Goal: Contribute content: Add original content to the website for others to see

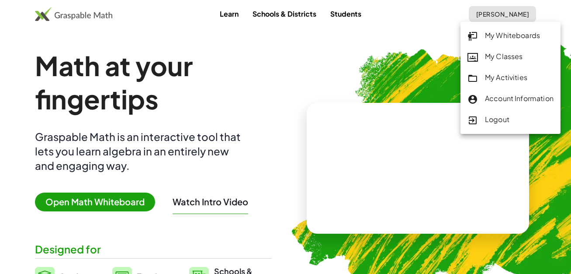
click at [523, 42] on link "My Whiteboards" at bounding box center [511, 35] width 100 height 21
click at [518, 40] on img at bounding box center [460, 164] width 369 height 311
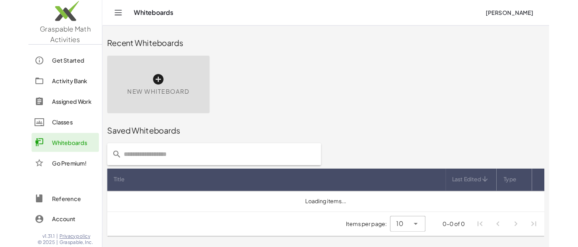
scroll to position [1573, 0]
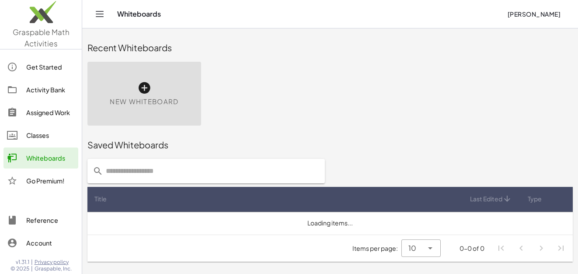
click at [147, 88] on icon at bounding box center [144, 88] width 14 height 14
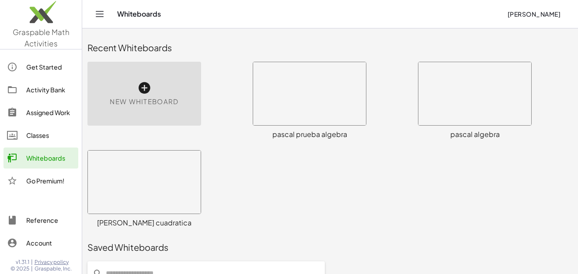
click at [143, 85] on icon at bounding box center [144, 88] width 14 height 14
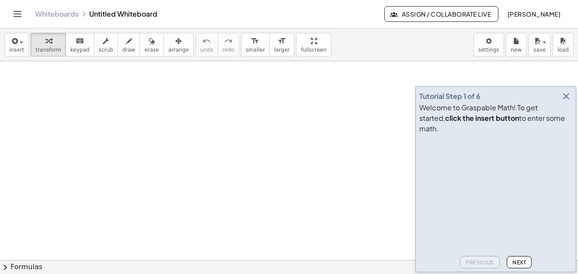
click at [563, 101] on icon "button" at bounding box center [566, 96] width 10 height 10
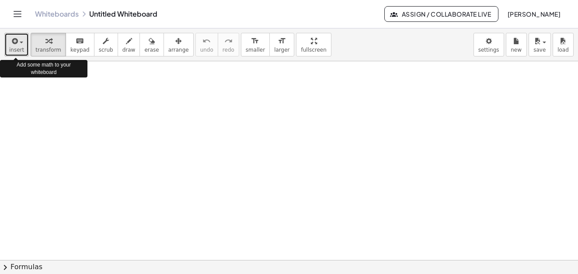
click at [25, 43] on button "insert" at bounding box center [16, 45] width 24 height 24
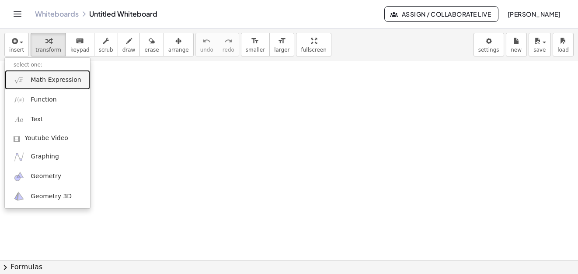
click at [51, 78] on span "Math Expression" at bounding box center [56, 80] width 50 height 9
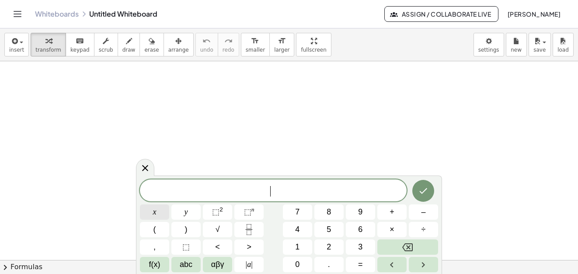
click at [165, 212] on button "x" at bounding box center [154, 211] width 29 height 15
click at [223, 208] on button "⬚ 2" at bounding box center [217, 211] width 29 height 15
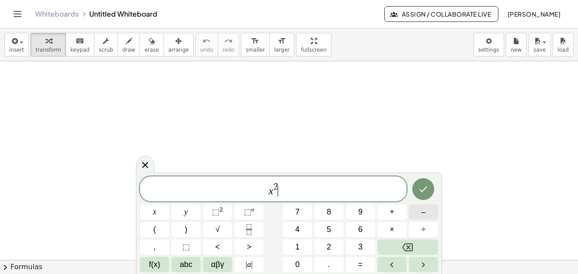
click at [430, 212] on button "–" at bounding box center [423, 211] width 29 height 15
click at [163, 210] on button "x" at bounding box center [154, 211] width 29 height 15
click at [396, 212] on button "+" at bounding box center [391, 211] width 29 height 15
click at [363, 228] on button "6" at bounding box center [360, 229] width 29 height 15
click at [358, 260] on button "=" at bounding box center [360, 264] width 29 height 15
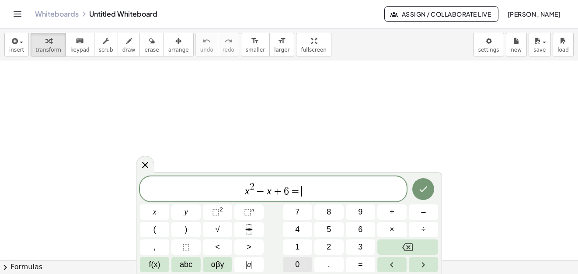
click at [298, 263] on span "0" at bounding box center [297, 264] width 4 height 12
click at [417, 188] on button "Done" at bounding box center [423, 189] width 22 height 22
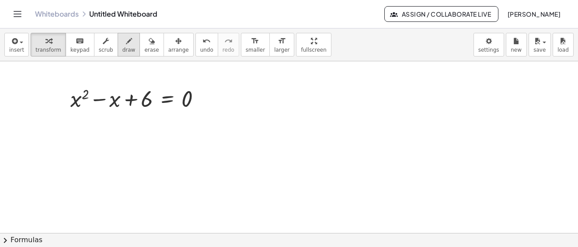
click at [126, 45] on icon "button" at bounding box center [129, 41] width 6 height 10
drag, startPoint x: 358, startPoint y: 86, endPoint x: 371, endPoint y: 100, distance: 18.6
drag, startPoint x: 372, startPoint y: 89, endPoint x: 350, endPoint y: 105, distance: 27.5
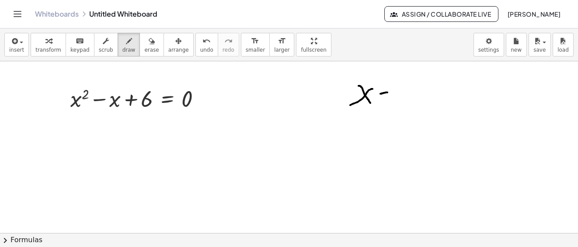
drag, startPoint x: 380, startPoint y: 94, endPoint x: 387, endPoint y: 92, distance: 7.1
drag, startPoint x: 403, startPoint y: 88, endPoint x: 420, endPoint y: 99, distance: 20.6
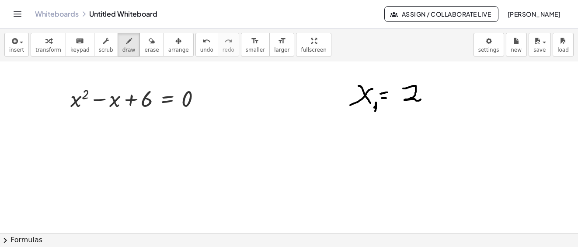
drag, startPoint x: 375, startPoint y: 105, endPoint x: 437, endPoint y: 102, distance: 61.2
click at [26, 47] on button "insert" at bounding box center [16, 45] width 24 height 24
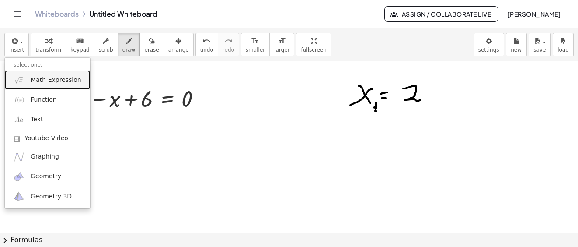
click at [56, 76] on span "Math Expression" at bounding box center [56, 80] width 50 height 9
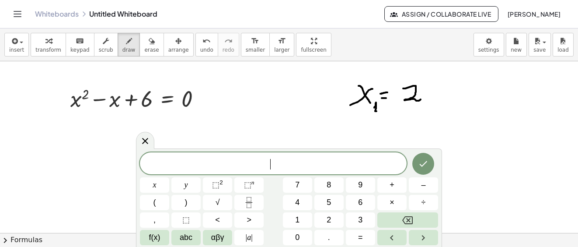
drag, startPoint x: 125, startPoint y: 94, endPoint x: 149, endPoint y: 101, distance: 24.2
click at [143, 140] on icon at bounding box center [145, 140] width 10 height 10
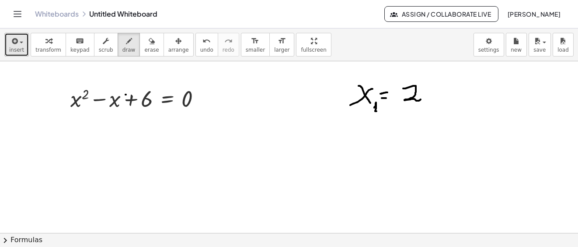
click at [24, 44] on button "insert" at bounding box center [16, 45] width 24 height 24
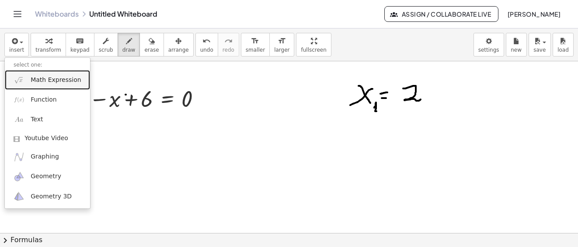
click at [49, 78] on span "Math Expression" at bounding box center [56, 80] width 50 height 9
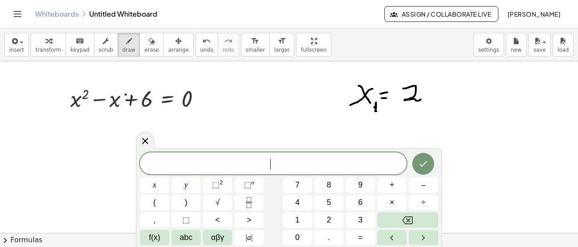
click at [143, 140] on icon at bounding box center [145, 140] width 10 height 10
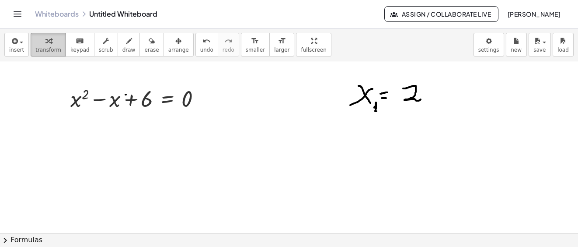
click at [48, 42] on div "button" at bounding box center [48, 40] width 26 height 10
click at [200, 101] on div at bounding box center [203, 99] width 10 height 10
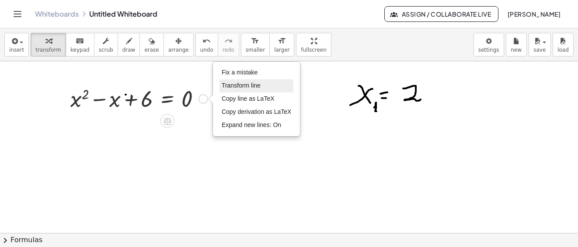
click at [250, 85] on span "Transform line" at bounding box center [241, 85] width 39 height 7
type textarea "*********"
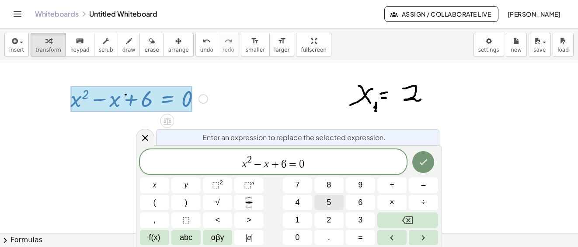
click at [328, 203] on span "5" at bounding box center [328, 202] width 4 height 12
click at [423, 166] on icon "Done" at bounding box center [423, 161] width 10 height 10
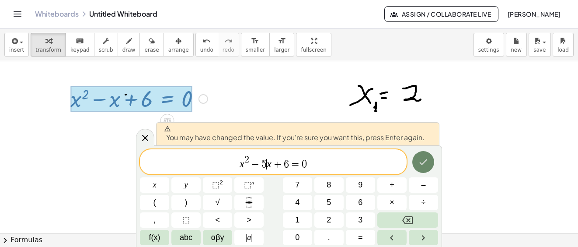
click at [424, 167] on icon "Done" at bounding box center [423, 161] width 10 height 10
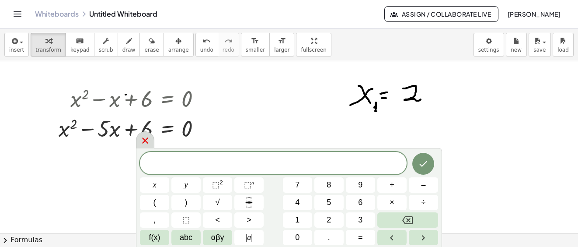
click at [146, 139] on icon at bounding box center [145, 140] width 10 height 10
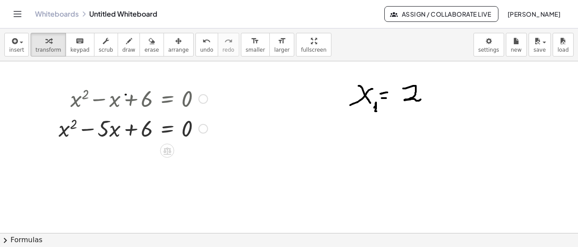
drag, startPoint x: 75, startPoint y: 101, endPoint x: 206, endPoint y: 101, distance: 130.7
click at [167, 99] on div "+ x 2 − x + 6 = 0" at bounding box center [167, 99] width 0 height 0
drag, startPoint x: 257, startPoint y: 116, endPoint x: 247, endPoint y: 118, distance: 10.7
click at [202, 101] on div at bounding box center [203, 99] width 10 height 10
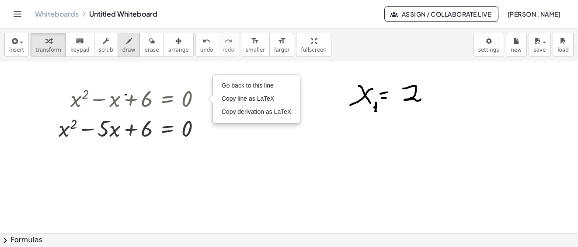
drag, startPoint x: 127, startPoint y: 41, endPoint x: 112, endPoint y: 74, distance: 36.6
click at [127, 41] on button "draw" at bounding box center [129, 45] width 23 height 24
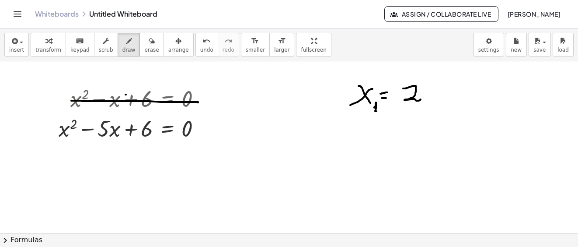
drag, startPoint x: 71, startPoint y: 101, endPoint x: 190, endPoint y: 104, distance: 118.5
drag, startPoint x: 386, startPoint y: 151, endPoint x: 387, endPoint y: 142, distance: 9.7
drag, startPoint x: 388, startPoint y: 138, endPoint x: 385, endPoint y: 149, distance: 11.7
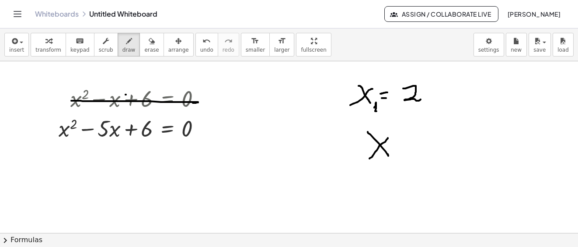
drag, startPoint x: 384, startPoint y: 150, endPoint x: 406, endPoint y: 151, distance: 22.3
drag, startPoint x: 406, startPoint y: 146, endPoint x: 426, endPoint y: 149, distance: 20.4
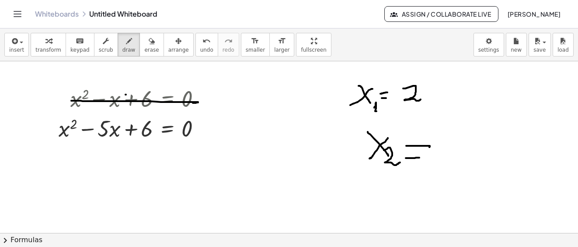
drag, startPoint x: 406, startPoint y: 158, endPoint x: 421, endPoint y: 156, distance: 15.4
drag, startPoint x: 438, startPoint y: 142, endPoint x: 448, endPoint y: 146, distance: 11.1
drag, startPoint x: 466, startPoint y: 138, endPoint x: 462, endPoint y: 162, distance: 24.9
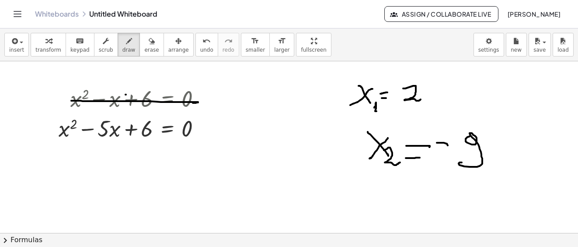
click at [20, 240] on button "chevron_right Formulas" at bounding box center [289, 240] width 578 height 14
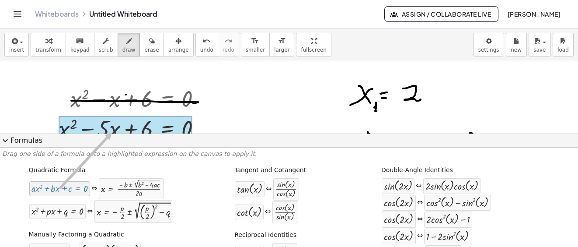
drag, startPoint x: 39, startPoint y: 189, endPoint x: 110, endPoint y: 132, distance: 90.5
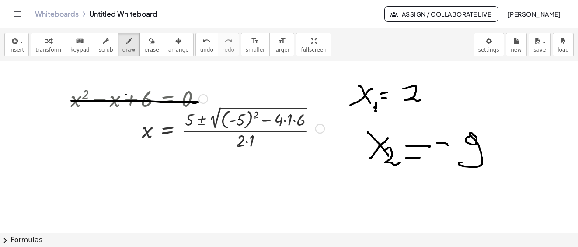
click at [42, 48] on span "transform" at bounding box center [48, 50] width 26 height 6
click at [242, 120] on div at bounding box center [197, 128] width 263 height 48
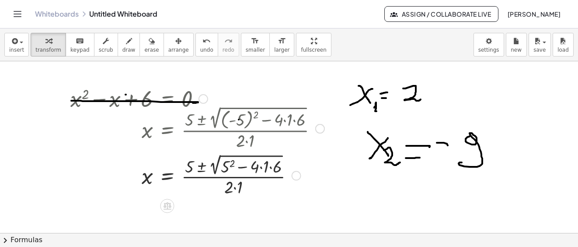
click at [260, 167] on div at bounding box center [197, 175] width 263 height 46
click at [261, 166] on div at bounding box center [197, 175] width 263 height 46
click at [228, 162] on div at bounding box center [197, 175] width 263 height 46
click at [247, 167] on div at bounding box center [197, 175] width 263 height 46
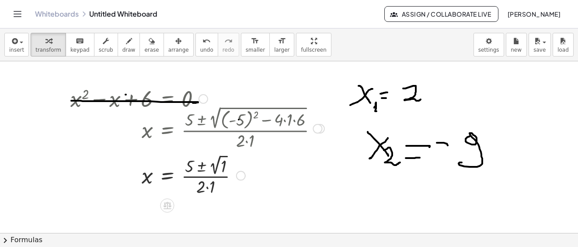
click at [202, 164] on div at bounding box center [197, 174] width 263 height 45
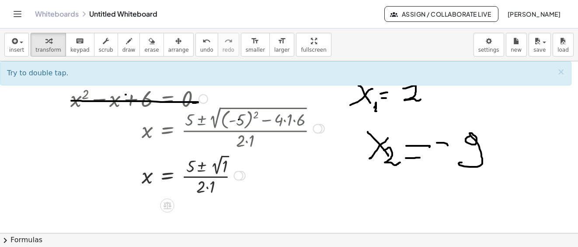
click at [208, 188] on div at bounding box center [197, 174] width 263 height 45
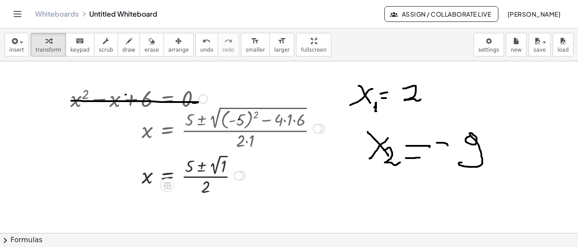
click at [219, 166] on div at bounding box center [197, 174] width 263 height 45
click at [203, 163] on div at bounding box center [197, 175] width 263 height 44
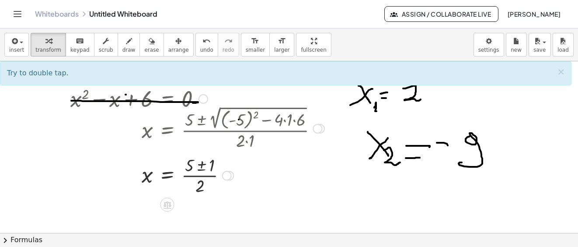
drag, startPoint x: 201, startPoint y: 162, endPoint x: 189, endPoint y: 182, distance: 23.3
click at [201, 165] on div at bounding box center [197, 175] width 263 height 44
click at [228, 177] on div at bounding box center [227, 175] width 10 height 10
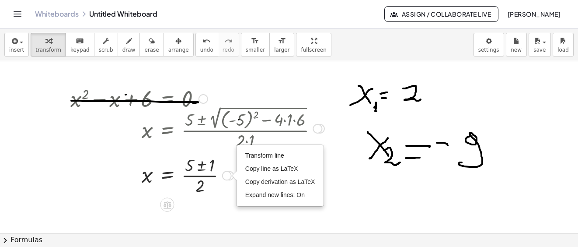
click at [218, 180] on div at bounding box center [197, 175] width 263 height 44
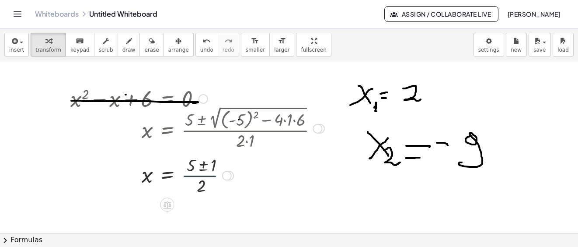
drag, startPoint x: 227, startPoint y: 174, endPoint x: 160, endPoint y: 182, distance: 67.8
click at [226, 174] on div "Transform line Copy line as LaTeX Copy derivation as LaTeX Expand new lines: On" at bounding box center [227, 175] width 10 height 10
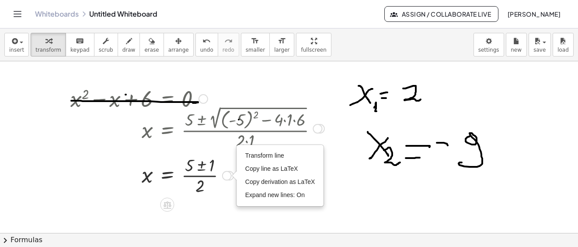
click at [160, 177] on div at bounding box center [197, 175] width 263 height 44
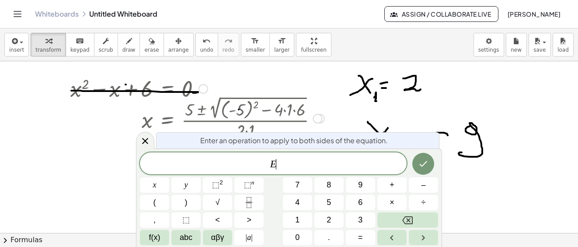
scroll to position [15, 0]
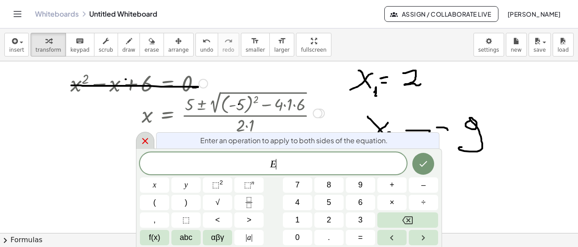
click at [145, 139] on icon at bounding box center [145, 140] width 10 height 10
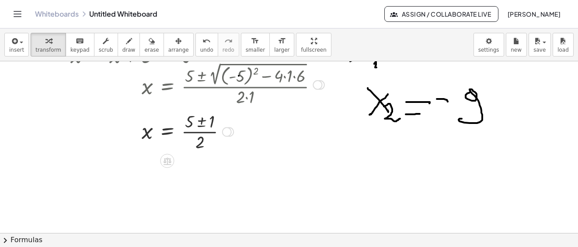
scroll to position [0, 0]
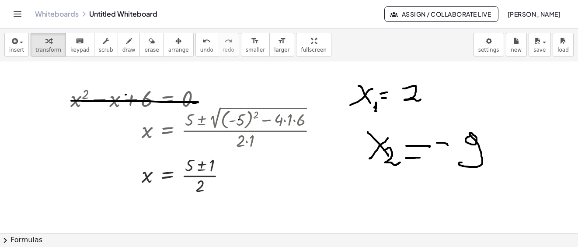
drag, startPoint x: 236, startPoint y: 202, endPoint x: 244, endPoint y: 208, distance: 10.4
click at [126, 44] on icon "button" at bounding box center [129, 41] width 6 height 10
drag, startPoint x: 440, startPoint y: 140, endPoint x: 248, endPoint y: 56, distance: 209.4
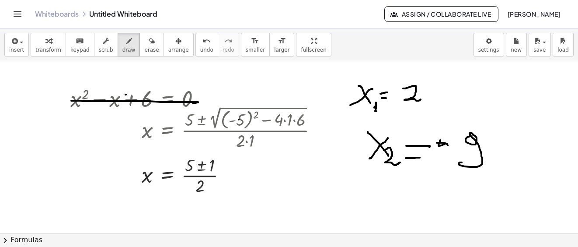
drag, startPoint x: 144, startPoint y: 41, endPoint x: 494, endPoint y: 156, distance: 368.6
click at [144, 42] on div "button" at bounding box center [151, 40] width 14 height 10
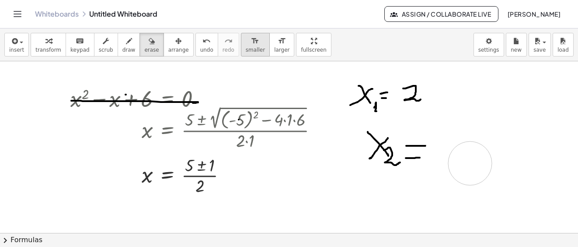
drag, startPoint x: 452, startPoint y: 145, endPoint x: 228, endPoint y: 51, distance: 242.5
drag, startPoint x: 121, startPoint y: 47, endPoint x: 433, endPoint y: 122, distance: 320.6
click at [124, 50] on span "draw" at bounding box center [128, 50] width 13 height 6
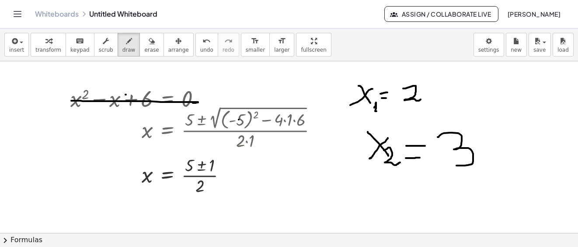
drag, startPoint x: 438, startPoint y: 137, endPoint x: 150, endPoint y: 161, distance: 288.6
drag, startPoint x: 236, startPoint y: 178, endPoint x: 245, endPoint y: 180, distance: 9.9
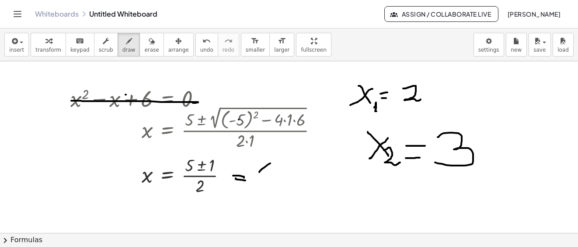
drag, startPoint x: 259, startPoint y: 172, endPoint x: 272, endPoint y: 155, distance: 20.9
drag, startPoint x: 272, startPoint y: 155, endPoint x: 285, endPoint y: 165, distance: 16.2
drag, startPoint x: 273, startPoint y: 186, endPoint x: 281, endPoint y: 181, distance: 9.2
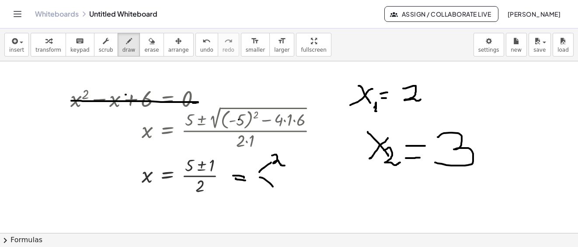
drag, startPoint x: 281, startPoint y: 181, endPoint x: 313, endPoint y: 181, distance: 32.8
drag, startPoint x: 313, startPoint y: 194, endPoint x: 340, endPoint y: 167, distance: 38.6
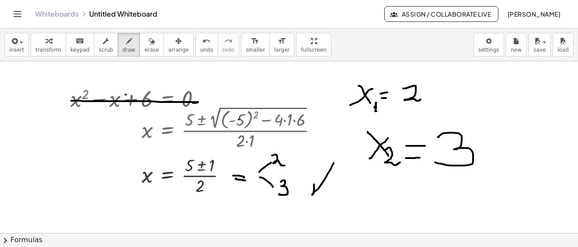
scroll to position [219, 0]
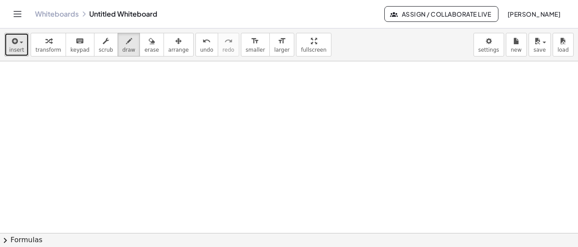
click at [19, 41] on div "button" at bounding box center [16, 40] width 15 height 10
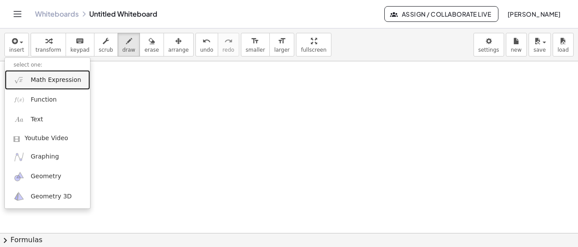
click at [43, 80] on span "Math Expression" at bounding box center [56, 80] width 50 height 9
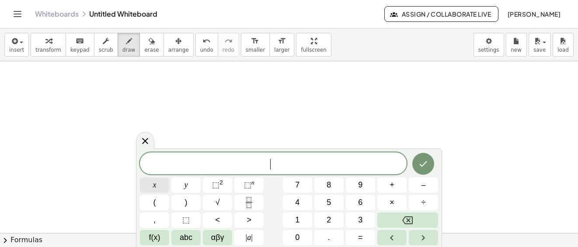
click at [154, 187] on span "x" at bounding box center [154, 185] width 3 height 12
click at [222, 185] on span "⬚ 2" at bounding box center [217, 185] width 11 height 12
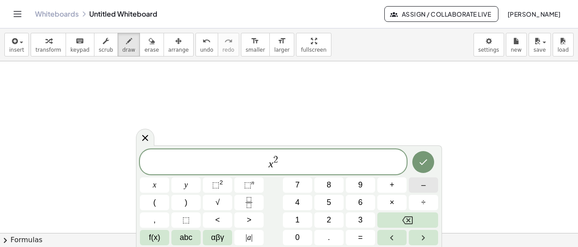
click at [421, 187] on span "–" at bounding box center [423, 185] width 4 height 12
click at [360, 186] on button "9" at bounding box center [360, 184] width 29 height 15
click at [156, 188] on button "x" at bounding box center [154, 184] width 29 height 15
click at [425, 185] on span "–" at bounding box center [423, 185] width 4 height 12
click at [331, 221] on button "2" at bounding box center [328, 219] width 29 height 15
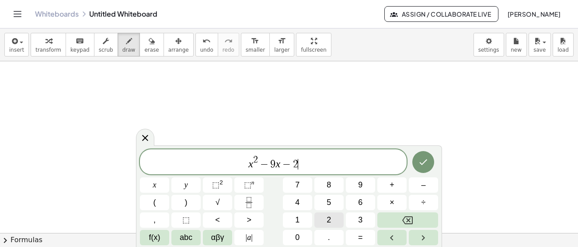
click at [331, 221] on button "2" at bounding box center [328, 219] width 29 height 15
click at [363, 239] on button "=" at bounding box center [360, 236] width 29 height 15
click at [297, 236] on span "0" at bounding box center [297, 237] width 4 height 12
click at [425, 163] on icon "Done" at bounding box center [423, 161] width 10 height 10
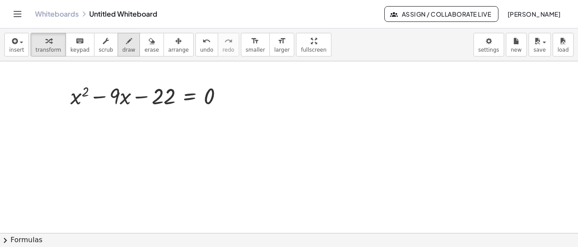
click at [126, 43] on icon "button" at bounding box center [129, 41] width 6 height 10
drag, startPoint x: 397, startPoint y: 81, endPoint x: 404, endPoint y: 96, distance: 17.0
click at [404, 96] on div at bounding box center [289, 41] width 578 height 397
drag, startPoint x: 406, startPoint y: 84, endPoint x: 410, endPoint y: 96, distance: 12.9
click at [394, 97] on div at bounding box center [289, 41] width 578 height 397
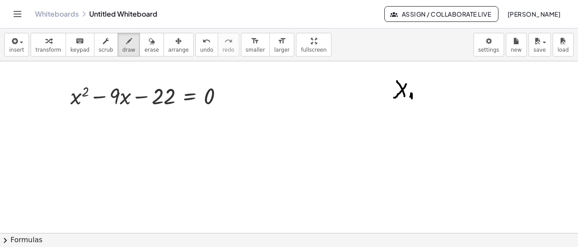
drag, startPoint x: 410, startPoint y: 97, endPoint x: 418, endPoint y: 91, distance: 9.5
click at [412, 100] on div at bounding box center [289, 41] width 578 height 397
drag, startPoint x: 421, startPoint y: 90, endPoint x: 429, endPoint y: 91, distance: 8.0
click at [429, 91] on div at bounding box center [289, 41] width 578 height 397
drag, startPoint x: 421, startPoint y: 97, endPoint x: 442, endPoint y: 95, distance: 21.1
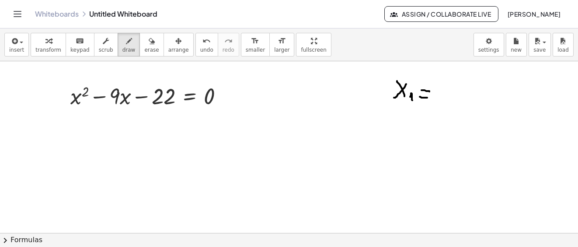
click at [428, 97] on div at bounding box center [289, 41] width 578 height 397
drag, startPoint x: 445, startPoint y: 94, endPoint x: 452, endPoint y: 101, distance: 9.9
click at [452, 101] on div at bounding box center [289, 41] width 578 height 397
drag, startPoint x: 463, startPoint y: 93, endPoint x: 469, endPoint y: 88, distance: 7.2
click at [467, 82] on div at bounding box center [289, 41] width 578 height 397
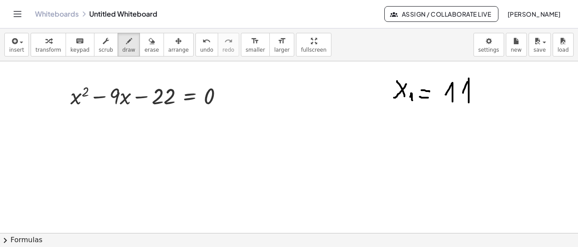
drag, startPoint x: 469, startPoint y: 88, endPoint x: 469, endPoint y: 102, distance: 14.0
click at [469, 102] on div at bounding box center [289, 41] width 578 height 397
drag, startPoint x: 393, startPoint y: 132, endPoint x: 401, endPoint y: 131, distance: 8.0
click at [399, 142] on div at bounding box center [289, 41] width 578 height 397
drag, startPoint x: 401, startPoint y: 131, endPoint x: 410, endPoint y: 143, distance: 15.0
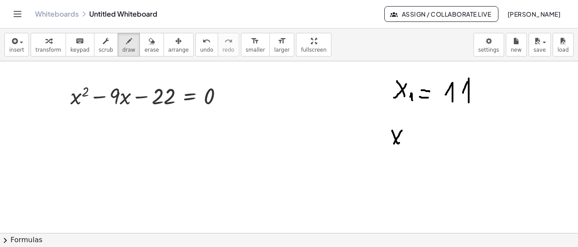
click at [393, 148] on div at bounding box center [289, 41] width 578 height 397
drag, startPoint x: 410, startPoint y: 143, endPoint x: 426, endPoint y: 139, distance: 16.1
click at [419, 152] on div at bounding box center [289, 41] width 578 height 397
drag, startPoint x: 426, startPoint y: 139, endPoint x: 432, endPoint y: 142, distance: 7.1
click at [432, 142] on div at bounding box center [289, 41] width 578 height 397
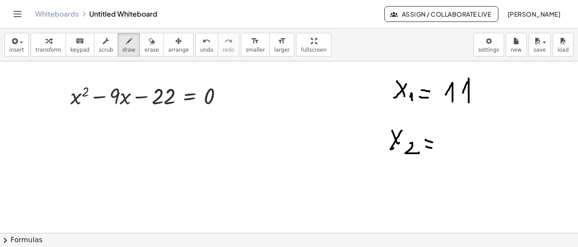
drag, startPoint x: 431, startPoint y: 148, endPoint x: 450, endPoint y: 150, distance: 18.5
click at [450, 150] on div at bounding box center [289, 41] width 578 height 397
drag, startPoint x: 453, startPoint y: 141, endPoint x: 470, endPoint y: 135, distance: 18.0
click at [461, 141] on div at bounding box center [289, 41] width 578 height 397
drag, startPoint x: 470, startPoint y: 135, endPoint x: 104, endPoint y: 89, distance: 368.7
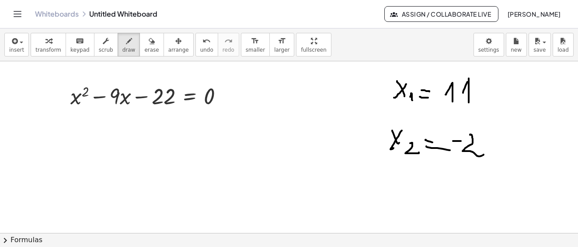
click at [481, 154] on div at bounding box center [289, 41] width 578 height 397
click at [34, 238] on button "chevron_right Formulas" at bounding box center [289, 240] width 578 height 14
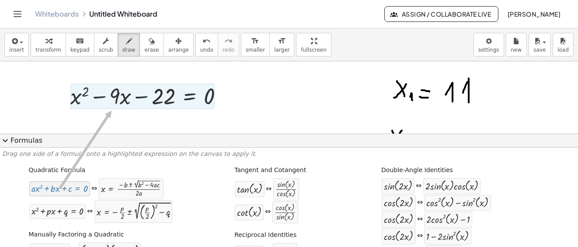
drag, startPoint x: 56, startPoint y: 192, endPoint x: 123, endPoint y: 110, distance: 106.2
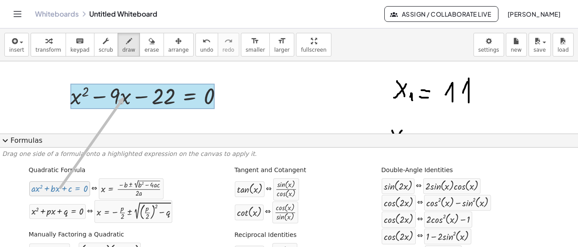
drag, startPoint x: 71, startPoint y: 191, endPoint x: 122, endPoint y: 97, distance: 107.4
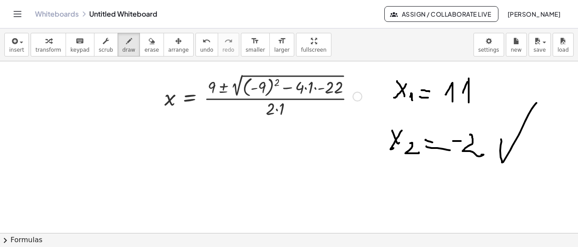
drag, startPoint x: 501, startPoint y: 139, endPoint x: 538, endPoint y: 101, distance: 52.9
click at [538, 101] on div at bounding box center [289, 41] width 578 height 397
click at [262, 88] on div at bounding box center [289, 41] width 578 height 397
click at [52, 46] on button "transform" at bounding box center [48, 45] width 35 height 24
click at [265, 87] on div at bounding box center [263, 96] width 206 height 48
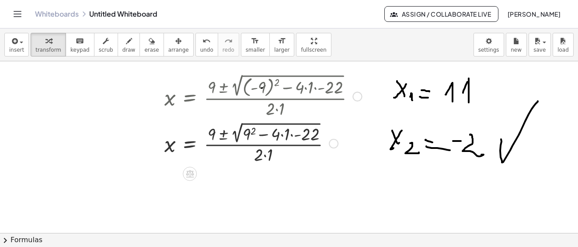
click at [281, 135] on div at bounding box center [263, 142] width 206 height 46
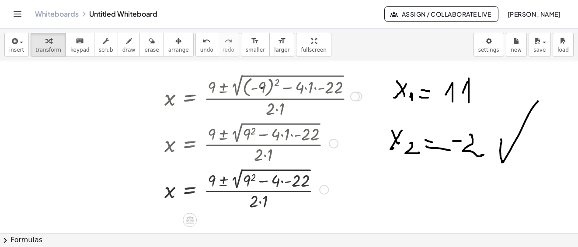
click at [280, 181] on div at bounding box center [263, 189] width 206 height 46
click at [283, 181] on div at bounding box center [263, 189] width 206 height 46
click at [282, 181] on div at bounding box center [263, 189] width 206 height 46
click at [252, 177] on div at bounding box center [263, 189] width 206 height 46
click at [267, 182] on div at bounding box center [263, 189] width 206 height 46
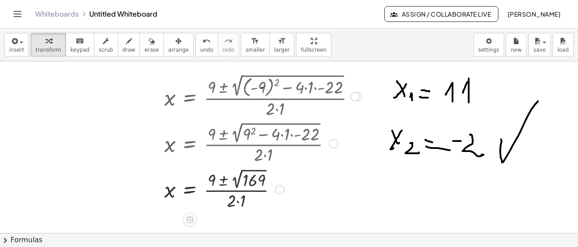
click at [252, 179] on div at bounding box center [263, 188] width 206 height 45
click at [222, 177] on div at bounding box center [263, 189] width 206 height 44
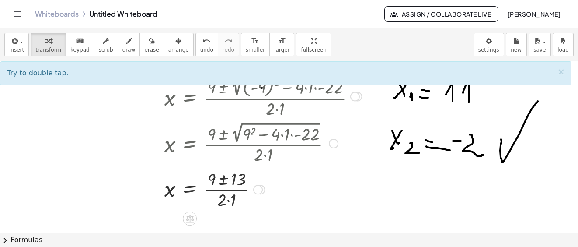
click at [228, 201] on div at bounding box center [263, 189] width 206 height 44
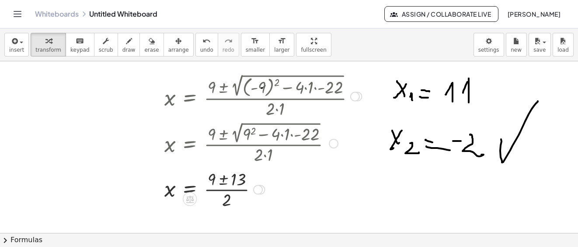
click at [226, 178] on div at bounding box center [263, 189] width 206 height 44
click at [225, 179] on div at bounding box center [263, 189] width 206 height 44
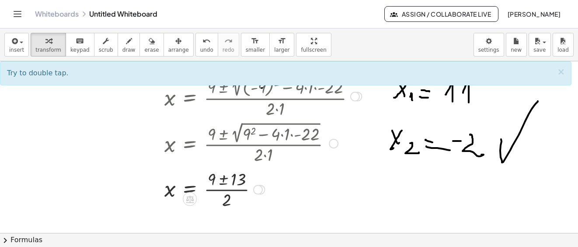
click at [225, 182] on div at bounding box center [263, 189] width 206 height 44
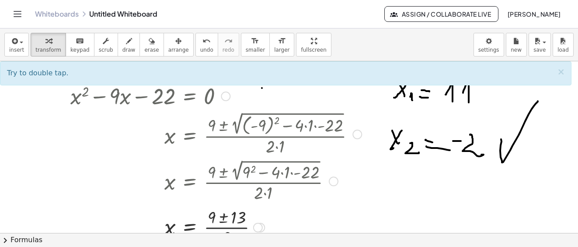
drag, startPoint x: 261, startPoint y: 191, endPoint x: 240, endPoint y: 178, distance: 24.7
click at [241, 233] on div "insert select one: Math Expression Function Text Youtube Video Graphing Geometr…" at bounding box center [289, 137] width 578 height 218
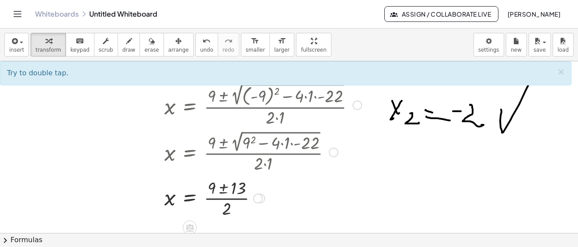
scroll to position [292, 0]
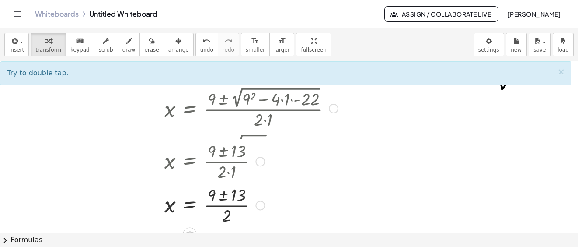
drag, startPoint x: 257, startPoint y: 156, endPoint x: 257, endPoint y: 210, distance: 54.2
click at [190, 205] on div "x = · ( + 9 ± ) · 2 13" at bounding box center [190, 205] width 0 height 0
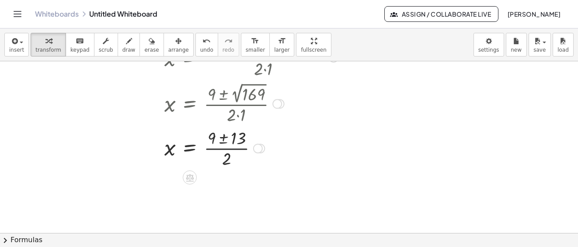
scroll to position [430, 0]
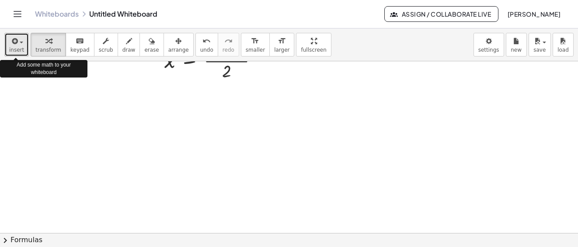
click at [24, 45] on button "insert" at bounding box center [16, 45] width 24 height 24
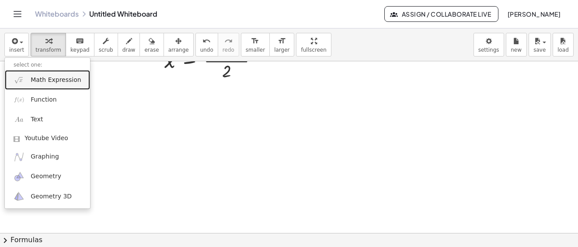
click at [38, 79] on span "Math Expression" at bounding box center [56, 80] width 50 height 9
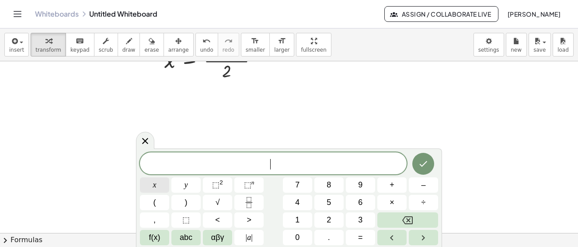
click at [157, 188] on button "x" at bounding box center [154, 184] width 29 height 15
click at [220, 184] on sup "2" at bounding box center [220, 182] width 3 height 7
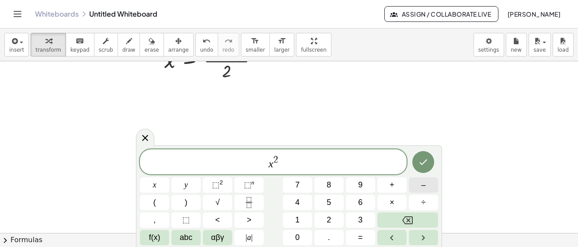
click at [427, 185] on button "–" at bounding box center [423, 184] width 29 height 15
click at [365, 202] on button "6" at bounding box center [360, 202] width 29 height 15
click at [156, 186] on span "x" at bounding box center [154, 185] width 3 height 12
click at [393, 180] on span "+" at bounding box center [391, 185] width 5 height 12
click at [296, 219] on span "1" at bounding box center [297, 220] width 4 height 12
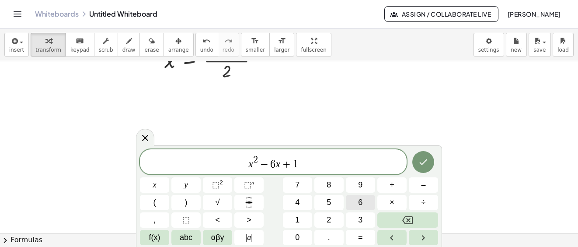
click at [369, 202] on button "6" at bounding box center [360, 202] width 29 height 15
click at [360, 239] on span "=" at bounding box center [360, 237] width 5 height 12
click at [297, 237] on span "0" at bounding box center [297, 237] width 4 height 12
click at [427, 163] on icon "Done" at bounding box center [423, 161] width 10 height 10
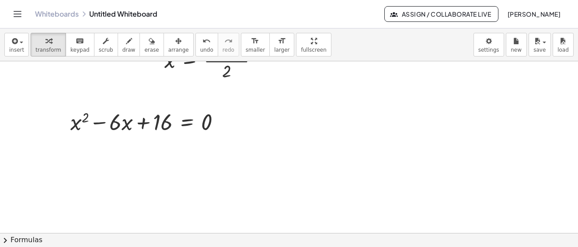
drag, startPoint x: 17, startPoint y: 240, endPoint x: 34, endPoint y: 192, distance: 50.6
click at [19, 239] on button "chevron_right Formulas" at bounding box center [289, 240] width 578 height 14
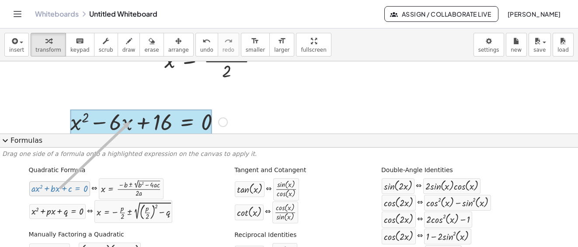
drag, startPoint x: 54, startPoint y: 190, endPoint x: 138, endPoint y: 125, distance: 106.2
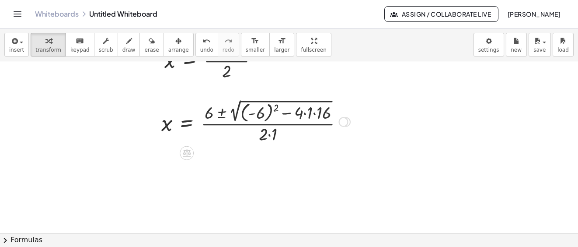
click at [305, 115] on div at bounding box center [256, 121] width 198 height 48
click at [315, 114] on div at bounding box center [256, 121] width 198 height 48
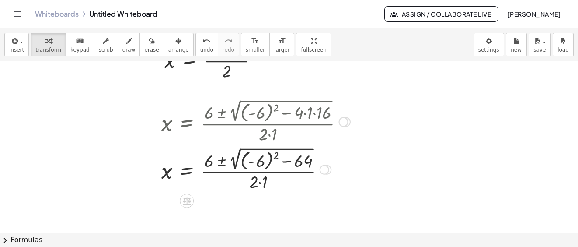
click at [263, 161] on div at bounding box center [256, 169] width 198 height 48
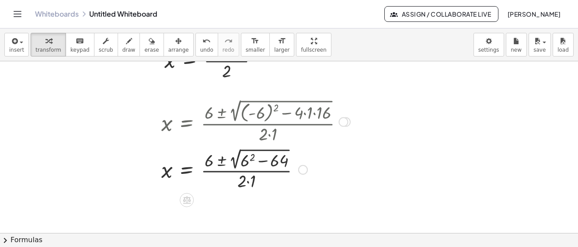
click at [260, 162] on div at bounding box center [256, 169] width 198 height 46
click at [264, 161] on div at bounding box center [256, 169] width 198 height 46
click at [241, 160] on div at bounding box center [256, 169] width 198 height 46
click at [245, 163] on div at bounding box center [256, 169] width 198 height 46
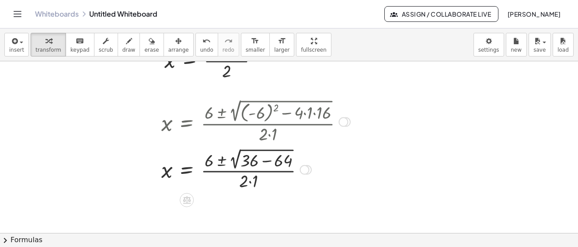
click at [267, 162] on div at bounding box center [256, 169] width 198 height 46
click at [243, 160] on div at bounding box center [256, 169] width 198 height 46
click at [247, 163] on div at bounding box center [256, 169] width 198 height 46
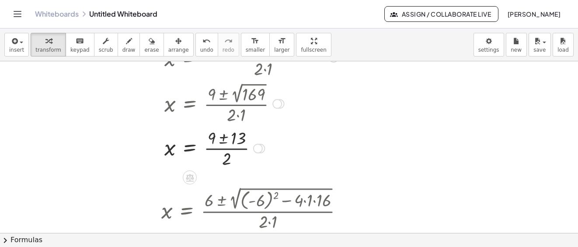
scroll to position [212, 0]
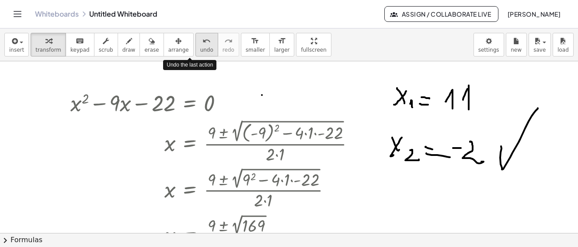
click at [202, 44] on icon "undo" at bounding box center [206, 41] width 8 height 10
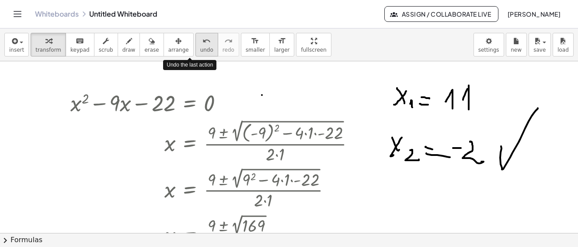
click at [202, 44] on icon "undo" at bounding box center [206, 41] width 8 height 10
drag, startPoint x: 186, startPoint y: 44, endPoint x: 185, endPoint y: 148, distance: 103.6
click at [202, 45] on icon "undo" at bounding box center [206, 41] width 8 height 10
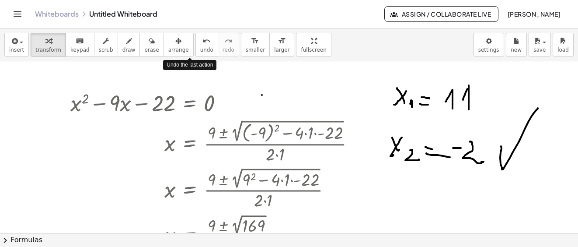
click at [202, 45] on icon "undo" at bounding box center [206, 41] width 8 height 10
click at [195, 46] on button "undo undo" at bounding box center [206, 45] width 23 height 24
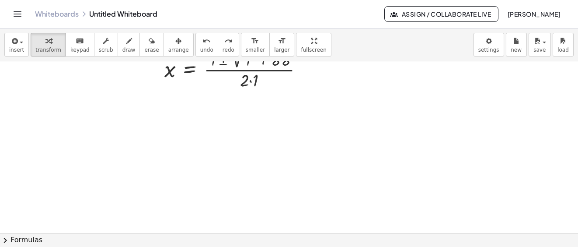
scroll to position [252, 0]
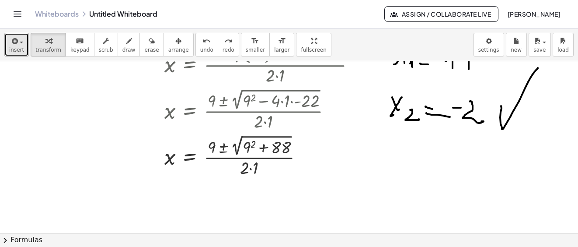
click at [25, 48] on button "insert" at bounding box center [16, 45] width 24 height 24
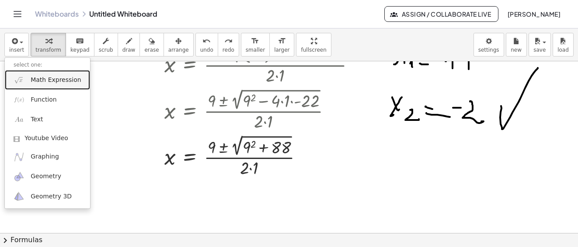
click at [45, 80] on span "Math Expression" at bounding box center [56, 80] width 50 height 9
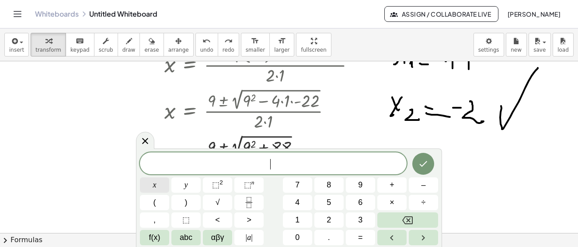
click at [152, 185] on button "x" at bounding box center [154, 184] width 29 height 15
click at [216, 183] on span "⬚" at bounding box center [215, 184] width 7 height 9
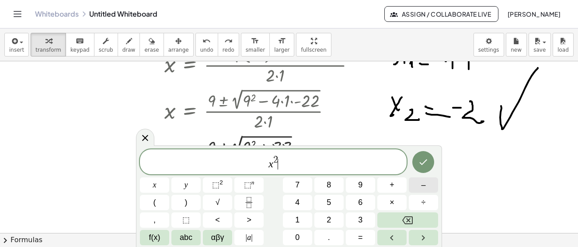
click at [424, 187] on span "–" at bounding box center [423, 185] width 4 height 12
click at [358, 200] on span "6" at bounding box center [360, 202] width 4 height 12
click at [409, 220] on icon "Backspace" at bounding box center [407, 220] width 10 height 8
click at [331, 186] on span "8" at bounding box center [328, 185] width 4 height 12
click at [160, 184] on button "x" at bounding box center [154, 184] width 29 height 15
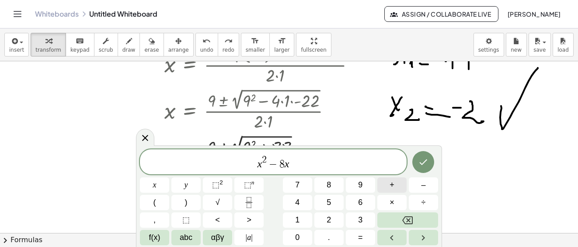
click at [393, 183] on span "+" at bounding box center [391, 185] width 5 height 12
click at [364, 184] on button "9" at bounding box center [360, 184] width 29 height 15
click at [421, 164] on icon "Done" at bounding box center [424, 162] width 8 height 6
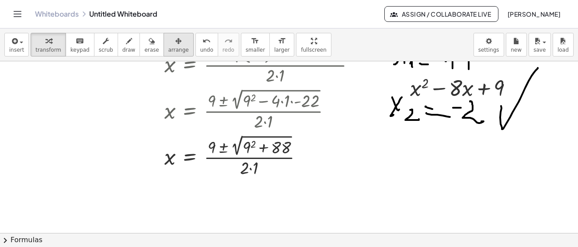
click at [168, 44] on div "button" at bounding box center [178, 40] width 21 height 10
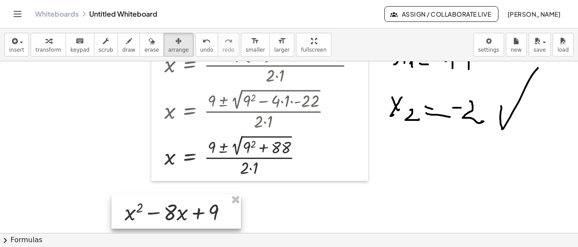
click at [170, 213] on div at bounding box center [175, 211] width 129 height 34
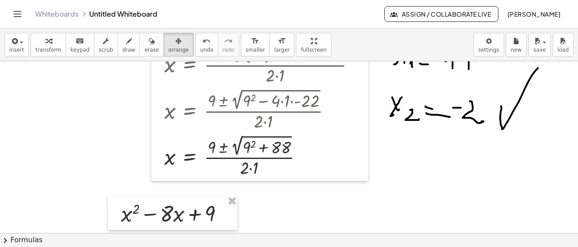
scroll to position [383, 0]
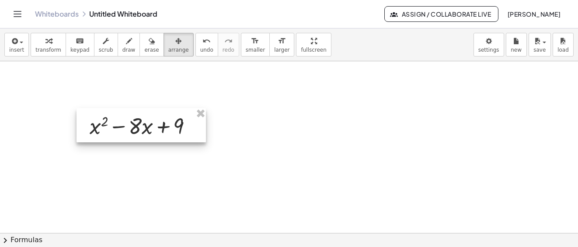
drag, startPoint x: 174, startPoint y: 90, endPoint x: 377, endPoint y: 172, distance: 218.8
click at [142, 134] on div at bounding box center [140, 125] width 129 height 34
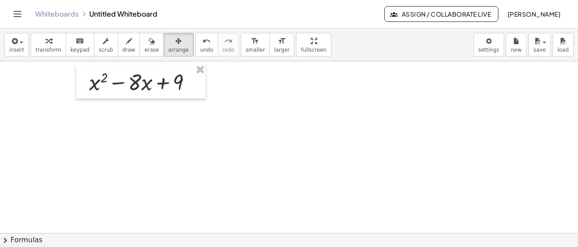
drag, startPoint x: 250, startPoint y: 126, endPoint x: 28, endPoint y: 242, distance: 250.6
drag, startPoint x: 28, startPoint y: 242, endPoint x: 121, endPoint y: 92, distance: 176.5
click at [121, 92] on div "insert select one: Math Expression Function Text Youtube Video Graphing Geometr…" at bounding box center [289, 137] width 578 height 218
drag, startPoint x: 54, startPoint y: 46, endPoint x: 25, endPoint y: 237, distance: 193.1
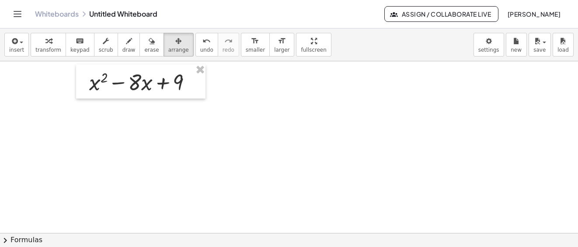
click at [53, 46] on button "transform" at bounding box center [48, 45] width 35 height 24
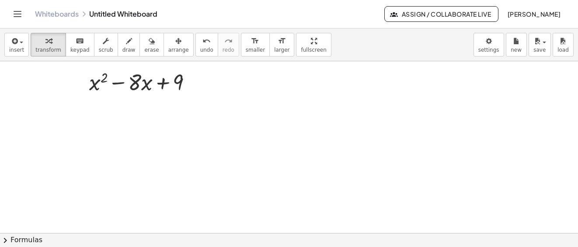
drag, startPoint x: 25, startPoint y: 237, endPoint x: 108, endPoint y: 107, distance: 153.6
click at [108, 107] on div "insert select one: Math Expression Function Text Youtube Video Graphing Geometr…" at bounding box center [289, 137] width 578 height 218
click at [45, 38] on icon "button" at bounding box center [48, 41] width 6 height 10
click at [46, 47] on span "transform" at bounding box center [48, 50] width 26 height 6
click at [46, 48] on span "transform" at bounding box center [48, 50] width 26 height 6
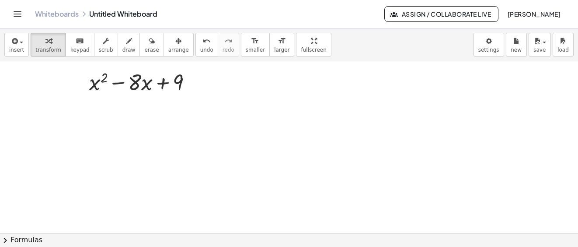
drag, startPoint x: 24, startPoint y: 243, endPoint x: 159, endPoint y: 99, distance: 197.3
click at [159, 99] on div "insert select one: Math Expression Function Text Youtube Video Graphing Geometr…" at bounding box center [289, 137] width 578 height 218
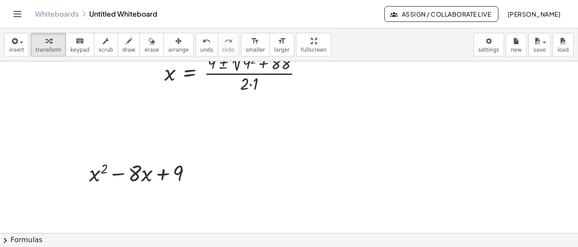
scroll to position [379, 0]
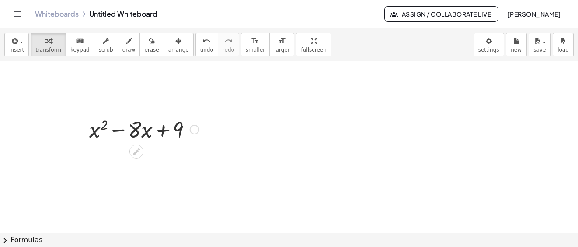
drag, startPoint x: 23, startPoint y: 240, endPoint x: 195, endPoint y: 132, distance: 202.6
click at [159, 143] on div "insert select one: Math Expression Function Text Youtube Video Graphing Geometr…" at bounding box center [289, 137] width 578 height 218
click at [196, 131] on div at bounding box center [195, 130] width 10 height 10
click at [193, 130] on div at bounding box center [195, 130] width 10 height 10
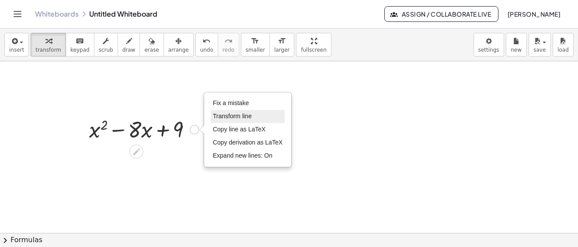
click at [228, 117] on span "Transform line" at bounding box center [232, 115] width 39 height 7
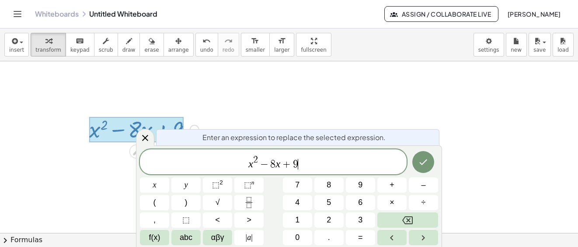
click at [313, 163] on span "x 2 − 8 x + 9 ​" at bounding box center [273, 162] width 267 height 16
click at [358, 238] on span "=" at bounding box center [360, 237] width 5 height 12
click at [298, 240] on span "0" at bounding box center [297, 237] width 4 height 12
click at [418, 162] on icon "Done" at bounding box center [423, 161] width 10 height 10
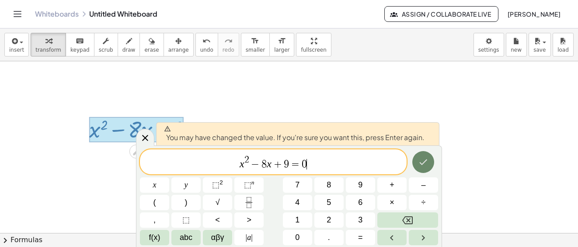
click at [424, 164] on icon "Done" at bounding box center [423, 161] width 10 height 10
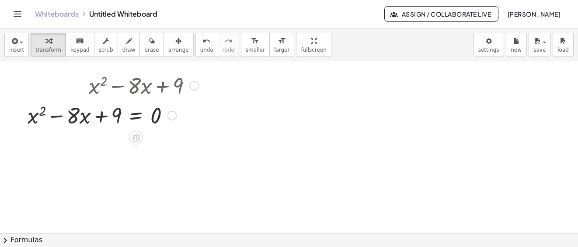
scroll to position [467, 0]
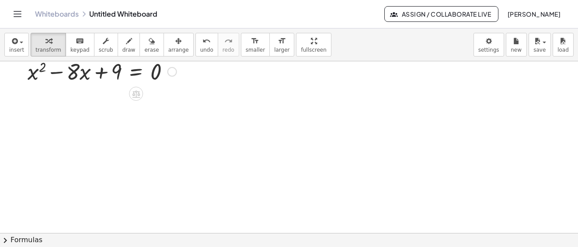
drag, startPoint x: 19, startPoint y: 237, endPoint x: 30, endPoint y: 241, distance: 11.6
click at [51, 177] on div "insert select one: Math Expression Function Text Youtube Video Graphing Geometr…" at bounding box center [289, 137] width 578 height 218
click at [30, 241] on button "chevron_right Formulas" at bounding box center [289, 240] width 578 height 14
click at [0, 0] on div "Manually Factoring a Quadratic + x 2 + · b · x + c ⇒ · ( + x + ⬚ ) · ( + x + ⬚ )" at bounding box center [0, 0] width 0 height 0
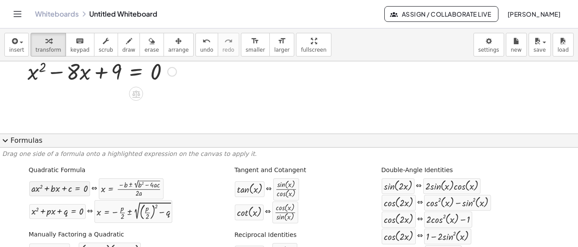
drag, startPoint x: 28, startPoint y: 241, endPoint x: 63, endPoint y: 186, distance: 65.5
click at [27, 241] on div "Manually Factoring a Quadratic + x 2 + · b · x + c ⇒ · ( + x + ⬚ ) · ( + x + ⬚ )" at bounding box center [101, 243] width 148 height 33
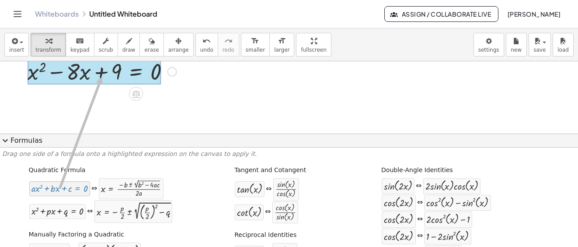
drag, startPoint x: 62, startPoint y: 192, endPoint x: 100, endPoint y: 77, distance: 120.9
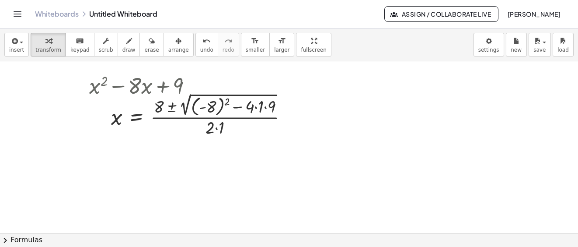
scroll to position [379, 0]
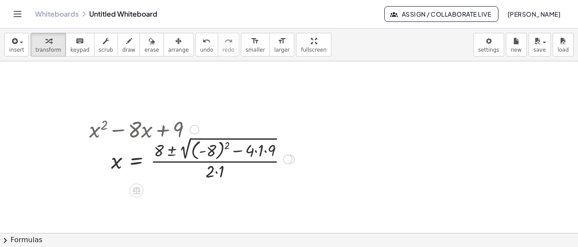
click at [256, 151] on div at bounding box center [192, 158] width 214 height 48
click at [256, 150] on div at bounding box center [187, 158] width 205 height 48
click at [205, 152] on div at bounding box center [186, 158] width 202 height 48
click at [212, 153] on div at bounding box center [186, 158] width 202 height 48
click at [212, 154] on div at bounding box center [186, 158] width 202 height 48
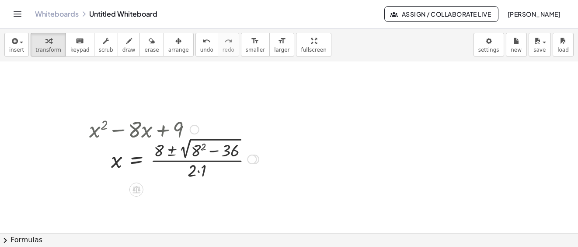
click at [195, 153] on div at bounding box center [174, 158] width 178 height 46
click at [197, 155] on div at bounding box center [175, 158] width 181 height 46
click at [218, 151] on div at bounding box center [175, 158] width 181 height 46
click at [182, 171] on div at bounding box center [159, 157] width 148 height 45
click at [184, 172] on div at bounding box center [159, 157] width 148 height 45
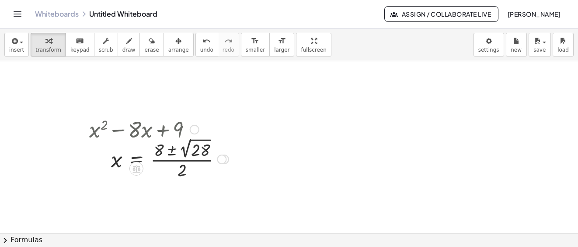
click at [195, 150] on div at bounding box center [159, 157] width 148 height 45
click at [198, 155] on div at bounding box center [159, 157] width 148 height 45
click at [198, 153] on div at bounding box center [166, 158] width 162 height 44
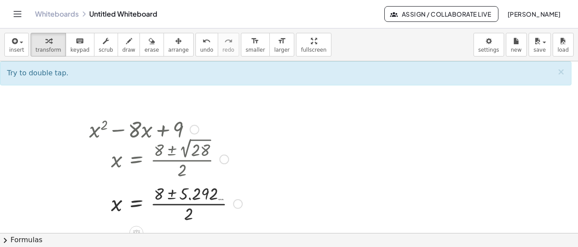
click at [174, 192] on div at bounding box center [166, 203] width 162 height 44
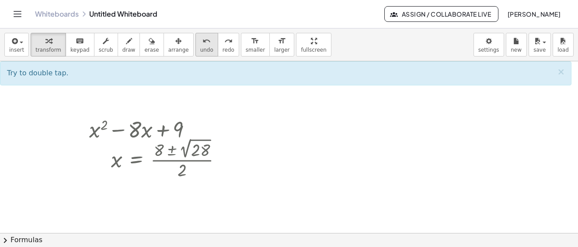
click at [202, 44] on icon "undo" at bounding box center [206, 41] width 8 height 10
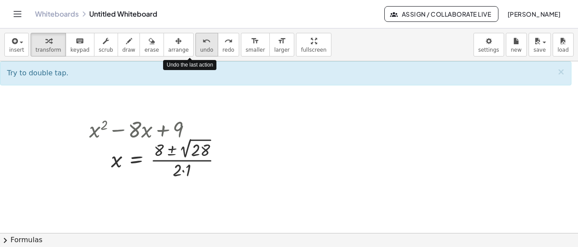
click at [200, 47] on span "undo" at bounding box center [206, 50] width 13 height 6
click at [202, 42] on icon "undo" at bounding box center [206, 41] width 8 height 10
click at [200, 48] on span "undo" at bounding box center [206, 50] width 13 height 6
click at [195, 46] on button "undo undo" at bounding box center [206, 45] width 23 height 24
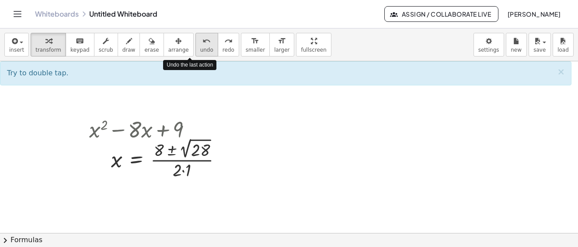
click at [195, 46] on button "undo undo" at bounding box center [206, 45] width 23 height 24
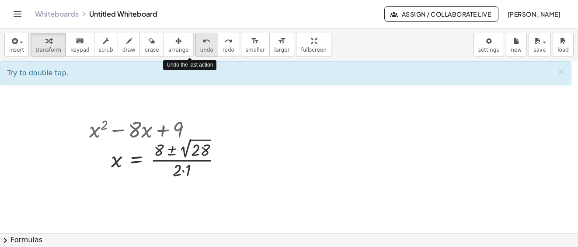
click at [195, 46] on button "undo undo" at bounding box center [206, 45] width 23 height 24
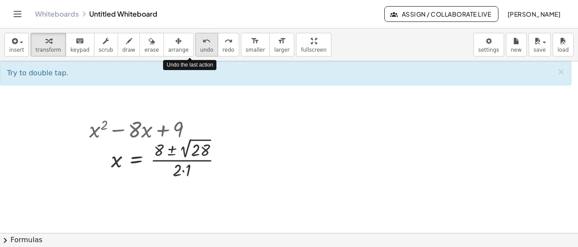
click at [195, 46] on button "undo undo" at bounding box center [206, 45] width 23 height 24
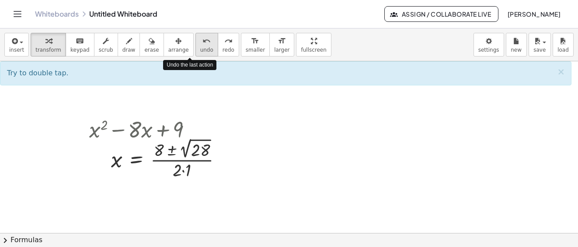
click at [195, 46] on button "undo undo" at bounding box center [206, 45] width 23 height 24
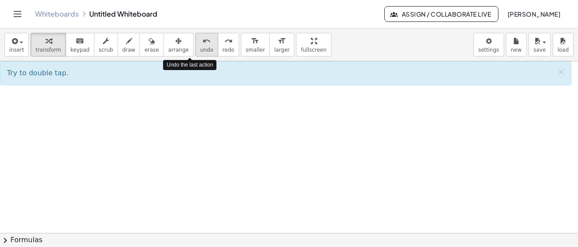
click at [195, 46] on button "undo undo" at bounding box center [206, 45] width 23 height 24
click at [200, 47] on span "undo" at bounding box center [206, 50] width 13 height 6
click at [24, 43] on button "insert" at bounding box center [16, 45] width 24 height 24
click at [21, 46] on button "insert" at bounding box center [16, 45] width 24 height 24
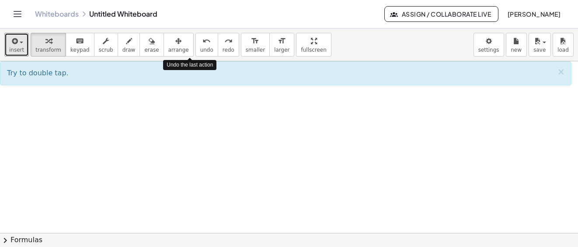
click at [202, 40] on icon "undo" at bounding box center [206, 41] width 8 height 10
click at [24, 47] on button "insert" at bounding box center [16, 45] width 24 height 24
click at [21, 42] on span "button" at bounding box center [21, 43] width 3 height 2
click at [18, 45] on span "button" at bounding box center [19, 42] width 2 height 6
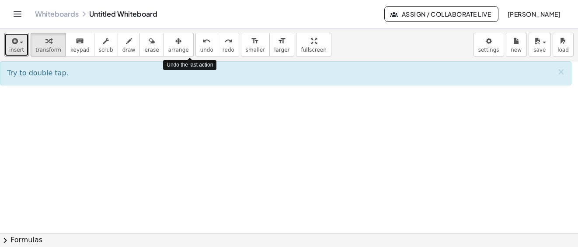
click at [18, 45] on span "button" at bounding box center [19, 42] width 2 height 6
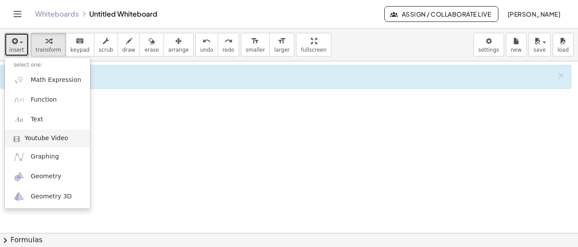
scroll to position [383, 0]
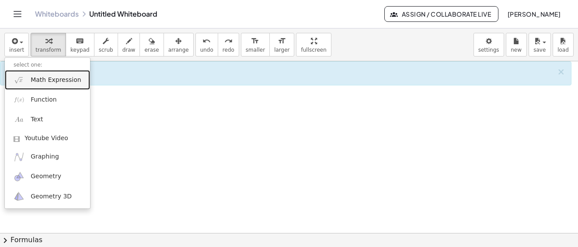
click at [54, 79] on span "Math Expression" at bounding box center [56, 80] width 50 height 9
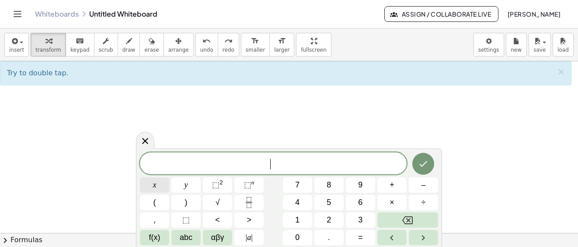
click at [151, 183] on button "x" at bounding box center [154, 184] width 29 height 15
click at [213, 184] on span "⬚" at bounding box center [215, 184] width 7 height 9
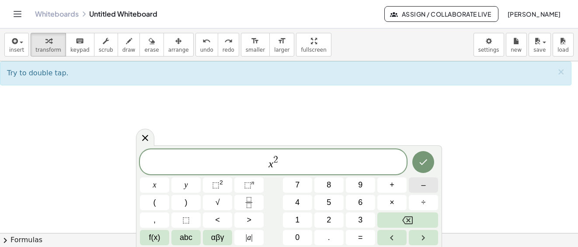
click at [432, 185] on button "–" at bounding box center [423, 184] width 29 height 15
click at [325, 185] on button "8" at bounding box center [328, 184] width 29 height 15
click at [159, 187] on button "x" at bounding box center [154, 184] width 29 height 15
click at [394, 184] on button "+" at bounding box center [391, 184] width 29 height 15
click at [299, 219] on span "1" at bounding box center [297, 220] width 4 height 12
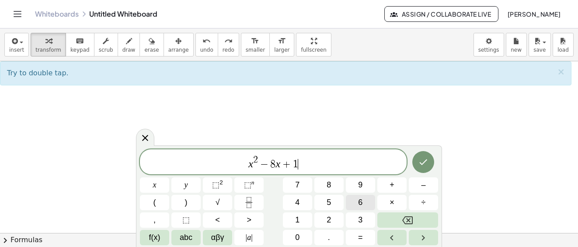
click at [361, 202] on span "6" at bounding box center [360, 202] width 4 height 12
click at [367, 237] on button "=" at bounding box center [360, 236] width 29 height 15
click at [303, 236] on button "0" at bounding box center [297, 236] width 29 height 15
click at [420, 159] on icon "Done" at bounding box center [423, 161] width 10 height 10
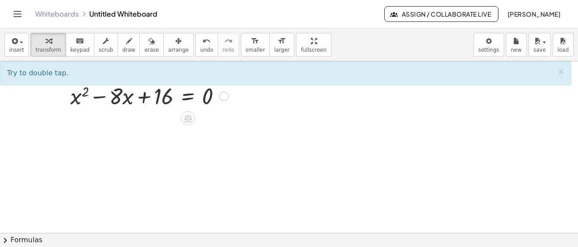
drag, startPoint x: 26, startPoint y: 240, endPoint x: 129, endPoint y: 111, distance: 165.7
click at [129, 111] on div "insert select one: Math Expression Function Text Youtube Video Graphing Geometr…" at bounding box center [289, 137] width 578 height 218
click at [21, 242] on button "chevron_right Formulas" at bounding box center [289, 240] width 578 height 14
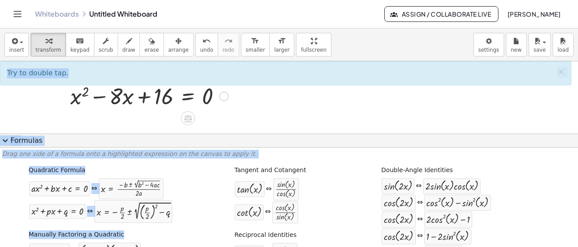
drag, startPoint x: 21, startPoint y: 242, endPoint x: 141, endPoint y: 110, distance: 177.9
click at [141, 110] on div "insert select one: Math Expression Function Text Youtube Video Graphing Geometr…" at bounding box center [289, 137] width 578 height 218
click at [257, 113] on div at bounding box center [289, 20] width 578 height 685
click at [272, 108] on div at bounding box center [289, 20] width 578 height 685
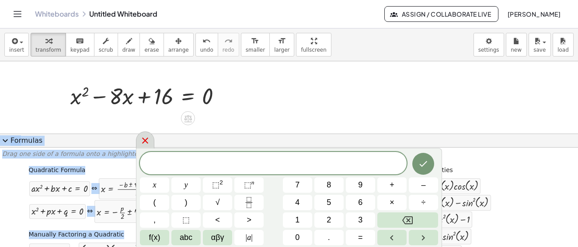
drag, startPoint x: 273, startPoint y: 111, endPoint x: 142, endPoint y: 143, distance: 135.1
click at [273, 111] on div at bounding box center [289, 20] width 578 height 685
click at [268, 115] on div at bounding box center [289, 20] width 578 height 685
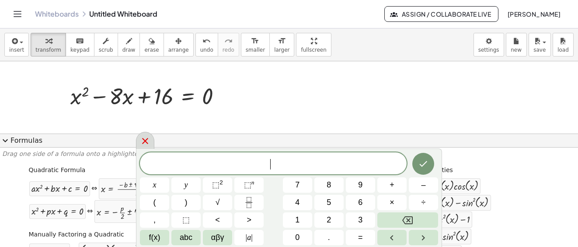
click at [145, 142] on icon at bounding box center [145, 141] width 6 height 6
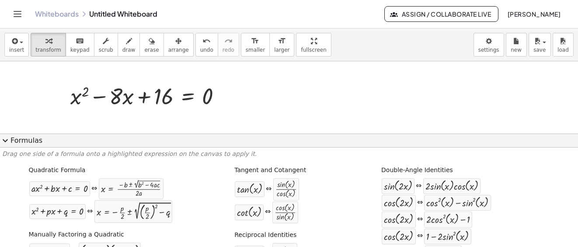
click at [146, 142] on button "expand_more Formulas" at bounding box center [289, 140] width 578 height 14
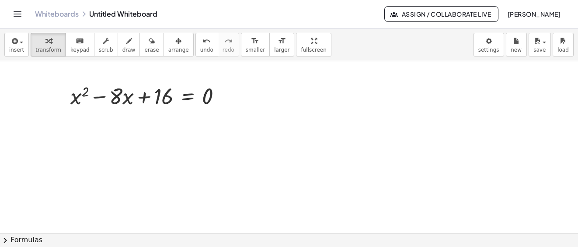
drag, startPoint x: 18, startPoint y: 243, endPoint x: 25, endPoint y: 241, distance: 7.6
click at [130, 113] on div "insert select one: Math Expression Function Text Youtube Video Graphing Geometr…" at bounding box center [289, 137] width 578 height 218
click at [24, 240] on button "chevron_right Formulas" at bounding box center [289, 240] width 578 height 14
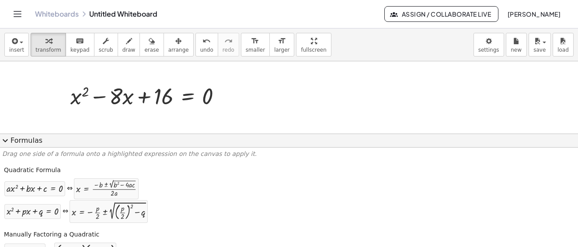
click at [25, 241] on div "Manually Factoring a Quadratic + x 2 + · b · x + c ⇒ · ( + x + ⬚ ) · ( + x + ⬚ )" at bounding box center [284, 243] width 565 height 33
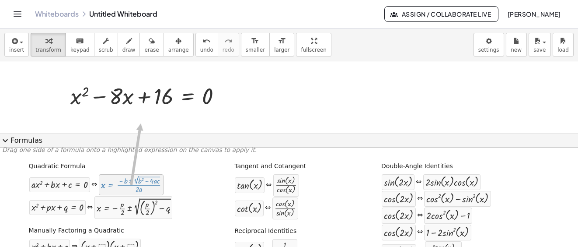
scroll to position [0, 0]
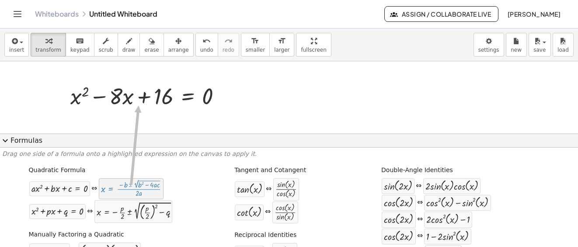
drag, startPoint x: 99, startPoint y: 186, endPoint x: 139, endPoint y: 105, distance: 89.9
drag, startPoint x: 107, startPoint y: 190, endPoint x: 123, endPoint y: 102, distance: 88.8
drag, startPoint x: 146, startPoint y: 186, endPoint x: 228, endPoint y: 97, distance: 120.7
drag, startPoint x: 142, startPoint y: 192, endPoint x: 121, endPoint y: 118, distance: 77.3
click at [212, 98] on div at bounding box center [149, 95] width 167 height 30
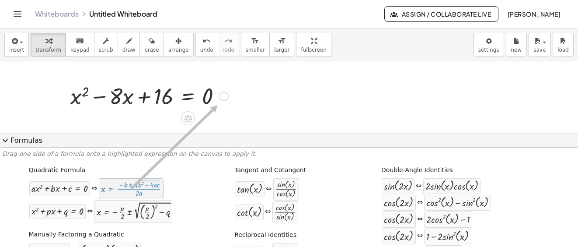
click at [279, 95] on div at bounding box center [289, 20] width 578 height 685
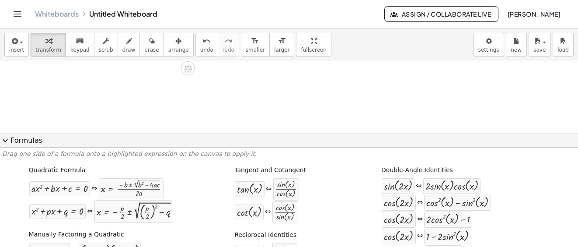
scroll to position [476, 0]
drag, startPoint x: 139, startPoint y: 193, endPoint x: 193, endPoint y: 66, distance: 137.7
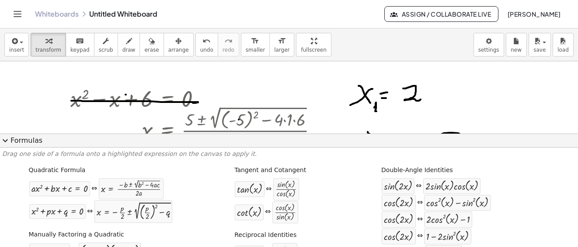
click at [8, 141] on span "expand_more" at bounding box center [5, 140] width 10 height 10
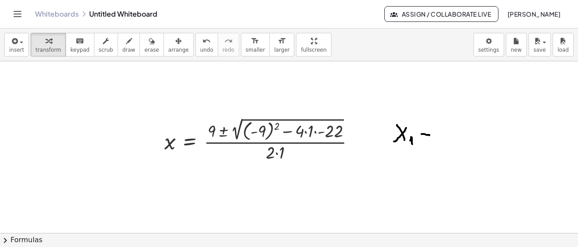
scroll to position [350, 0]
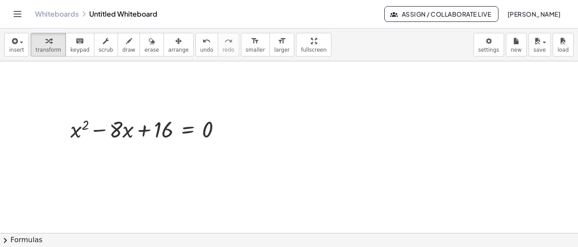
drag, startPoint x: 20, startPoint y: 240, endPoint x: 1, endPoint y: 188, distance: 54.9
click at [92, 156] on div "insert select one: Math Expression Function Text Youtube Video Graphing Geometr…" at bounding box center [289, 137] width 578 height 218
click at [23, 241] on button "chevron_right Formulas" at bounding box center [289, 240] width 578 height 14
click at [0, 0] on div "Manually Factoring a Quadratic + x 2 + · b · x + c ⇒ · ( + x + ⬚ ) · ( + x + ⬚ )" at bounding box center [0, 0] width 0 height 0
click at [0, 0] on div "+ x 2 + · b · x + c" at bounding box center [0, 0] width 0 height 0
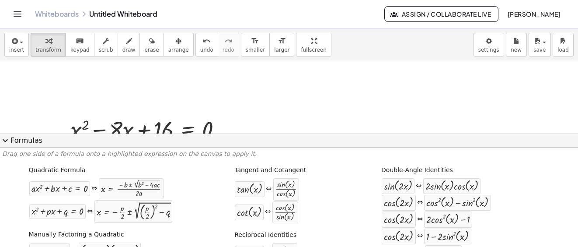
scroll to position [262, 0]
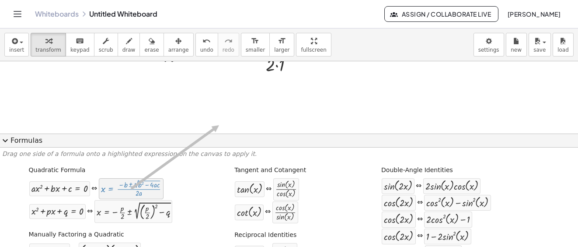
drag, startPoint x: 134, startPoint y: 192, endPoint x: 219, endPoint y: 125, distance: 108.3
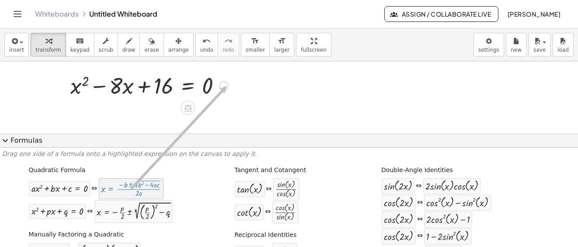
drag, startPoint x: 140, startPoint y: 188, endPoint x: 271, endPoint y: 103, distance: 156.3
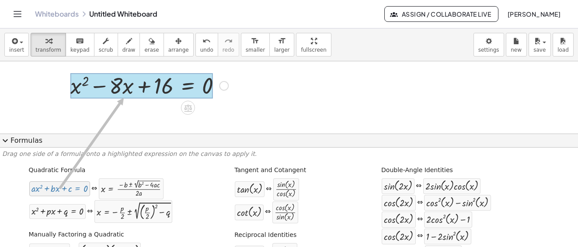
drag, startPoint x: 56, startPoint y: 189, endPoint x: 122, endPoint y: 98, distance: 112.4
click at [208, 98] on div at bounding box center [149, 85] width 167 height 30
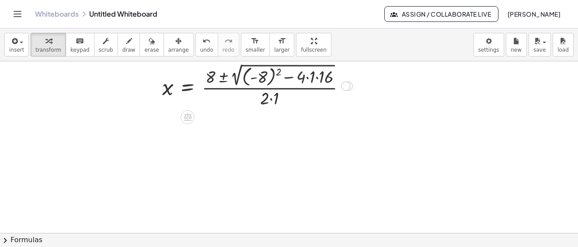
click at [309, 80] on div at bounding box center [257, 85] width 199 height 48
click at [319, 79] on div at bounding box center [257, 85] width 199 height 48
click at [317, 80] on div at bounding box center [257, 85] width 199 height 48
click at [318, 80] on div at bounding box center [257, 85] width 199 height 48
click at [308, 80] on div at bounding box center [257, 85] width 199 height 48
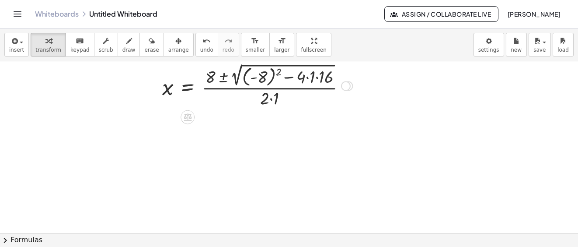
click at [317, 80] on div at bounding box center [257, 85] width 199 height 48
click at [313, 66] on div at bounding box center [257, 85] width 199 height 48
click at [324, 69] on div at bounding box center [257, 85] width 199 height 48
click at [17, 47] on span "insert" at bounding box center [16, 50] width 15 height 6
click at [15, 47] on span "insert" at bounding box center [16, 50] width 15 height 6
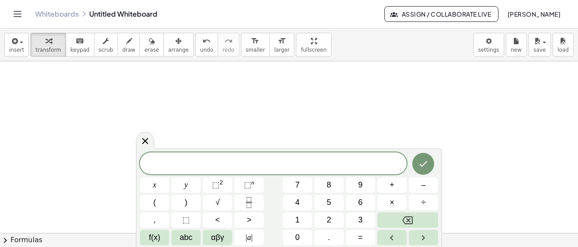
scroll to position [514, 0]
click at [154, 183] on span "x" at bounding box center [154, 185] width 3 height 12
click at [218, 183] on span "⬚" at bounding box center [215, 184] width 7 height 9
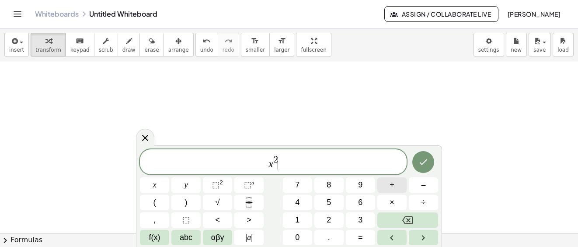
click at [397, 185] on button "+" at bounding box center [391, 184] width 29 height 15
click at [302, 220] on button "1" at bounding box center [297, 219] width 29 height 15
click at [157, 186] on button "x" at bounding box center [154, 184] width 29 height 15
click at [391, 183] on span "+" at bounding box center [391, 185] width 5 height 12
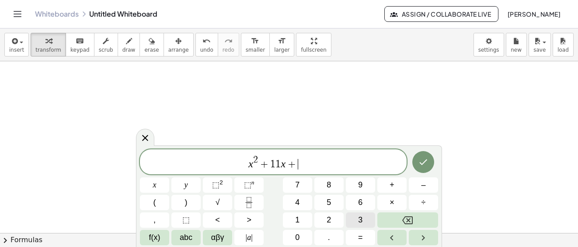
click at [358, 220] on span "3" at bounding box center [360, 220] width 4 height 12
click at [301, 236] on button "0" at bounding box center [297, 236] width 29 height 15
click at [421, 167] on icon "Done" at bounding box center [423, 161] width 10 height 10
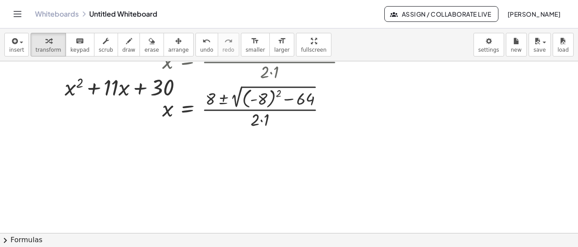
scroll to position [376, 0]
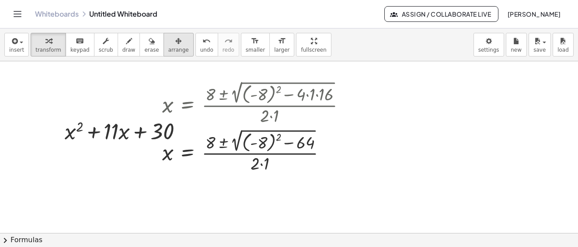
click at [168, 47] on span "arrange" at bounding box center [178, 50] width 21 height 6
click at [163, 49] on button "arrange" at bounding box center [178, 45] width 30 height 24
click at [170, 47] on span "arrange" at bounding box center [178, 50] width 21 height 6
click at [54, 137] on div "+ x 2 − x + 6 = 0 Go back to this line Copy line as LaTeX Copy derivation as La…" at bounding box center [289, 27] width 578 height 685
click at [175, 44] on icon "button" at bounding box center [178, 41] width 6 height 10
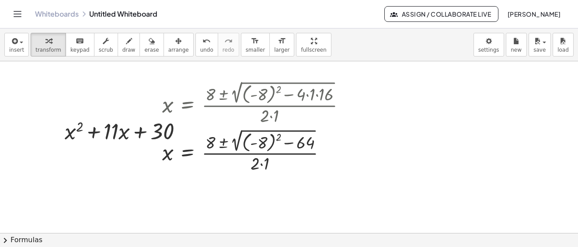
click at [54, 99] on div at bounding box center [289, 27] width 578 height 685
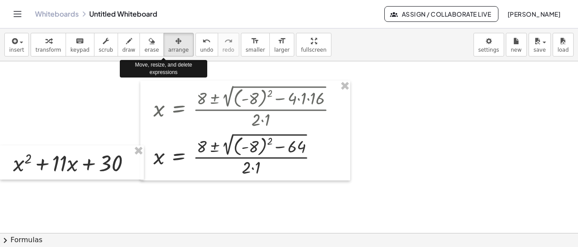
scroll to position [420, 0]
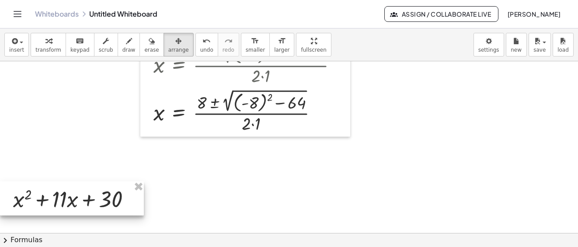
drag, startPoint x: 81, startPoint y: 126, endPoint x: 75, endPoint y: 146, distance: 20.9
click at [55, 206] on div at bounding box center [72, 198] width 144 height 34
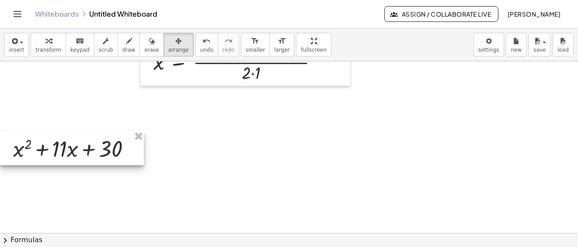
click at [41, 150] on div at bounding box center [72, 148] width 144 height 34
click at [50, 47] on span "transform" at bounding box center [48, 50] width 26 height 6
click at [50, 50] on span "transform" at bounding box center [48, 50] width 26 height 6
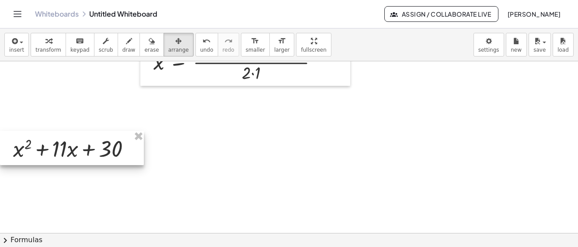
click at [50, 50] on span "transform" at bounding box center [48, 50] width 26 height 6
click at [49, 49] on span "transform" at bounding box center [48, 50] width 26 height 6
click at [43, 52] on span "transform" at bounding box center [48, 50] width 26 height 6
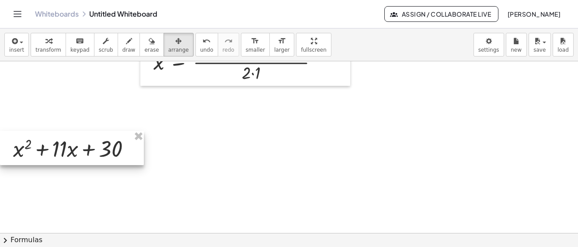
click at [48, 46] on button "transform" at bounding box center [48, 45] width 35 height 24
click at [70, 49] on span "keypad" at bounding box center [79, 50] width 19 height 6
click at [38, 47] on span "transform" at bounding box center [48, 50] width 26 height 6
click at [49, 48] on span "transform" at bounding box center [48, 50] width 26 height 6
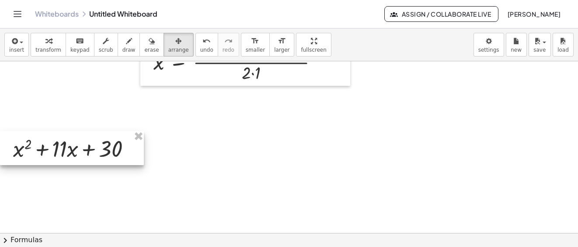
click at [544, 50] on span "save" at bounding box center [539, 50] width 12 height 6
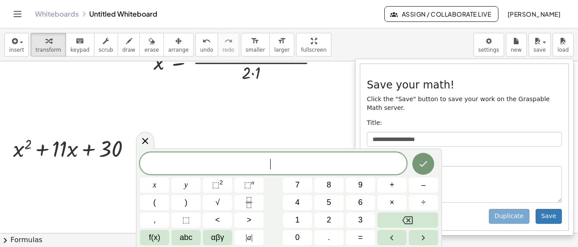
scroll to position [0, 0]
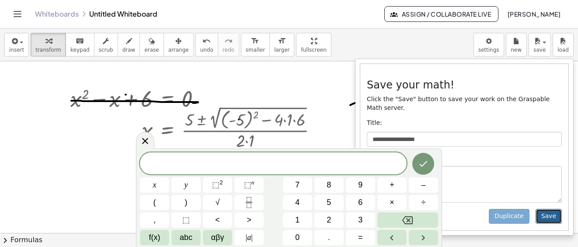
click at [549, 210] on button "Save" at bounding box center [548, 215] width 26 height 15
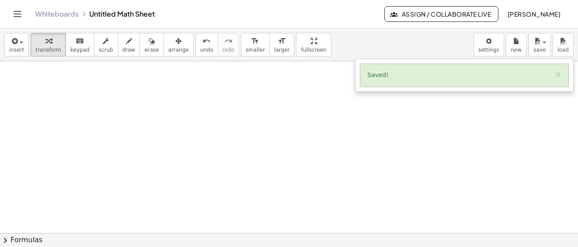
scroll to position [645, 0]
click at [24, 42] on button "insert" at bounding box center [16, 45] width 24 height 24
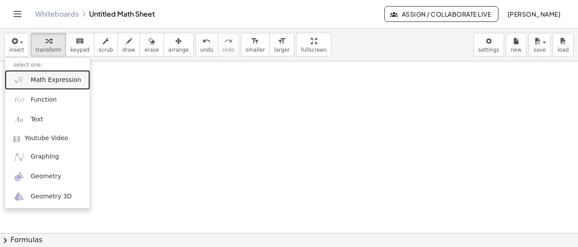
click at [67, 80] on span "Math Expression" at bounding box center [56, 80] width 50 height 9
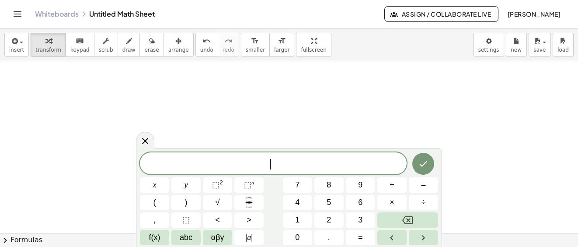
scroll to position [601, 0]
click at [145, 141] on icon at bounding box center [145, 140] width 6 height 6
click at [145, 140] on icon at bounding box center [145, 140] width 6 height 6
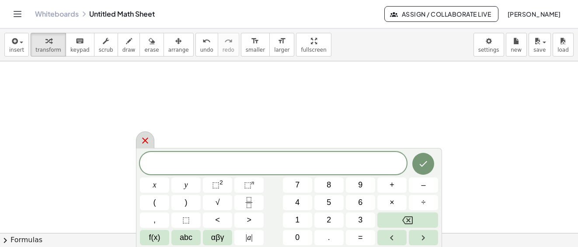
click at [147, 142] on icon at bounding box center [145, 140] width 10 height 10
click at [151, 184] on button "x" at bounding box center [154, 184] width 29 height 15
click at [215, 184] on span "⬚" at bounding box center [215, 184] width 7 height 9
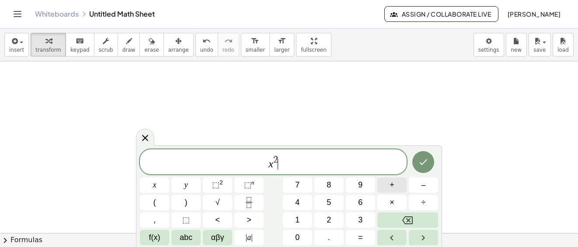
click at [394, 185] on span "+" at bounding box center [391, 185] width 5 height 12
click at [299, 217] on span "1" at bounding box center [297, 220] width 4 height 12
click at [334, 203] on button "5" at bounding box center [328, 202] width 29 height 15
click at [158, 186] on button "x" at bounding box center [154, 184] width 29 height 15
click at [394, 182] on button "+" at bounding box center [391, 184] width 29 height 15
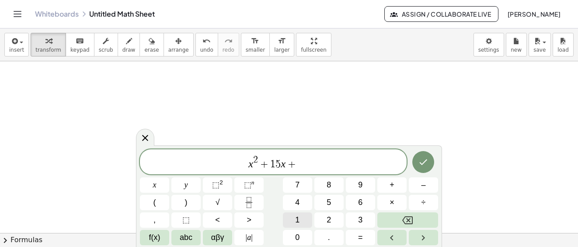
click at [298, 219] on span "1" at bounding box center [297, 220] width 4 height 12
click at [409, 217] on icon "Backspace" at bounding box center [407, 220] width 10 height 10
click at [159, 184] on button "x" at bounding box center [154, 184] width 29 height 15
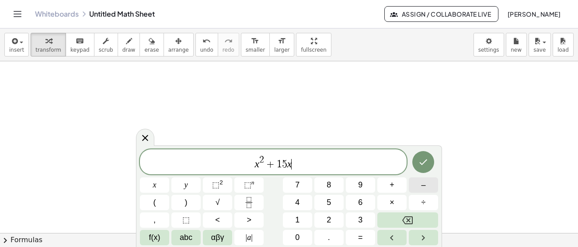
click at [429, 187] on button "–" at bounding box center [423, 184] width 29 height 15
click at [302, 217] on button "1" at bounding box center [297, 219] width 29 height 15
click at [365, 202] on button "6" at bounding box center [360, 202] width 29 height 15
click at [365, 233] on button "=" at bounding box center [360, 236] width 29 height 15
click at [304, 240] on button "0" at bounding box center [297, 236] width 29 height 15
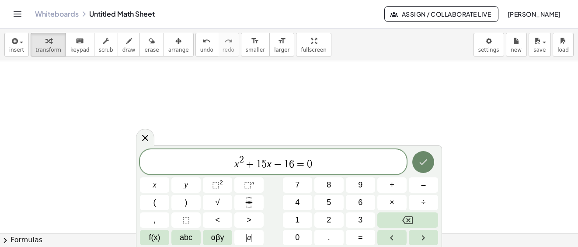
click at [425, 164] on icon "Done" at bounding box center [423, 161] width 10 height 10
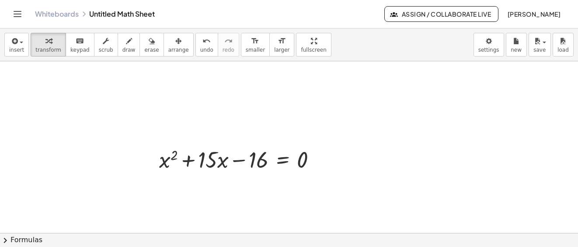
drag, startPoint x: 23, startPoint y: 239, endPoint x: 30, endPoint y: 243, distance: 8.2
click at [24, 237] on button "chevron_right Formulas" at bounding box center [289, 240] width 578 height 14
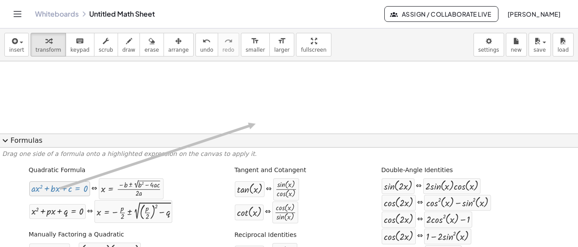
drag, startPoint x: 77, startPoint y: 193, endPoint x: 254, endPoint y: 124, distance: 189.4
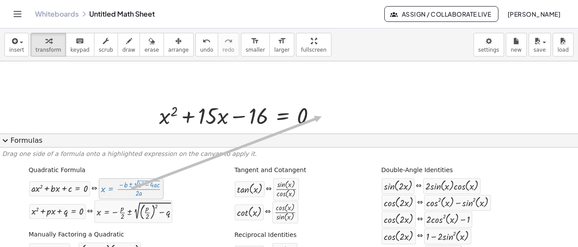
drag, startPoint x: 99, startPoint y: 190, endPoint x: 321, endPoint y: 116, distance: 234.0
click at [298, 119] on div at bounding box center [241, 115] width 173 height 30
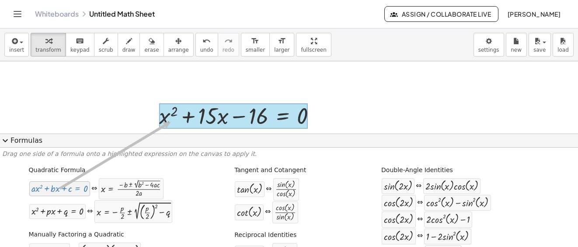
drag, startPoint x: 71, startPoint y: 188, endPoint x: 168, endPoint y: 122, distance: 117.5
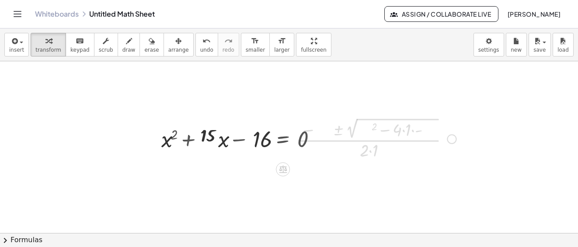
scroll to position [622, 0]
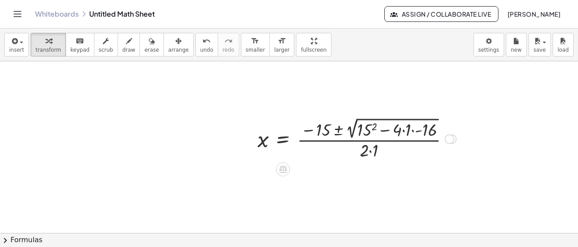
click at [410, 131] on div at bounding box center [356, 138] width 207 height 46
click at [413, 131] on div at bounding box center [356, 138] width 207 height 46
click at [413, 132] on div at bounding box center [356, 138] width 207 height 46
click at [417, 133] on div at bounding box center [356, 138] width 207 height 46
click at [412, 131] on div at bounding box center [356, 138] width 207 height 46
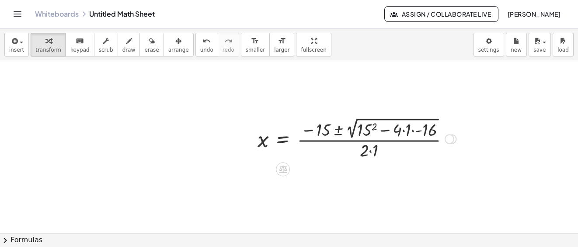
click at [412, 131] on div at bounding box center [356, 138] width 207 height 46
click at [400, 130] on div at bounding box center [356, 138] width 207 height 46
click at [403, 132] on div at bounding box center [356, 138] width 207 height 46
click at [367, 131] on div at bounding box center [356, 138] width 207 height 46
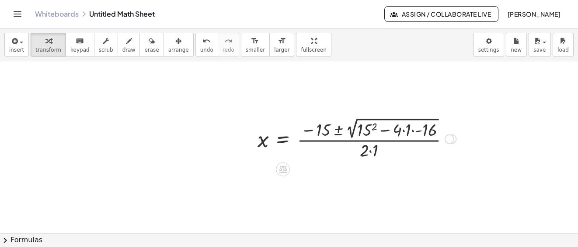
click at [368, 134] on div at bounding box center [356, 138] width 207 height 46
click at [371, 152] on div at bounding box center [356, 138] width 207 height 46
click at [370, 150] on div at bounding box center [356, 138] width 207 height 46
click at [371, 129] on div at bounding box center [356, 138] width 207 height 46
click at [448, 143] on div at bounding box center [356, 138] width 207 height 46
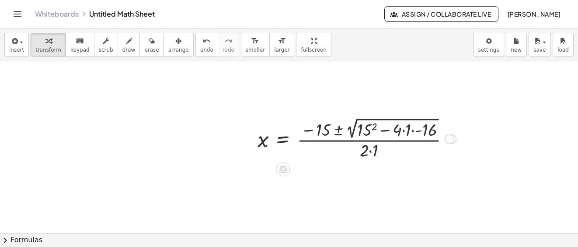
click at [451, 142] on div at bounding box center [356, 138] width 207 height 46
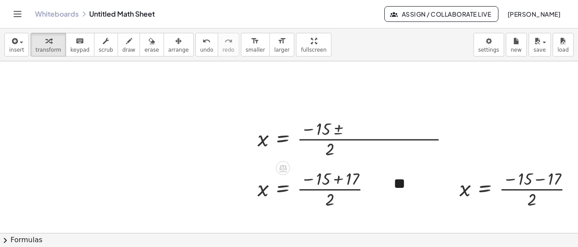
click at [411, 130] on div at bounding box center [356, 138] width 207 height 44
click at [409, 132] on div at bounding box center [356, 138] width 207 height 44
click at [419, 129] on div at bounding box center [356, 138] width 207 height 44
click at [402, 129] on div at bounding box center [356, 138] width 207 height 44
click at [410, 130] on div at bounding box center [356, 138] width 207 height 44
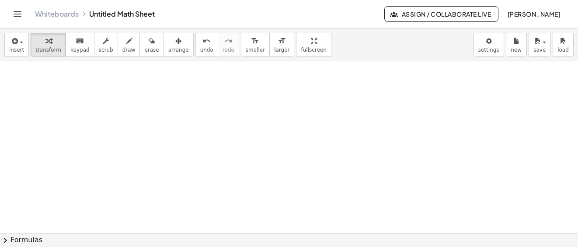
scroll to position [863, 0]
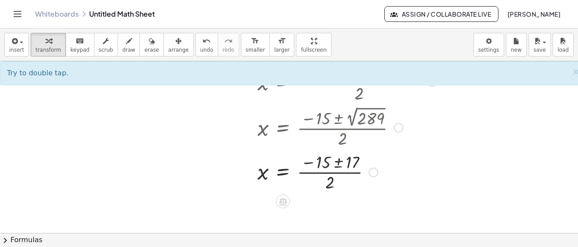
click at [340, 161] on div at bounding box center [356, 171] width 207 height 44
click at [339, 164] on div at bounding box center [356, 171] width 207 height 44
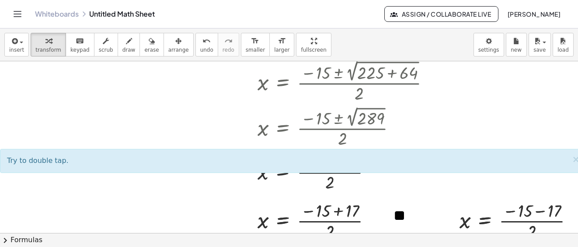
scroll to position [951, 0]
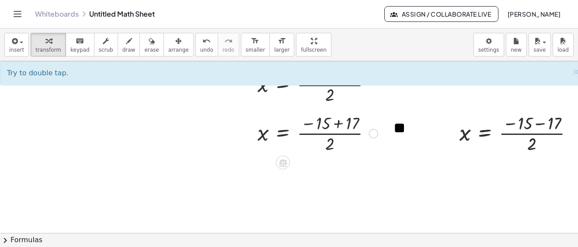
click at [372, 135] on div at bounding box center [373, 134] width 10 height 10
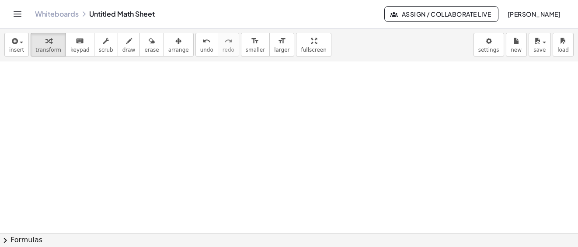
scroll to position [1293, 0]
click at [24, 40] on button "insert" at bounding box center [16, 45] width 24 height 24
click at [23, 44] on button "insert" at bounding box center [16, 45] width 24 height 24
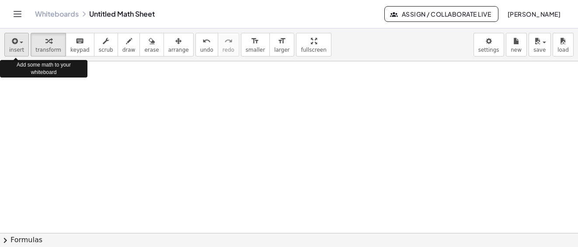
click at [31, 66] on div "Add some math to your whiteboard" at bounding box center [43, 68] width 87 height 17
click at [40, 64] on div "Add some math to your whiteboard" at bounding box center [43, 68] width 87 height 17
click at [21, 47] on span "insert" at bounding box center [16, 50] width 15 height 6
click at [43, 70] on div "Add some math to your whiteboard" at bounding box center [43, 68] width 87 height 17
click at [8, 49] on button "insert" at bounding box center [16, 45] width 24 height 24
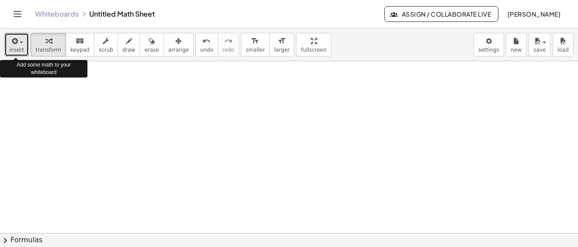
click at [22, 50] on span "insert" at bounding box center [16, 50] width 15 height 6
click at [0, 0] on link "Text" at bounding box center [0, 0] width 0 height 0
click at [51, 48] on span "transform" at bounding box center [48, 50] width 26 height 6
click at [20, 69] on div "Add some math to your whiteboard" at bounding box center [43, 68] width 87 height 17
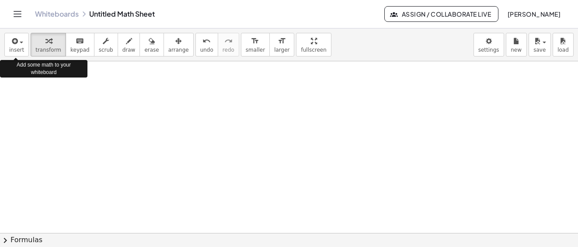
click at [15, 57] on div "insert select one: Math Expression Function Text Youtube Video Graphing Geometr…" at bounding box center [289, 44] width 578 height 33
click at [14, 62] on div "Add some math to your whiteboard" at bounding box center [43, 68] width 87 height 17
click at [122, 49] on span "draw" at bounding box center [128, 50] width 13 height 6
click at [46, 79] on div "Add some math to your whiteboard" at bounding box center [43, 69] width 87 height 22
click at [0, 0] on div at bounding box center [0, 0] width 0 height 0
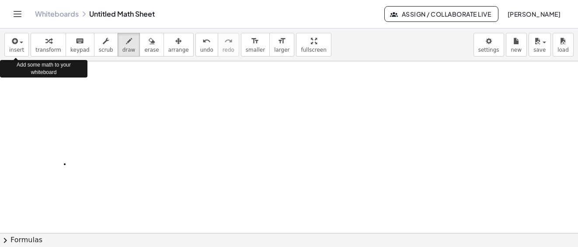
scroll to position [1290, 0]
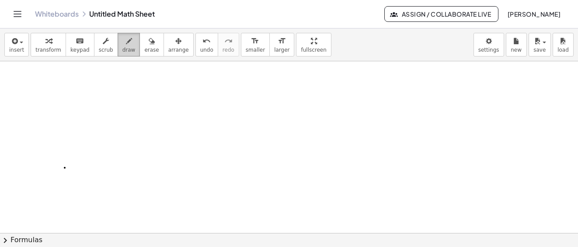
click at [122, 51] on span "draw" at bounding box center [128, 50] width 13 height 6
click at [118, 49] on button "draw" at bounding box center [129, 45] width 23 height 24
click at [123, 47] on span "draw" at bounding box center [128, 50] width 13 height 6
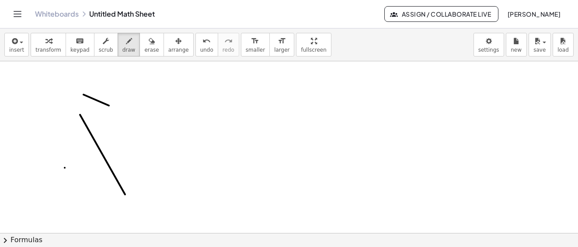
scroll to position [1549, 0]
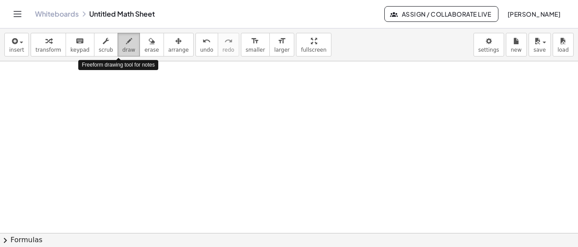
click at [126, 48] on button "draw" at bounding box center [129, 45] width 23 height 24
click at [144, 46] on button "erase" at bounding box center [151, 45] width 24 height 24
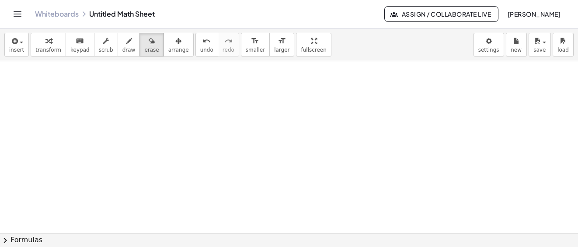
scroll to position [1330, 0]
click at [123, 48] on span "draw" at bounding box center [128, 50] width 13 height 6
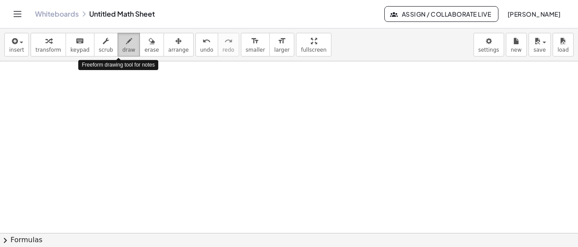
click at [122, 50] on span "draw" at bounding box center [128, 50] width 13 height 6
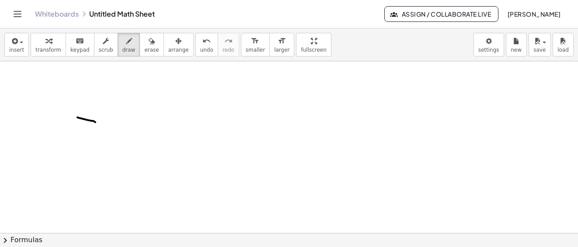
drag, startPoint x: 77, startPoint y: 117, endPoint x: 95, endPoint y: 122, distance: 18.6
drag, startPoint x: 133, startPoint y: 115, endPoint x: 108, endPoint y: 132, distance: 29.8
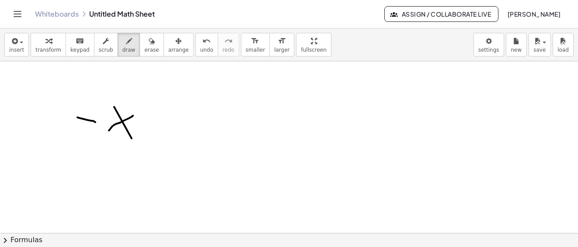
click at [538, 52] on span "save" at bounding box center [539, 50] width 12 height 6
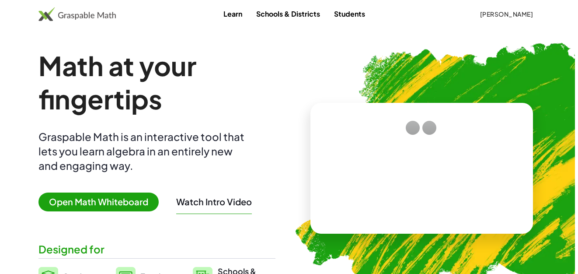
scroll to position [1573, 0]
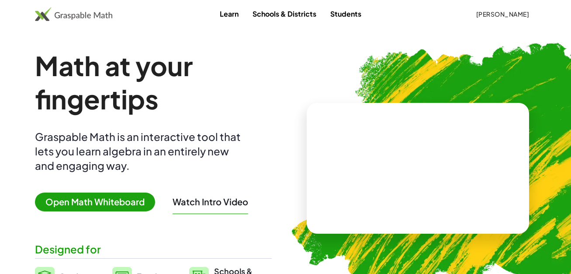
click at [497, 17] on span "[PERSON_NAME]" at bounding box center [502, 14] width 53 height 8
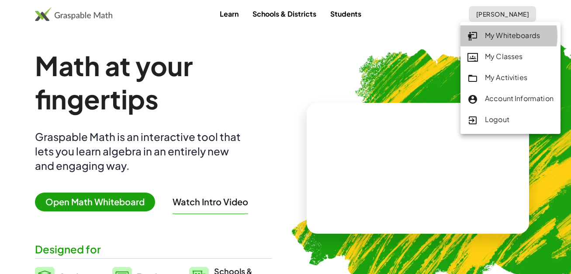
click at [514, 35] on div "My Whiteboards" at bounding box center [511, 35] width 86 height 11
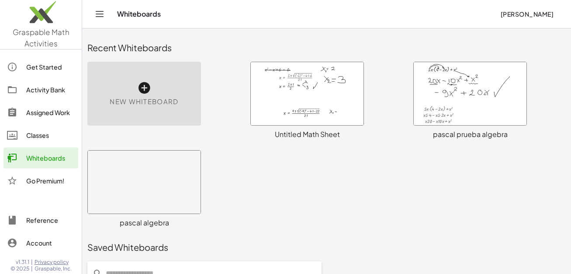
click at [300, 129] on div "Untitled Math Sheet" at bounding box center [307, 134] width 114 height 10
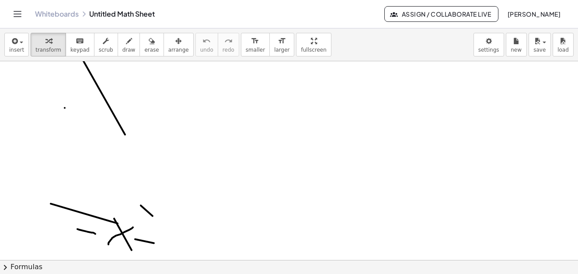
scroll to position [1437, 0]
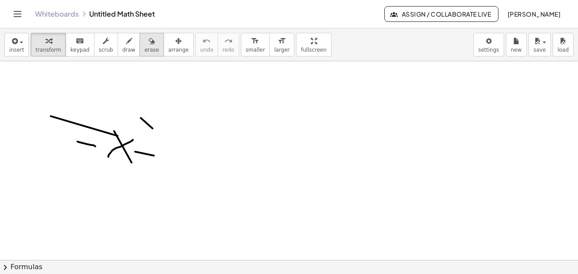
click at [139, 51] on button "erase" at bounding box center [151, 45] width 24 height 24
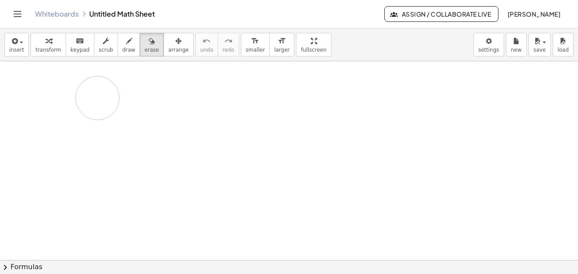
drag, startPoint x: 82, startPoint y: 115, endPoint x: 102, endPoint y: 136, distance: 28.7
drag, startPoint x: 102, startPoint y: 135, endPoint x: 136, endPoint y: 190, distance: 64.4
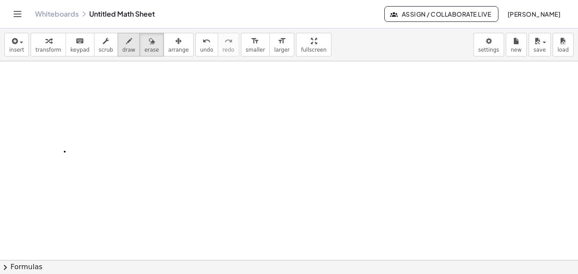
click at [122, 47] on span "draw" at bounding box center [128, 50] width 13 height 6
drag, startPoint x: 67, startPoint y: 116, endPoint x: 81, endPoint y: 115, distance: 14.0
drag, startPoint x: 100, startPoint y: 104, endPoint x: 150, endPoint y: 129, distance: 55.9
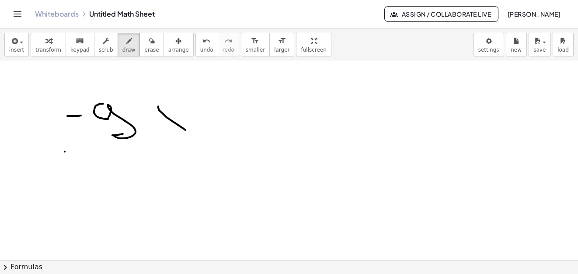
drag, startPoint x: 158, startPoint y: 107, endPoint x: 185, endPoint y: 131, distance: 36.5
drag, startPoint x: 182, startPoint y: 114, endPoint x: 176, endPoint y: 134, distance: 21.4
drag, startPoint x: 190, startPoint y: 87, endPoint x: 211, endPoint y: 105, distance: 27.9
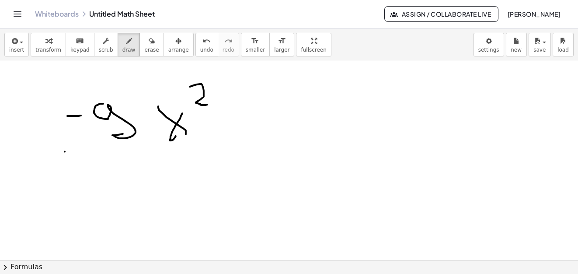
drag, startPoint x: 230, startPoint y: 127, endPoint x: 254, endPoint y: 122, distance: 24.9
drag, startPoint x: 246, startPoint y: 132, endPoint x: 257, endPoint y: 137, distance: 12.3
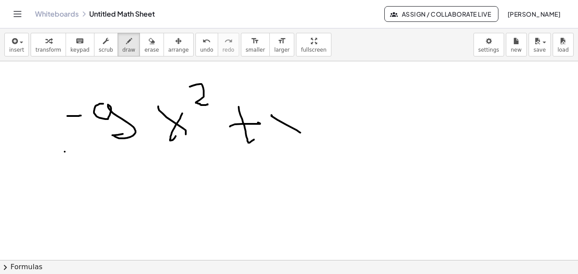
drag, startPoint x: 271, startPoint y: 115, endPoint x: 292, endPoint y: 116, distance: 20.1
drag, startPoint x: 278, startPoint y: 140, endPoint x: 289, endPoint y: 139, distance: 11.0
drag, startPoint x: 324, startPoint y: 125, endPoint x: 337, endPoint y: 122, distance: 12.6
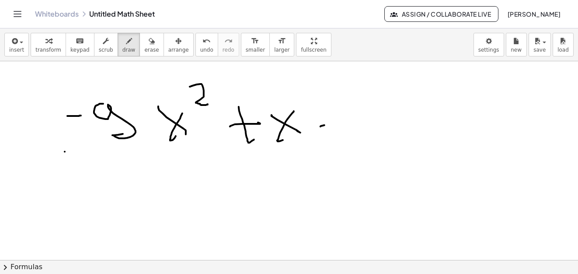
drag, startPoint x: 343, startPoint y: 133, endPoint x: 347, endPoint y: 129, distance: 5.6
drag, startPoint x: 373, startPoint y: 116, endPoint x: 367, endPoint y: 117, distance: 6.2
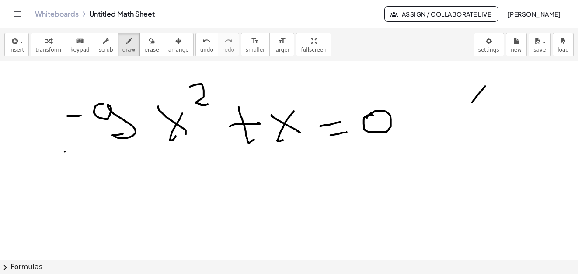
drag, startPoint x: 472, startPoint y: 103, endPoint x: 461, endPoint y: 125, distance: 24.6
drag, startPoint x: 490, startPoint y: 108, endPoint x: 508, endPoint y: 109, distance: 18.4
drag, startPoint x: 512, startPoint y: 116, endPoint x: 539, endPoint y: 123, distance: 28.3
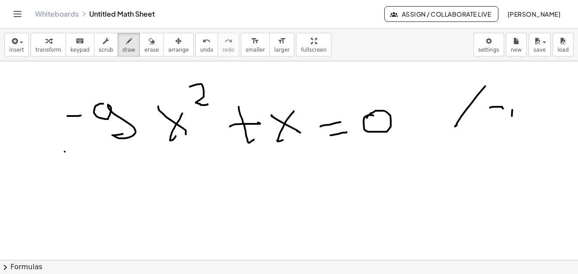
drag, startPoint x: 512, startPoint y: 107, endPoint x: 508, endPoint y: 129, distance: 22.6
drag, startPoint x: 119, startPoint y: 182, endPoint x: 138, endPoint y: 207, distance: 31.8
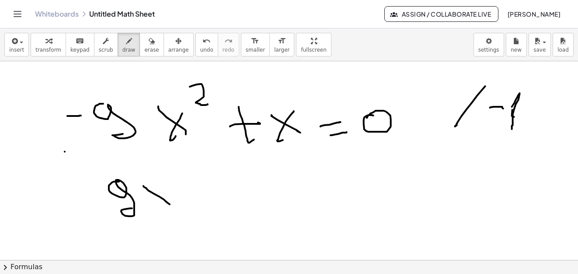
drag, startPoint x: 164, startPoint y: 200, endPoint x: 171, endPoint y: 192, distance: 10.2
drag, startPoint x: 154, startPoint y: 199, endPoint x: 161, endPoint y: 197, distance: 6.9
drag, startPoint x: 175, startPoint y: 169, endPoint x: 224, endPoint y: 198, distance: 56.9
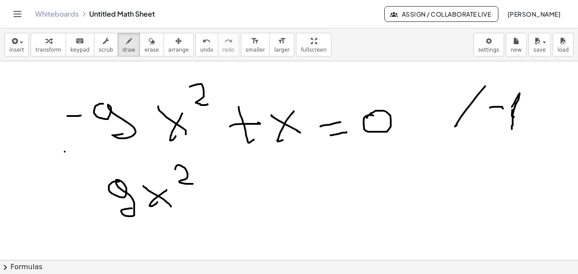
drag, startPoint x: 218, startPoint y: 197, endPoint x: 268, endPoint y: 188, distance: 51.2
drag, startPoint x: 266, startPoint y: 184, endPoint x: 283, endPoint y: 190, distance: 17.8
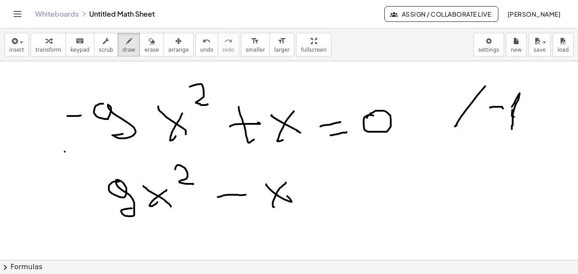
drag, startPoint x: 280, startPoint y: 188, endPoint x: 303, endPoint y: 195, distance: 24.4
drag, startPoint x: 326, startPoint y: 191, endPoint x: 338, endPoint y: 198, distance: 13.6
drag, startPoint x: 339, startPoint y: 201, endPoint x: 367, endPoint y: 198, distance: 28.2
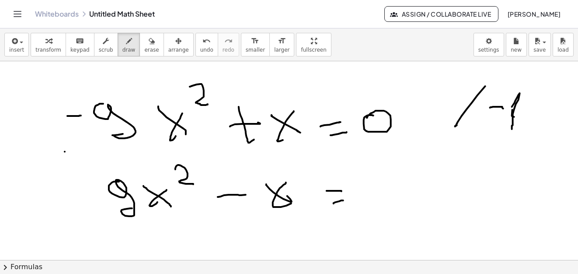
drag, startPoint x: 364, startPoint y: 186, endPoint x: 372, endPoint y: 191, distance: 10.1
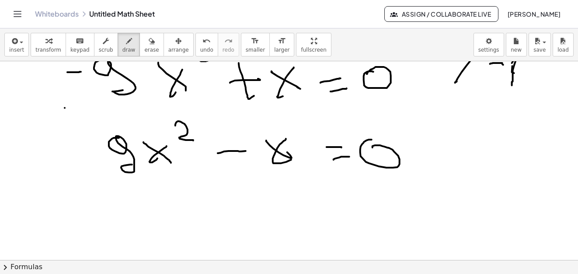
scroll to position [1393, 0]
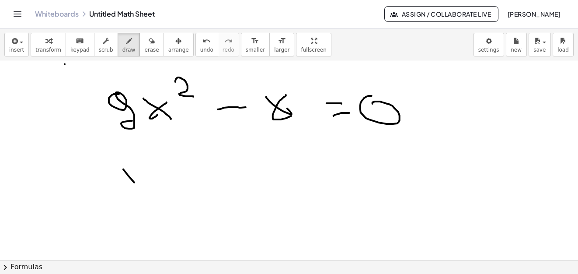
drag, startPoint x: 134, startPoint y: 183, endPoint x: 153, endPoint y: 201, distance: 26.0
drag, startPoint x: 155, startPoint y: 176, endPoint x: 137, endPoint y: 200, distance: 30.6
drag
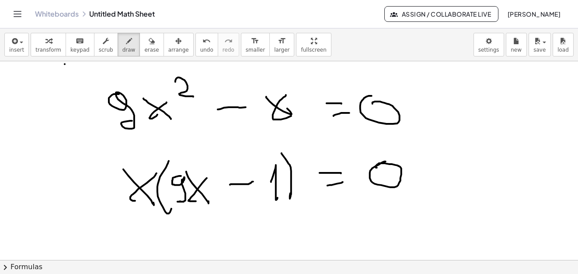
scroll to position [1437, 0]
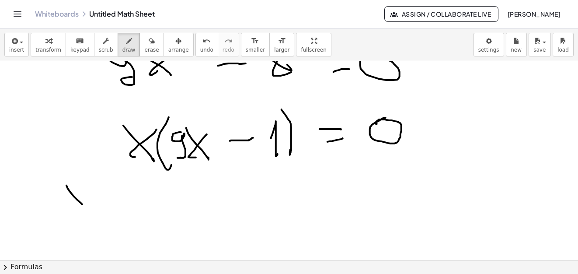
drag, startPoint x: 83, startPoint y: 190, endPoint x: 68, endPoint y: 202, distance: 19.3
drag, startPoint x: 102, startPoint y: 195, endPoint x: 115, endPoint y: 193, distance: 12.9
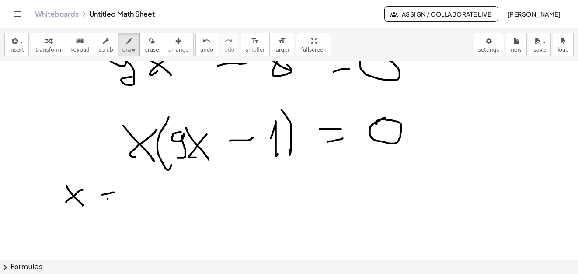
drag, startPoint x: 108, startPoint y: 199, endPoint x: 116, endPoint y: 198, distance: 8.8
drag, startPoint x: 139, startPoint y: 184, endPoint x: 153, endPoint y: 188, distance: 14.8
drag, startPoint x: 224, startPoint y: 195, endPoint x: 261, endPoint y: 194, distance: 37.2
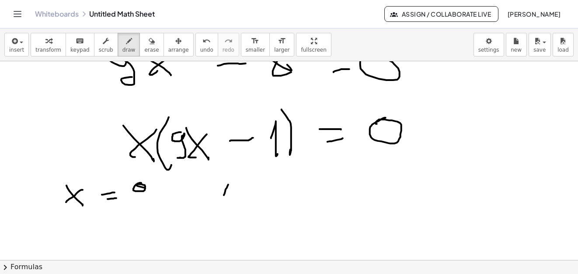
drag, startPoint x: 311, startPoint y: 169, endPoint x: 329, endPoint y: 174, distance: 18.6
drag, startPoint x: 329, startPoint y: 168, endPoint x: 352, endPoint y: 167, distance: 23.2
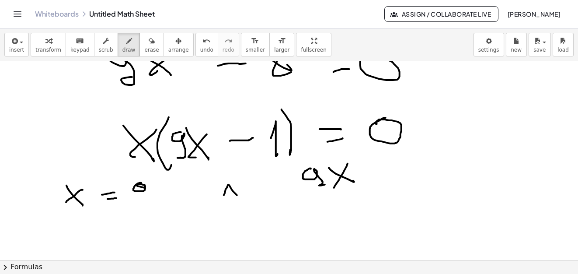
drag, startPoint x: 335, startPoint y: 186, endPoint x: 351, endPoint y: 180, distance: 17.9
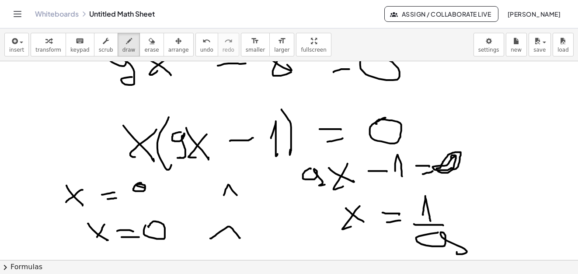
scroll to position [1524, 0]
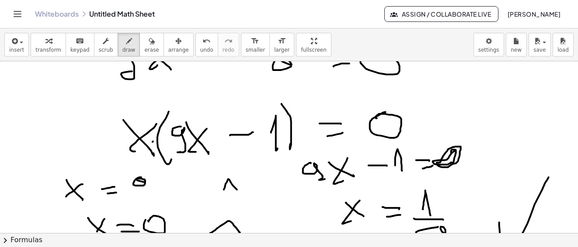
scroll to position [1486, 0]
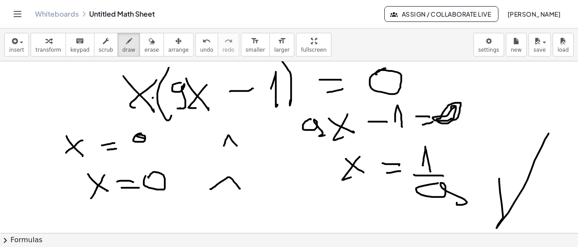
drag, startPoint x: 96, startPoint y: 191, endPoint x: 90, endPoint y: 198, distance: 9.5
drag, startPoint x: 106, startPoint y: 199, endPoint x: 110, endPoint y: 204, distance: 6.5
drag, startPoint x: 364, startPoint y: 195, endPoint x: 369, endPoint y: 193, distance: 5.8
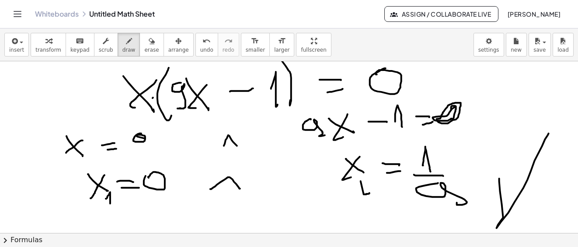
drag, startPoint x: 354, startPoint y: 186, endPoint x: 379, endPoint y: 191, distance: 24.6
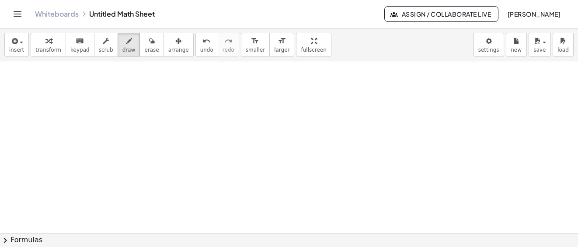
scroll to position [1891, 0]
drag, startPoint x: 118, startPoint y: 121, endPoint x: 136, endPoint y: 118, distance: 18.6
drag, startPoint x: 145, startPoint y: 108, endPoint x: 161, endPoint y: 117, distance: 19.2
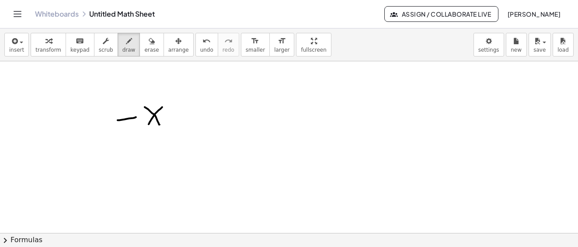
drag, startPoint x: 150, startPoint y: 122, endPoint x: 170, endPoint y: 100, distance: 28.8
drag, startPoint x: 174, startPoint y: 92, endPoint x: 182, endPoint y: 106, distance: 16.0
drag, startPoint x: 205, startPoint y: 114, endPoint x: 223, endPoint y: 114, distance: 18.4
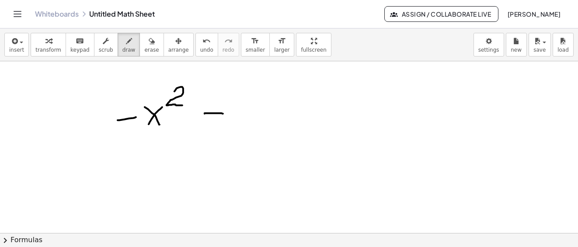
drag, startPoint x: 213, startPoint y: 108, endPoint x: 213, endPoint y: 122, distance: 13.5
drag, startPoint x: 143, startPoint y: 40, endPoint x: 227, endPoint y: 117, distance: 113.8
click at [146, 46] on button "erase" at bounding box center [151, 45] width 24 height 24
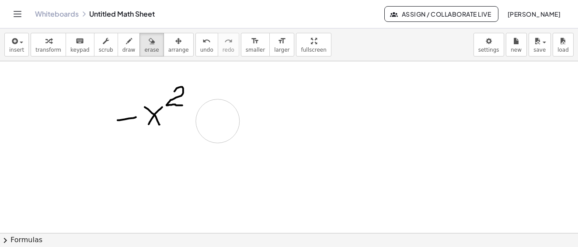
drag, startPoint x: 228, startPoint y: 118, endPoint x: 210, endPoint y: 103, distance: 23.6
drag, startPoint x: 118, startPoint y: 43, endPoint x: 276, endPoint y: 140, distance: 184.9
click at [126, 43] on icon "button" at bounding box center [129, 41] width 6 height 10
drag, startPoint x: 200, startPoint y: 117, endPoint x: 219, endPoint y: 115, distance: 18.4
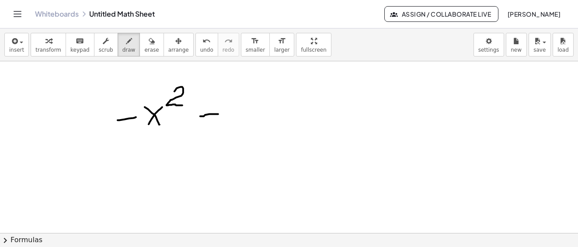
drag, startPoint x: 256, startPoint y: 101, endPoint x: 270, endPoint y: 118, distance: 22.0
drag, startPoint x: 279, startPoint y: 101, endPoint x: 290, endPoint y: 104, distance: 10.9
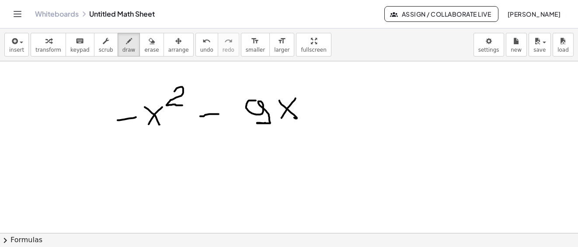
drag, startPoint x: 330, startPoint y: 107, endPoint x: 345, endPoint y: 106, distance: 15.8
drag, startPoint x: 333, startPoint y: 118, endPoint x: 355, endPoint y: 111, distance: 23.2
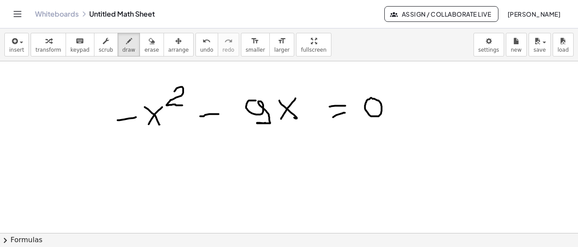
drag, startPoint x: 476, startPoint y: 68, endPoint x: 490, endPoint y: 108, distance: 41.9
drag, startPoint x: 490, startPoint y: 102, endPoint x: 497, endPoint y: 103, distance: 6.6
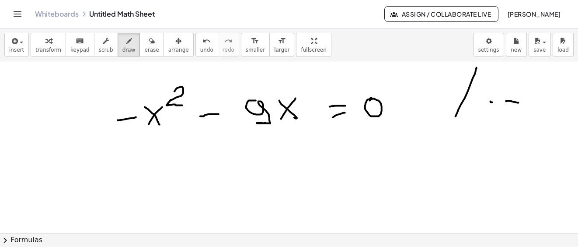
drag, startPoint x: 510, startPoint y: 101, endPoint x: 523, endPoint y: 104, distance: 13.4
drag, startPoint x: 528, startPoint y: 106, endPoint x: 532, endPoint y: 129, distance: 23.1
drag, startPoint x: 156, startPoint y: 143, endPoint x: 169, endPoint y: 162, distance: 22.8
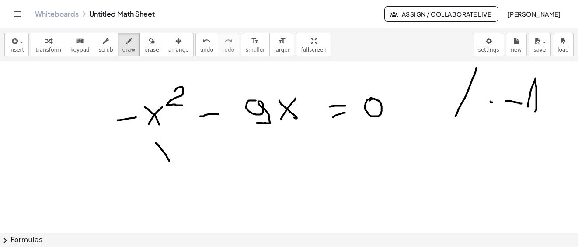
drag, startPoint x: 183, startPoint y: 134, endPoint x: 191, endPoint y: 152, distance: 19.4
drag, startPoint x: 205, startPoint y: 152, endPoint x: 221, endPoint y: 148, distance: 16.2
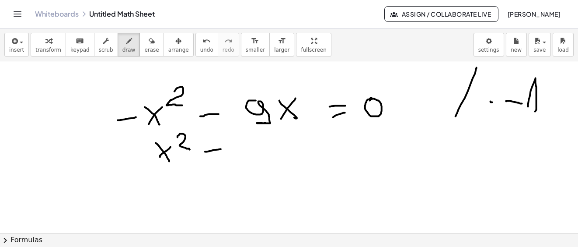
drag, startPoint x: 216, startPoint y: 150, endPoint x: 226, endPoint y: 152, distance: 9.8
drag, startPoint x: 252, startPoint y: 144, endPoint x: 271, endPoint y: 160, distance: 24.2
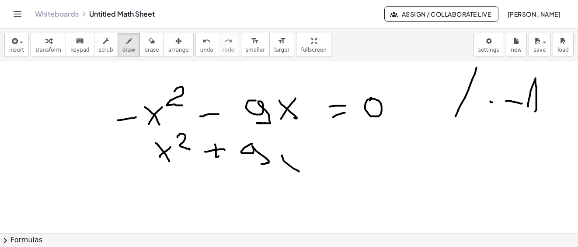
drag, startPoint x: 282, startPoint y: 156, endPoint x: 300, endPoint y: 160, distance: 18.4
drag, startPoint x: 285, startPoint y: 167, endPoint x: 281, endPoint y: 173, distance: 6.9
drag, startPoint x: 337, startPoint y: 155, endPoint x: 347, endPoint y: 155, distance: 10.1
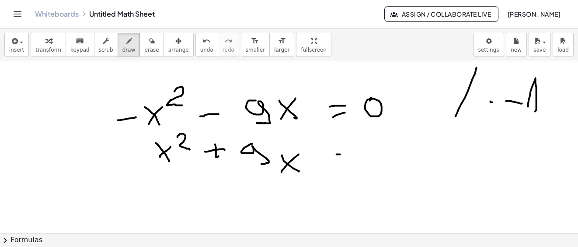
drag, startPoint x: 337, startPoint y: 163, endPoint x: 361, endPoint y: 160, distance: 23.7
drag, startPoint x: 380, startPoint y: 146, endPoint x: 380, endPoint y: 164, distance: 17.9
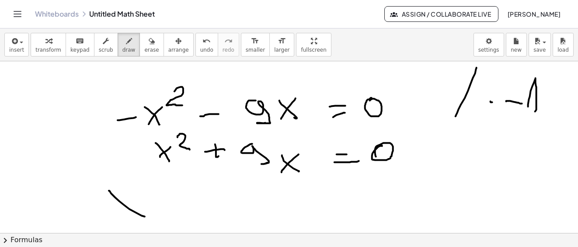
drag, startPoint x: 109, startPoint y: 191, endPoint x: 149, endPoint y: 207, distance: 42.8
drag, startPoint x: 135, startPoint y: 202, endPoint x: 111, endPoint y: 212, distance: 26.6
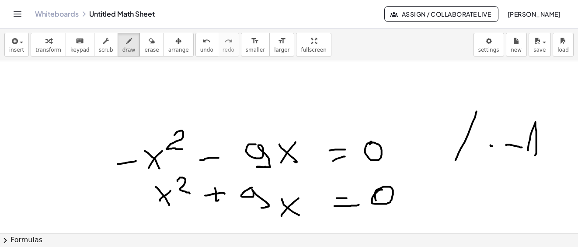
scroll to position [1935, 0]
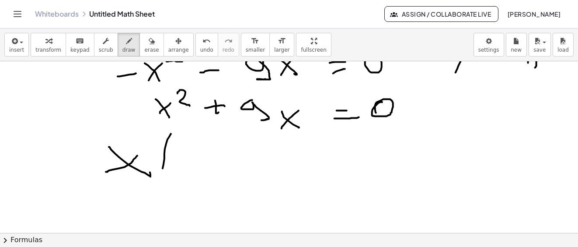
drag, startPoint x: 171, startPoint y: 134, endPoint x: 173, endPoint y: 180, distance: 45.9
drag, startPoint x: 201, startPoint y: 165, endPoint x: 242, endPoint y: 160, distance: 41.0
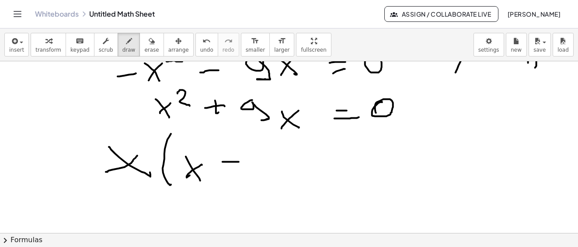
drag, startPoint x: 222, startPoint y: 162, endPoint x: 239, endPoint y: 162, distance: 16.2
drag, startPoint x: 258, startPoint y: 155, endPoint x: 281, endPoint y: 175, distance: 30.7
drag, startPoint x: 276, startPoint y: 141, endPoint x: 337, endPoint y: 164, distance: 65.0
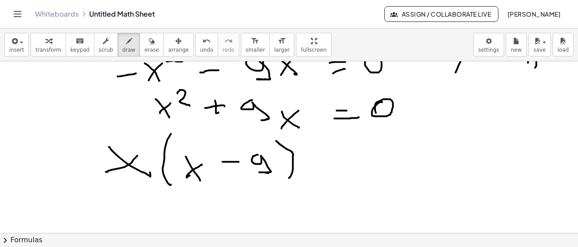
drag, startPoint x: 340, startPoint y: 160, endPoint x: 363, endPoint y: 163, distance: 23.0
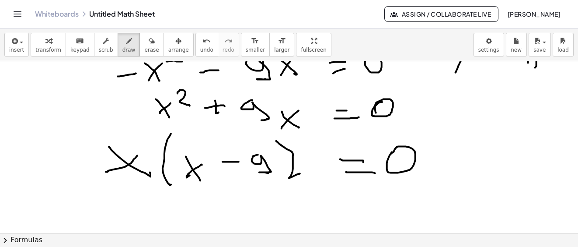
scroll to position [2022, 0]
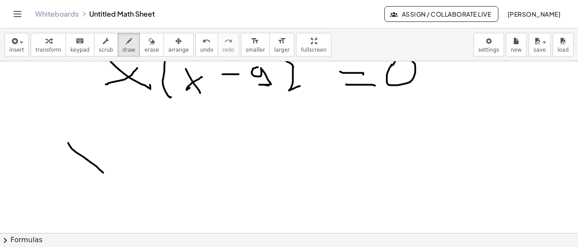
drag, startPoint x: 68, startPoint y: 143, endPoint x: 104, endPoint y: 152, distance: 36.5
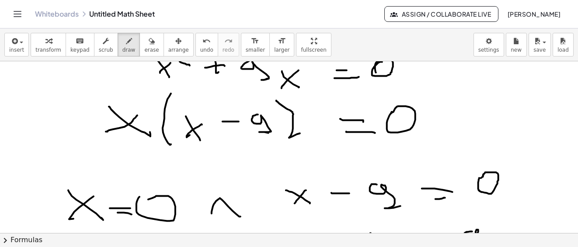
scroll to position [1931, 0]
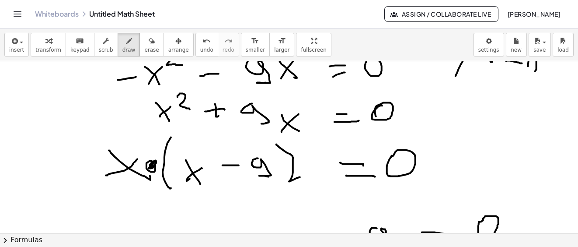
drag, startPoint x: 150, startPoint y: 165, endPoint x: 154, endPoint y: 168, distance: 5.3
drag, startPoint x: 228, startPoint y: 158, endPoint x: 230, endPoint y: 172, distance: 13.8
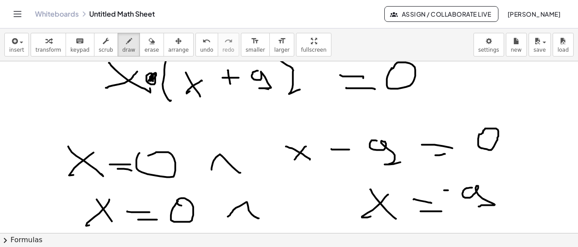
drag, startPoint x: 444, startPoint y: 191, endPoint x: 452, endPoint y: 189, distance: 8.1
drag, startPoint x: 342, startPoint y: 146, endPoint x: 342, endPoint y: 158, distance: 12.7
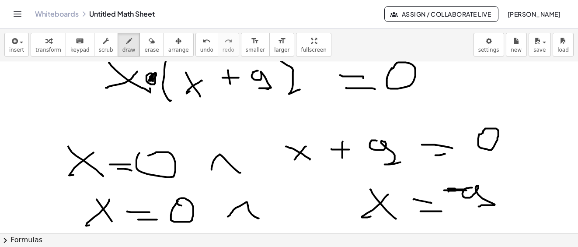
scroll to position [2063, 0]
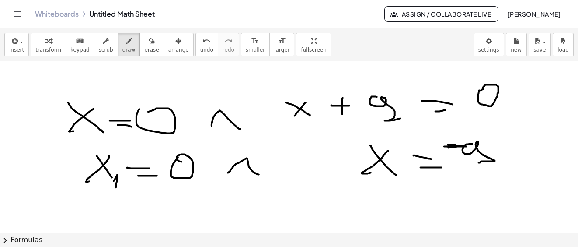
drag, startPoint x: 114, startPoint y: 181, endPoint x: 116, endPoint y: 188, distance: 6.9
drag, startPoint x: 401, startPoint y: 176, endPoint x: 403, endPoint y: 187, distance: 11.7
drag, startPoint x: 395, startPoint y: 179, endPoint x: 410, endPoint y: 188, distance: 17.8
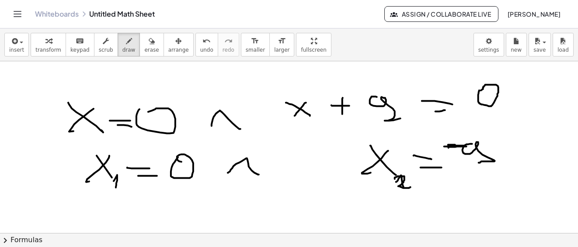
drag, startPoint x: 400, startPoint y: 176, endPoint x: 406, endPoint y: 186, distance: 12.1
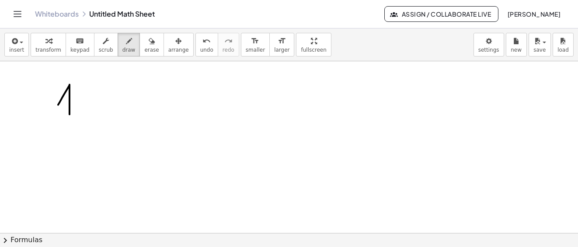
drag, startPoint x: 58, startPoint y: 105, endPoint x: 69, endPoint y: 115, distance: 14.9
drag, startPoint x: 29, startPoint y: 128, endPoint x: 90, endPoint y: 137, distance: 61.5
drag, startPoint x: 49, startPoint y: 136, endPoint x: 51, endPoint y: 152, distance: 16.0
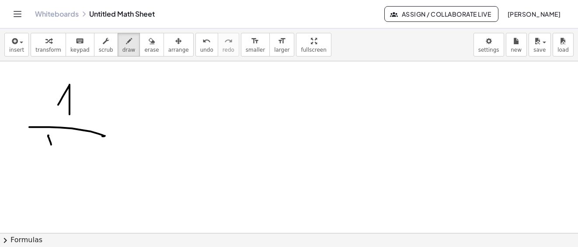
drag, startPoint x: 57, startPoint y: 139, endPoint x: 59, endPoint y: 146, distance: 7.2
drag, startPoint x: 69, startPoint y: 146, endPoint x: 83, endPoint y: 146, distance: 13.1
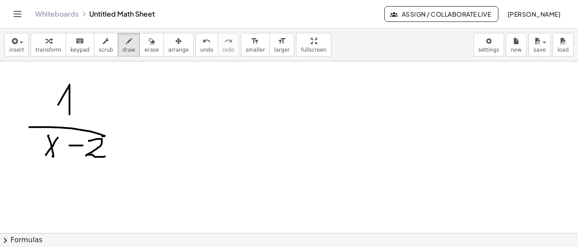
drag, startPoint x: 89, startPoint y: 141, endPoint x: 109, endPoint y: 154, distance: 23.8
drag, startPoint x: 143, startPoint y: 125, endPoint x: 165, endPoint y: 123, distance: 21.5
drag, startPoint x: 159, startPoint y: 129, endPoint x: 184, endPoint y: 126, distance: 25.4
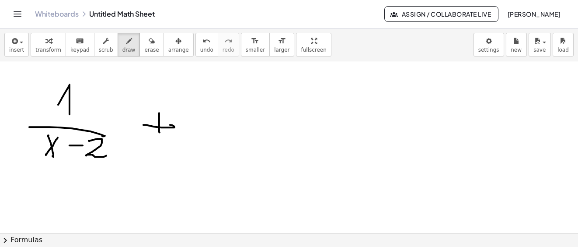
drag, startPoint x: 210, startPoint y: 115, endPoint x: 216, endPoint y: 120, distance: 8.7
drag, startPoint x: 196, startPoint y: 126, endPoint x: 254, endPoint y: 132, distance: 58.0
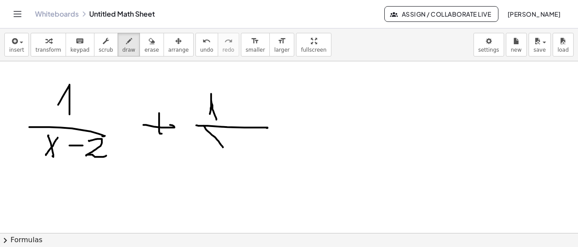
drag, startPoint x: 210, startPoint y: 134, endPoint x: 223, endPoint y: 148, distance: 18.9
drag, startPoint x: 215, startPoint y: 141, endPoint x: 219, endPoint y: 145, distance: 5.0
drag, startPoint x: 234, startPoint y: 143, endPoint x: 249, endPoint y: 139, distance: 16.0
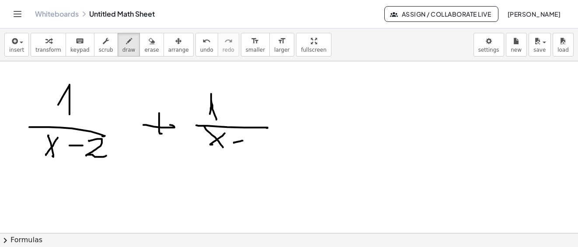
drag, startPoint x: 252, startPoint y: 137, endPoint x: 288, endPoint y: 140, distance: 36.4
drag, startPoint x: 314, startPoint y: 108, endPoint x: 336, endPoint y: 111, distance: 22.5
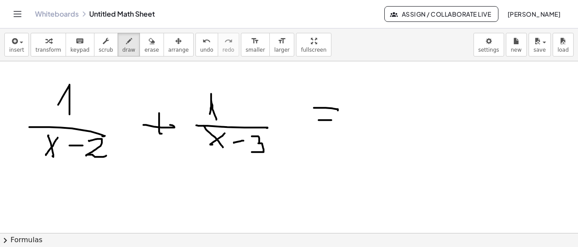
drag, startPoint x: 320, startPoint y: 121, endPoint x: 369, endPoint y: 116, distance: 48.7
drag, startPoint x: 373, startPoint y: 113, endPoint x: 391, endPoint y: 132, distance: 25.4
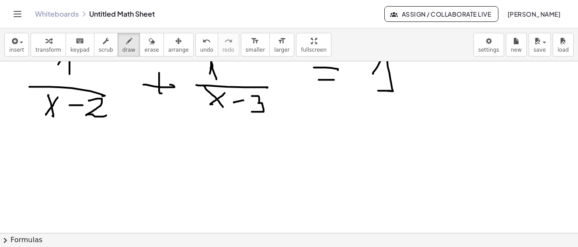
scroll to position [2190, 0]
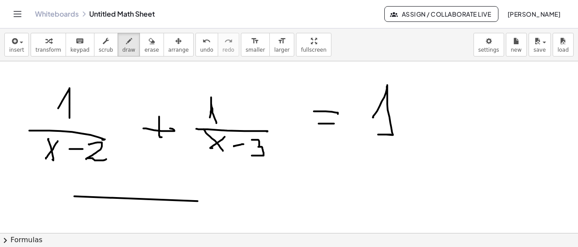
drag, startPoint x: 198, startPoint y: 201, endPoint x: 179, endPoint y: 201, distance: 18.8
drag, startPoint x: 69, startPoint y: 207, endPoint x: 75, endPoint y: 226, distance: 19.1
drag, startPoint x: 80, startPoint y: 212, endPoint x: 91, endPoint y: 210, distance: 11.5
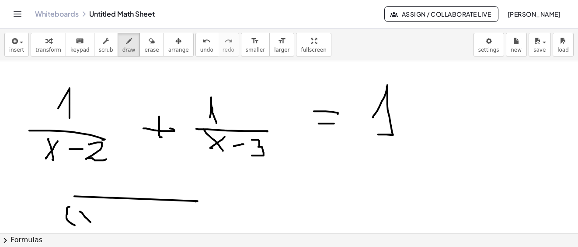
drag, startPoint x: 86, startPoint y: 213, endPoint x: 97, endPoint y: 216, distance: 11.3
drag, startPoint x: 97, startPoint y: 215, endPoint x: 105, endPoint y: 215, distance: 7.9
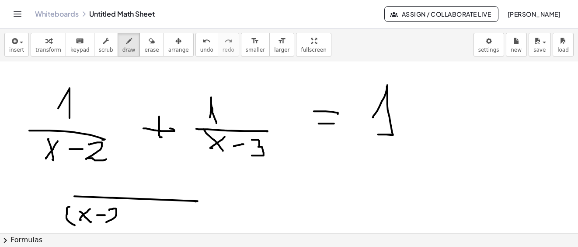
drag, startPoint x: 109, startPoint y: 211, endPoint x: 123, endPoint y: 218, distance: 15.6
drag, startPoint x: 122, startPoint y: 202, endPoint x: 138, endPoint y: 218, distance: 21.9
click at [127, 227] on div "+ x 2 − x + 6 = 0 + x 2 − · 5 · x + 6 = 0 x = · ( + 5 ± 2 √ ( + ( - 5 ) 2 − · 4…" at bounding box center [289, 146] width 578 height 171
drag, startPoint x: 138, startPoint y: 219, endPoint x: 145, endPoint y: 224, distance: 8.6
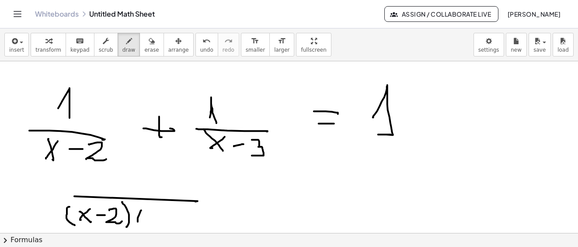
click at [143, 229] on div "+ x 2 − x + 6 = 0 + x 2 − · 5 · x + 6 = 0 x = · ( + 5 ± 2 √ ( + ( - 5 ) 2 − · 4…" at bounding box center [289, 146] width 578 height 171
drag, startPoint x: 150, startPoint y: 210, endPoint x: 165, endPoint y: 223, distance: 19.5
drag, startPoint x: 160, startPoint y: 213, endPoint x: 163, endPoint y: 219, distance: 6.8
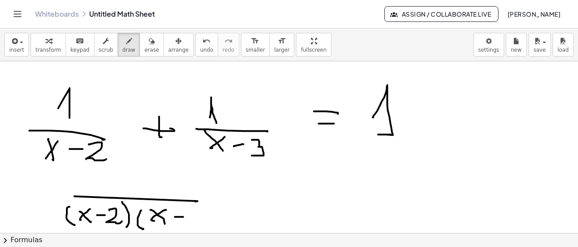
drag, startPoint x: 175, startPoint y: 217, endPoint x: 187, endPoint y: 218, distance: 11.8
drag, startPoint x: 193, startPoint y: 209, endPoint x: 203, endPoint y: 217, distance: 13.4
drag, startPoint x: 214, startPoint y: 211, endPoint x: 216, endPoint y: 223, distance: 12.0
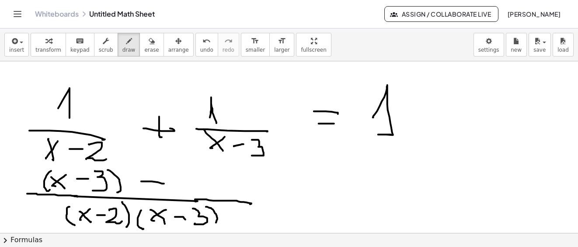
drag, startPoint x: 187, startPoint y: 174, endPoint x: 193, endPoint y: 187, distance: 14.3
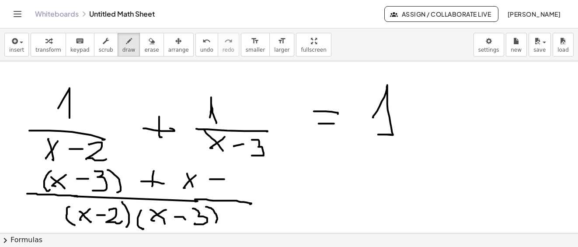
drag, startPoint x: 210, startPoint y: 180, endPoint x: 227, endPoint y: 177, distance: 17.6
drag, startPoint x: 235, startPoint y: 176, endPoint x: 249, endPoint y: 188, distance: 18.3
drag, startPoint x: 177, startPoint y: 184, endPoint x: 193, endPoint y: 189, distance: 17.0
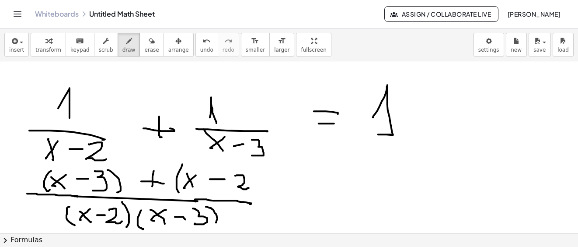
drag, startPoint x: 256, startPoint y: 174, endPoint x: 270, endPoint y: 193, distance: 23.5
drag, startPoint x: 303, startPoint y: 184, endPoint x: 328, endPoint y: 185, distance: 24.5
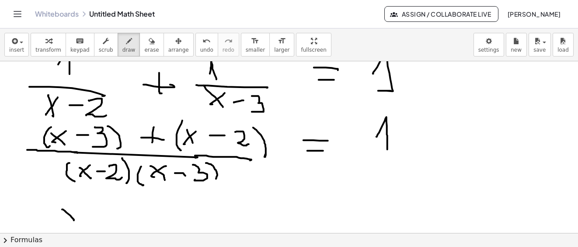
click at [58, 229] on div "+ x 2 − x + 6 = 0 + x 2 − · 5 · x + 6 = 0 x = · ( + 5 ± 2 √ ( + ( - 5 ) 2 − · 4…" at bounding box center [289, 146] width 578 height 171
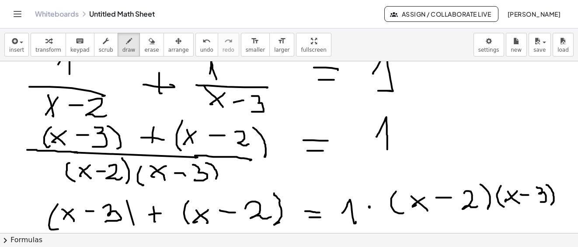
scroll to position [2278, 0]
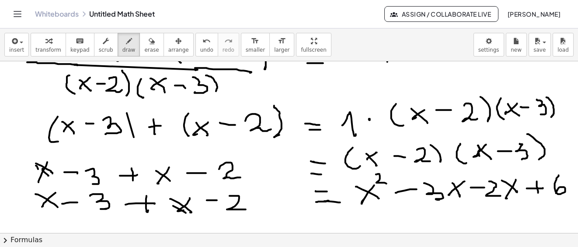
scroll to position [2405, 0]
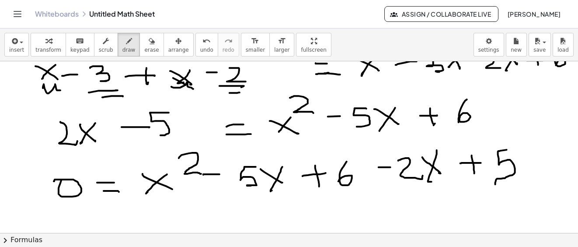
scroll to position [2493, 0]
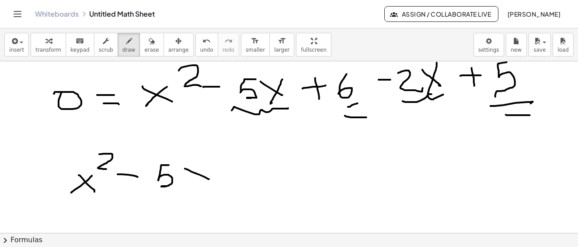
click at [149, 42] on icon "button" at bounding box center [152, 41] width 6 height 10
click at [126, 41] on icon "button" at bounding box center [129, 41] width 6 height 10
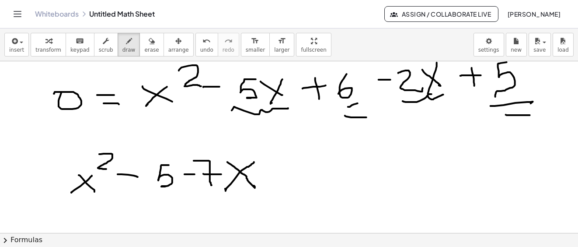
click at [144, 43] on div "button" at bounding box center [151, 40] width 14 height 10
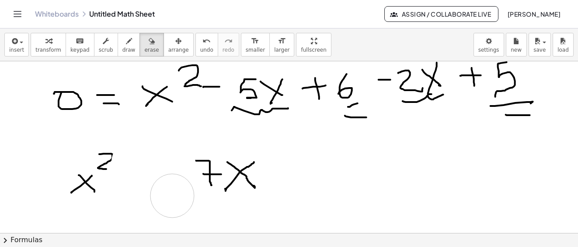
click at [126, 42] on icon "button" at bounding box center [129, 41] width 6 height 10
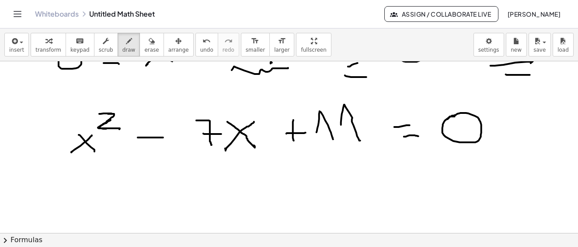
scroll to position [2620, 0]
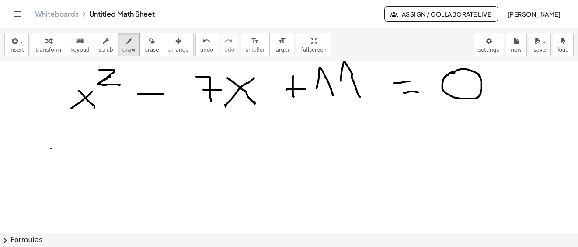
drag, startPoint x: 51, startPoint y: 149, endPoint x: 56, endPoint y: 157, distance: 9.8
drag, startPoint x: 50, startPoint y: 150, endPoint x: 67, endPoint y: 167, distance: 23.5
drag, startPoint x: 66, startPoint y: 149, endPoint x: 53, endPoint y: 168, distance: 22.4
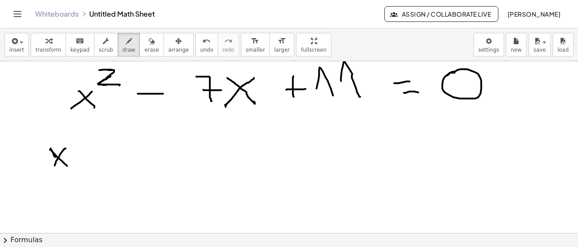
drag, startPoint x: 81, startPoint y: 156, endPoint x: 94, endPoint y: 159, distance: 12.9
drag, startPoint x: 85, startPoint y: 163, endPoint x: 101, endPoint y: 163, distance: 15.7
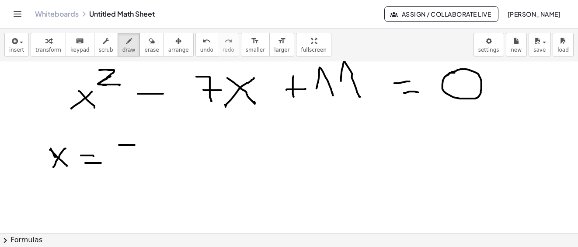
drag, startPoint x: 119, startPoint y: 146, endPoint x: 135, endPoint y: 146, distance: 15.7
drag, startPoint x: 127, startPoint y: 138, endPoint x: 127, endPoint y: 153, distance: 14.4
drag, startPoint x: 148, startPoint y: 133, endPoint x: 155, endPoint y: 155, distance: 23.1
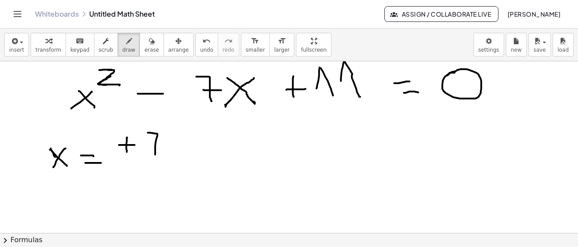
drag, startPoint x: 154, startPoint y: 148, endPoint x: 163, endPoint y: 146, distance: 9.7
drag, startPoint x: 171, startPoint y: 137, endPoint x: 190, endPoint y: 138, distance: 18.4
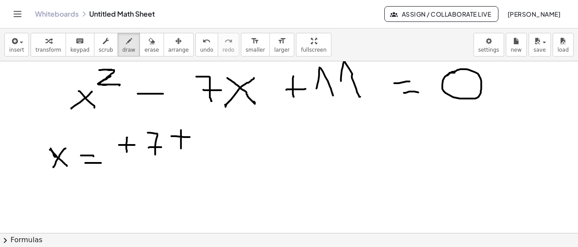
drag, startPoint x: 181, startPoint y: 131, endPoint x: 181, endPoint y: 149, distance: 18.4
drag, startPoint x: 181, startPoint y: 151, endPoint x: 194, endPoint y: 149, distance: 13.8
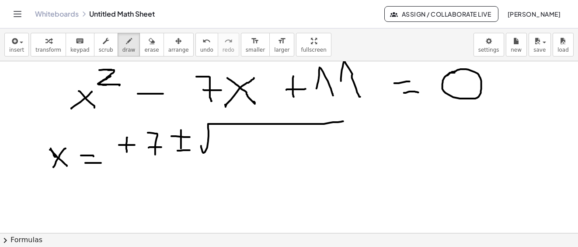
drag, startPoint x: 201, startPoint y: 148, endPoint x: 343, endPoint y: 122, distance: 144.4
drag, startPoint x: 228, startPoint y: 139, endPoint x: 245, endPoint y: 156, distance: 23.8
drag, startPoint x: 257, startPoint y: 138, endPoint x: 263, endPoint y: 132, distance: 8.4
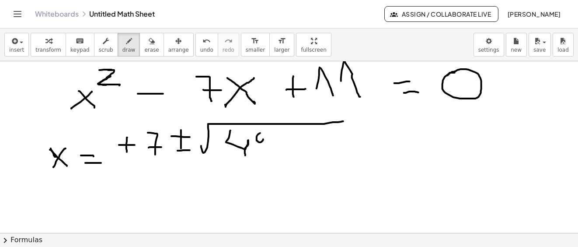
drag, startPoint x: 263, startPoint y: 132, endPoint x: 276, endPoint y: 142, distance: 16.6
drag, startPoint x: 287, startPoint y: 142, endPoint x: 305, endPoint y: 143, distance: 17.9
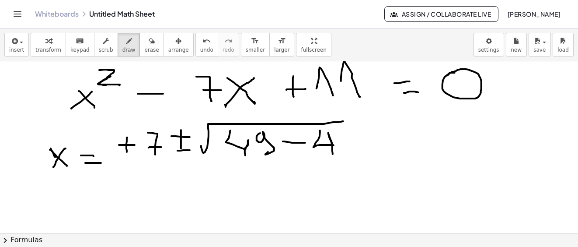
drag, startPoint x: 320, startPoint y: 131, endPoint x: 342, endPoint y: 149, distance: 28.6
drag, startPoint x: 358, startPoint y: 142, endPoint x: 378, endPoint y: 144, distance: 19.4
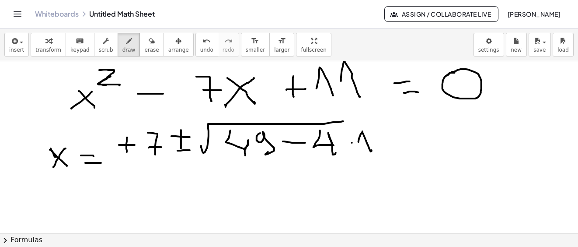
drag, startPoint x: 379, startPoint y: 142, endPoint x: 389, endPoint y: 142, distance: 10.1
drag, startPoint x: 396, startPoint y: 141, endPoint x: 408, endPoint y: 145, distance: 12.6
drag, startPoint x: 408, startPoint y: 144, endPoint x: 389, endPoint y: 136, distance: 20.8
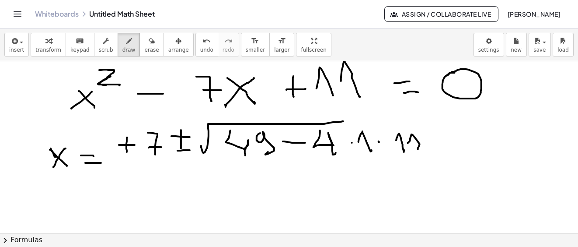
drag, startPoint x: 339, startPoint y: 121, endPoint x: 353, endPoint y: 167, distance: 48.4
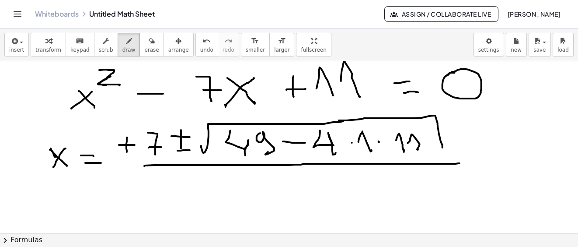
drag, startPoint x: 144, startPoint y: 167, endPoint x: 459, endPoint y: 164, distance: 315.1
drag, startPoint x: 281, startPoint y: 177, endPoint x: 326, endPoint y: 195, distance: 48.5
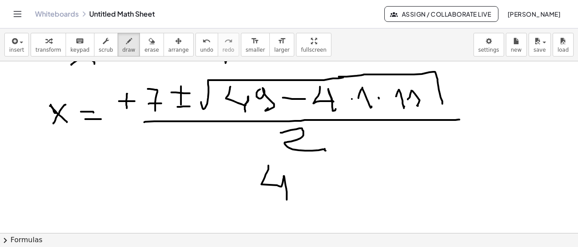
drag, startPoint x: 268, startPoint y: 166, endPoint x: 256, endPoint y: 186, distance: 23.2
drag, startPoint x: 243, startPoint y: 190, endPoint x: 298, endPoint y: 174, distance: 57.1
drag, startPoint x: 158, startPoint y: 167, endPoint x: 165, endPoint y: 181, distance: 15.6
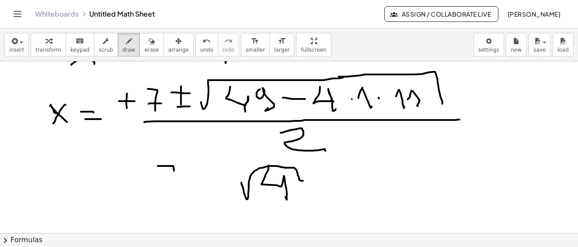
drag, startPoint x: 163, startPoint y: 180, endPoint x: 185, endPoint y: 177, distance: 22.4
drag, startPoint x: 193, startPoint y: 173, endPoint x: 206, endPoint y: 172, distance: 13.6
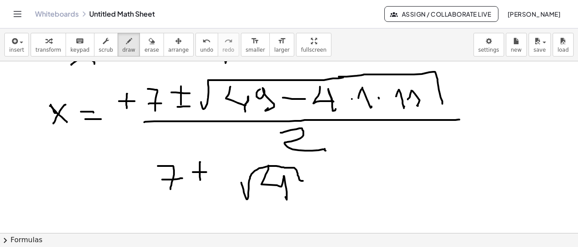
drag, startPoint x: 200, startPoint y: 163, endPoint x: 200, endPoint y: 181, distance: 17.9
drag, startPoint x: 195, startPoint y: 189, endPoint x: 217, endPoint y: 189, distance: 22.7
drag, startPoint x: 139, startPoint y: 44, endPoint x: 256, endPoint y: 118, distance: 138.1
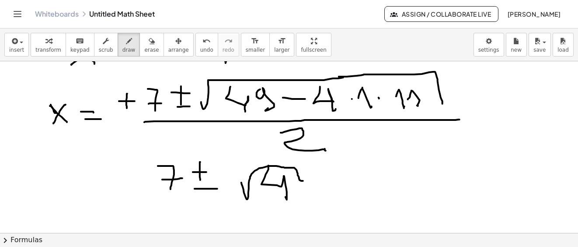
click at [149, 45] on icon "button" at bounding box center [152, 41] width 6 height 10
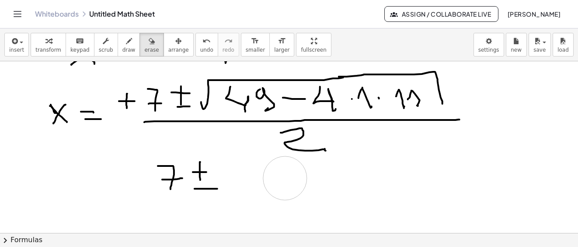
drag, startPoint x: 293, startPoint y: 188, endPoint x: 188, endPoint y: 121, distance: 124.9
click at [124, 49] on button "draw" at bounding box center [129, 45] width 23 height 24
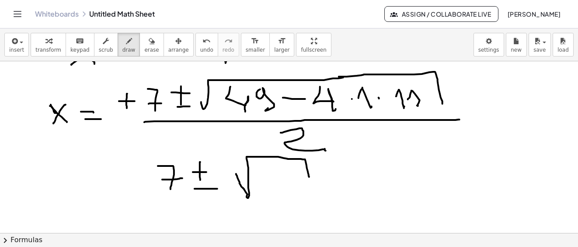
drag, startPoint x: 237, startPoint y: 176, endPoint x: 295, endPoint y: 174, distance: 58.2
drag, startPoint x: 287, startPoint y: 167, endPoint x: 276, endPoint y: 196, distance: 31.8
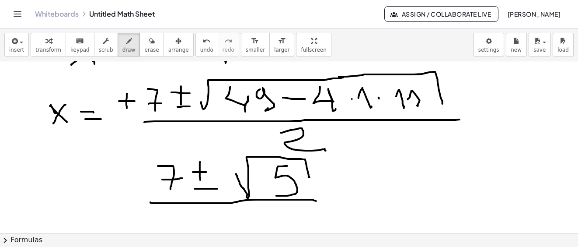
drag, startPoint x: 150, startPoint y: 203, endPoint x: 316, endPoint y: 201, distance: 165.7
drag, startPoint x: 247, startPoint y: 219, endPoint x: 284, endPoint y: 225, distance: 37.5
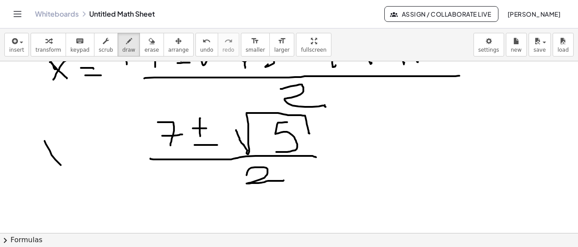
drag, startPoint x: 52, startPoint y: 156, endPoint x: 61, endPoint y: 166, distance: 13.6
drag, startPoint x: 49, startPoint y: 159, endPoint x: 46, endPoint y: 163, distance: 5.1
drag, startPoint x: 90, startPoint y: 153, endPoint x: 95, endPoint y: 154, distance: 4.5
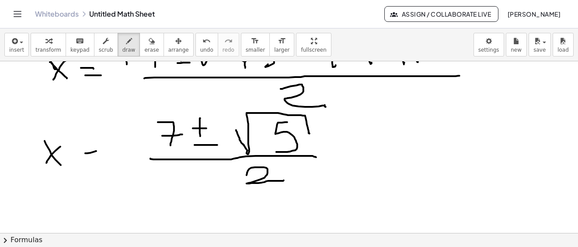
drag, startPoint x: 79, startPoint y: 164, endPoint x: 103, endPoint y: 170, distance: 25.2
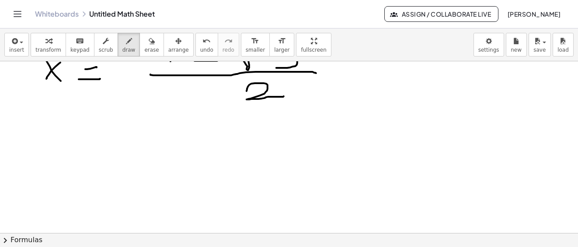
scroll to position [2748, 0]
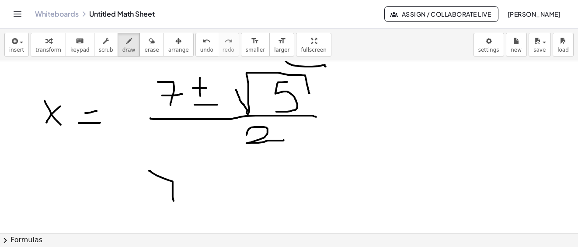
drag, startPoint x: 149, startPoint y: 171, endPoint x: 173, endPoint y: 195, distance: 33.4
drag, startPoint x: 165, startPoint y: 193, endPoint x: 181, endPoint y: 193, distance: 15.7
drag, startPoint x: 191, startPoint y: 187, endPoint x: 198, endPoint y: 176, distance: 13.0
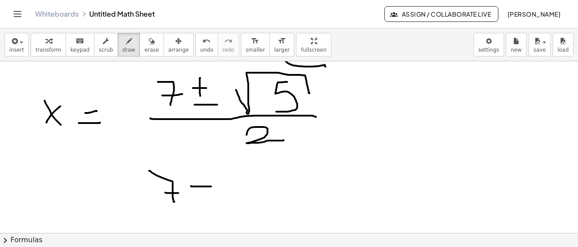
drag, startPoint x: 201, startPoint y: 179, endPoint x: 206, endPoint y: 189, distance: 10.8
drag, startPoint x: 232, startPoint y: 195, endPoint x: 269, endPoint y: 172, distance: 43.4
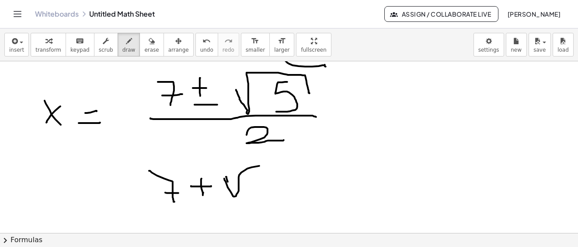
drag, startPoint x: 263, startPoint y: 176, endPoint x: 238, endPoint y: 205, distance: 38.1
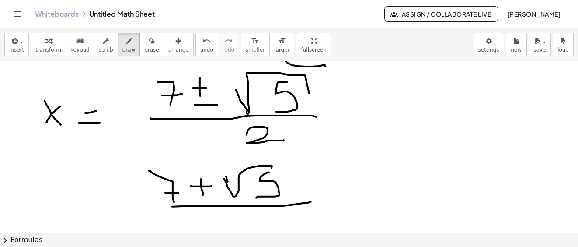
drag, startPoint x: 172, startPoint y: 207, endPoint x: 297, endPoint y: 203, distance: 125.1
drag, startPoint x: 247, startPoint y: 214, endPoint x: 126, endPoint y: 195, distance: 123.1
drag, startPoint x: 46, startPoint y: 181, endPoint x: 63, endPoint y: 201, distance: 26.4
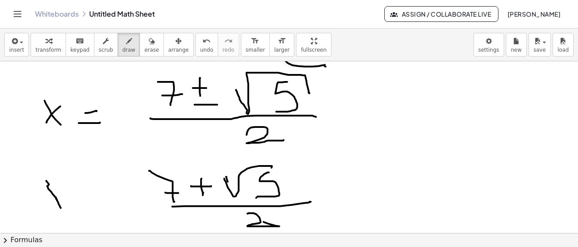
drag, startPoint x: 66, startPoint y: 193, endPoint x: 56, endPoint y: 206, distance: 15.6
drag, startPoint x: 69, startPoint y: 211, endPoint x: 102, endPoint y: 209, distance: 32.4
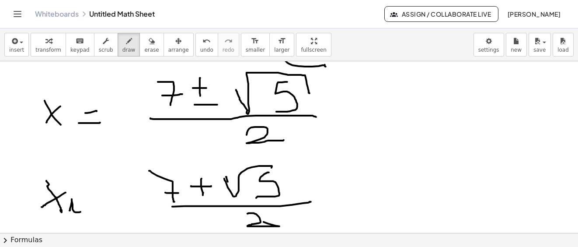
drag, startPoint x: 100, startPoint y: 202, endPoint x: 104, endPoint y: 206, distance: 4.9
drag, startPoint x: 94, startPoint y: 210, endPoint x: 126, endPoint y: 199, distance: 34.1
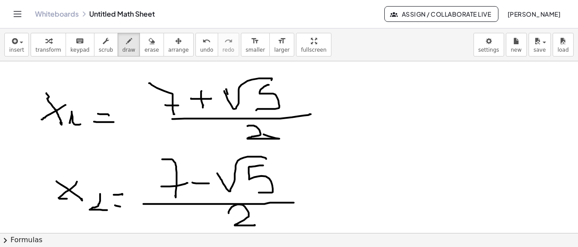
click at [540, 43] on icon "button" at bounding box center [537, 41] width 8 height 10
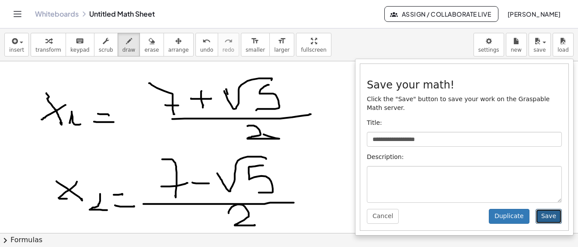
click at [549, 208] on button "Save" at bounding box center [548, 215] width 26 height 15
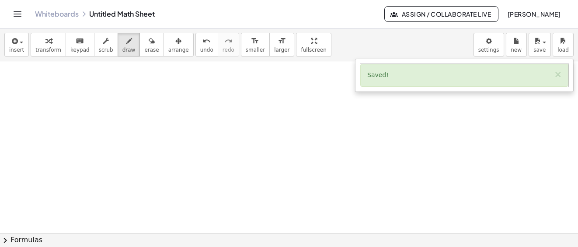
scroll to position [3091, 0]
drag, startPoint x: 95, startPoint y: 109, endPoint x: 79, endPoint y: 160, distance: 53.5
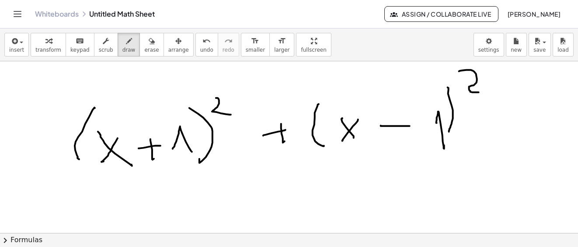
drag, startPoint x: 484, startPoint y: 129, endPoint x: 492, endPoint y: 129, distance: 7.9
drag, startPoint x: 486, startPoint y: 135, endPoint x: 503, endPoint y: 135, distance: 16.6
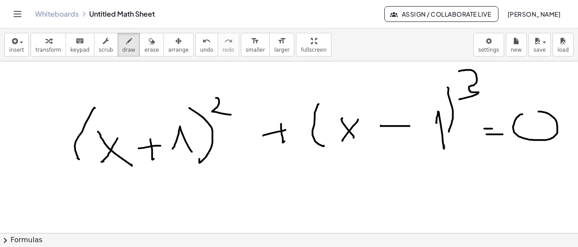
drag, startPoint x: 522, startPoint y: 115, endPoint x: 527, endPoint y: 111, distance: 5.9
drag, startPoint x: 472, startPoint y: 71, endPoint x: 527, endPoint y: 109, distance: 66.9
drag, startPoint x: 105, startPoint y: 201, endPoint x: 112, endPoint y: 209, distance: 10.9
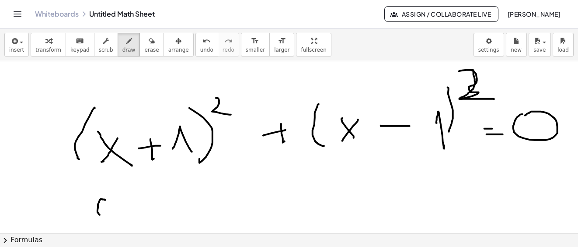
drag, startPoint x: 149, startPoint y: 220, endPoint x: 149, endPoint y: 195, distance: 24.9
drag, startPoint x: 144, startPoint y: 198, endPoint x: 166, endPoint y: 202, distance: 22.3
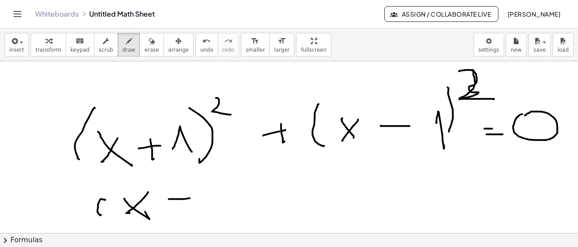
drag, startPoint x: 169, startPoint y: 200, endPoint x: 190, endPoint y: 197, distance: 21.6
drag, startPoint x: 176, startPoint y: 188, endPoint x: 203, endPoint y: 207, distance: 33.2
drag, startPoint x: 204, startPoint y: 205, endPoint x: 219, endPoint y: 200, distance: 16.5
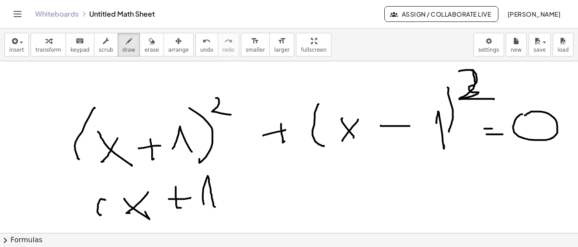
drag, startPoint x: 222, startPoint y: 176, endPoint x: 240, endPoint y: 183, distance: 19.8
drag, startPoint x: 243, startPoint y: 156, endPoint x: 254, endPoint y: 174, distance: 20.5
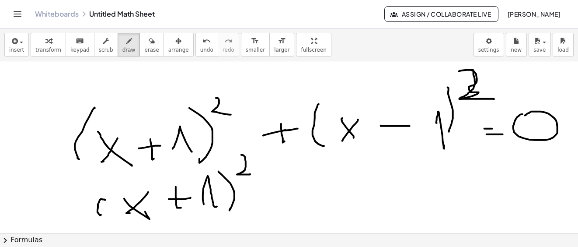
drag, startPoint x: 283, startPoint y: 131, endPoint x: 298, endPoint y: 129, distance: 14.5
drag, startPoint x: 275, startPoint y: 188, endPoint x: 297, endPoint y: 188, distance: 21.9
drag, startPoint x: 293, startPoint y: 200, endPoint x: 330, endPoint y: 195, distance: 36.5
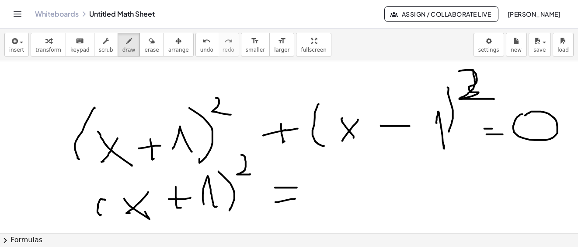
drag, startPoint x: 333, startPoint y: 187, endPoint x: 362, endPoint y: 187, distance: 29.3
drag, startPoint x: 403, startPoint y: 160, endPoint x: 401, endPoint y: 202, distance: 42.4
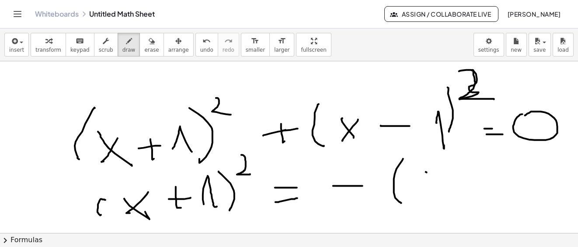
drag, startPoint x: 427, startPoint y: 173, endPoint x: 448, endPoint y: 189, distance: 26.2
drag, startPoint x: 456, startPoint y: 176, endPoint x: 440, endPoint y: 203, distance: 31.2
drag, startPoint x: 481, startPoint y: 184, endPoint x: 496, endPoint y: 184, distance: 14.9
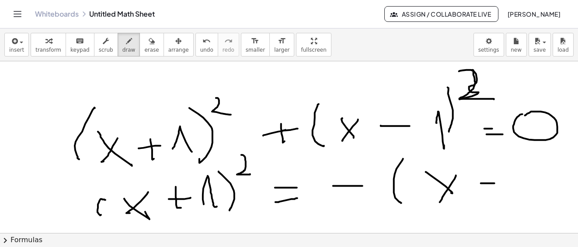
drag, startPoint x: 511, startPoint y: 184, endPoint x: 533, endPoint y: 184, distance: 21.9
drag, startPoint x: 545, startPoint y: 181, endPoint x: 554, endPoint y: 163, distance: 20.1
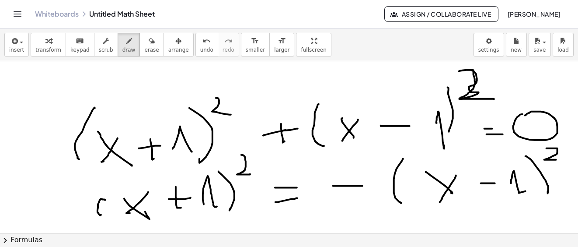
drag, startPoint x: 549, startPoint y: 149, endPoint x: 557, endPoint y: 160, distance: 13.8
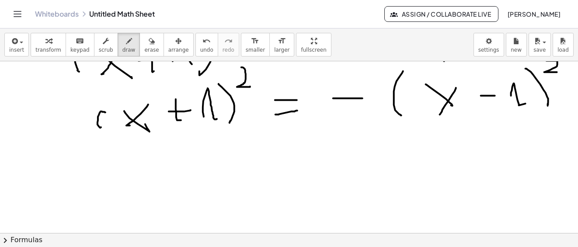
scroll to position [3134, 0]
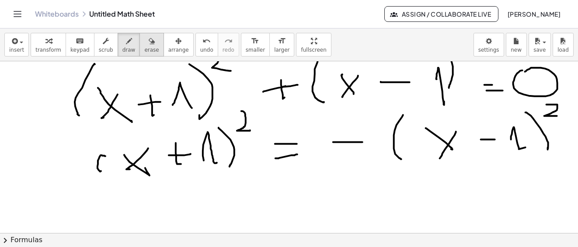
click at [149, 43] on icon "button" at bounding box center [152, 41] width 6 height 10
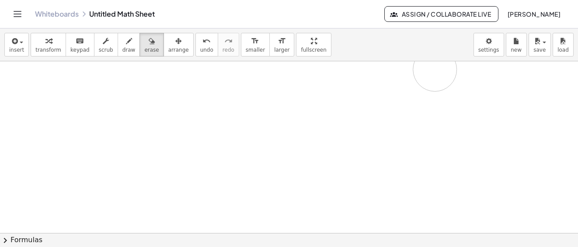
drag, startPoint x: 457, startPoint y: 132, endPoint x: 249, endPoint y: 154, distance: 209.6
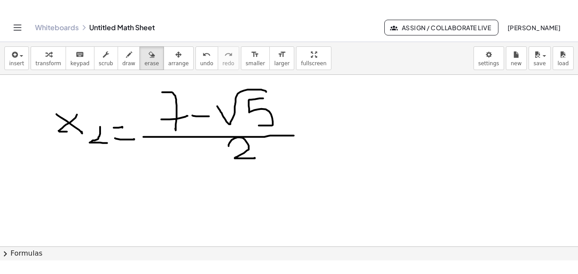
scroll to position [3047, 0]
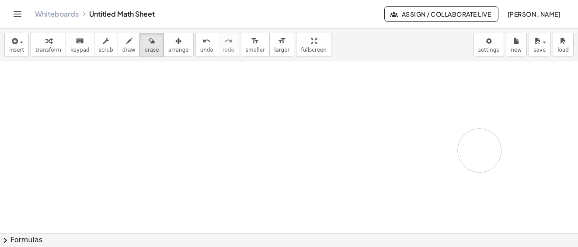
drag, startPoint x: 466, startPoint y: 135, endPoint x: 233, endPoint y: 121, distance: 233.8
click at [550, 48] on button "save" at bounding box center [539, 45] width 22 height 24
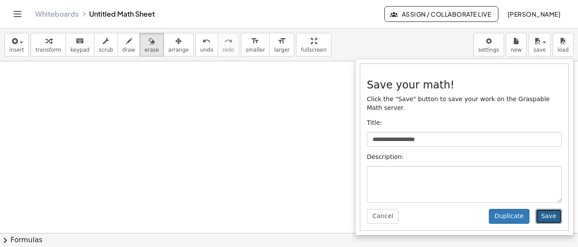
click at [544, 208] on button "Save" at bounding box center [548, 215] width 26 height 15
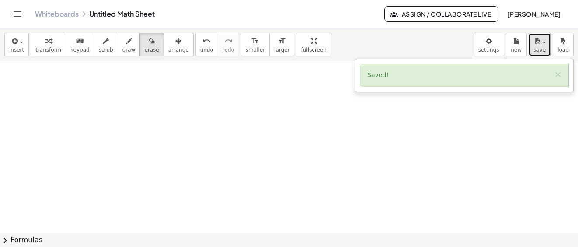
click at [540, 45] on icon "button" at bounding box center [537, 41] width 8 height 10
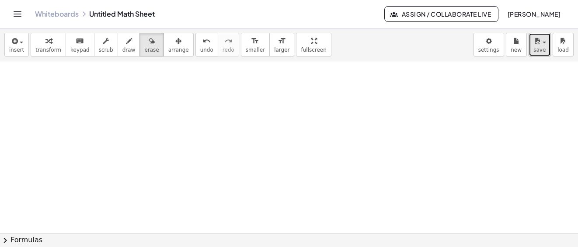
click at [543, 52] on span "save" at bounding box center [539, 50] width 12 height 6
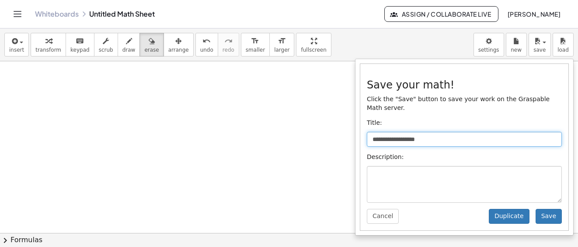
type textarea "*"
click at [423, 132] on input "**********" at bounding box center [464, 139] width 195 height 15
click at [440, 132] on input "**********" at bounding box center [464, 139] width 195 height 15
type input "*"
type input "********"
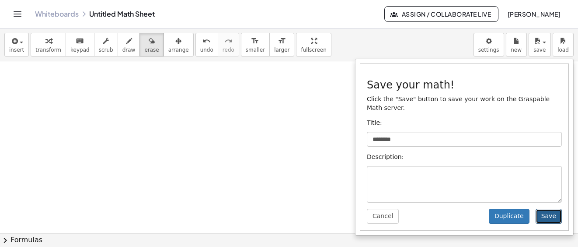
click at [548, 208] on button "Save" at bounding box center [548, 215] width 26 height 15
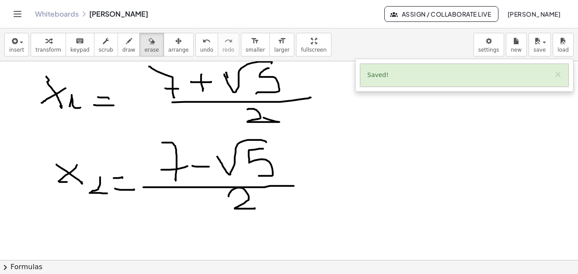
scroll to position [2765, 0]
